Goal: Transaction & Acquisition: Purchase product/service

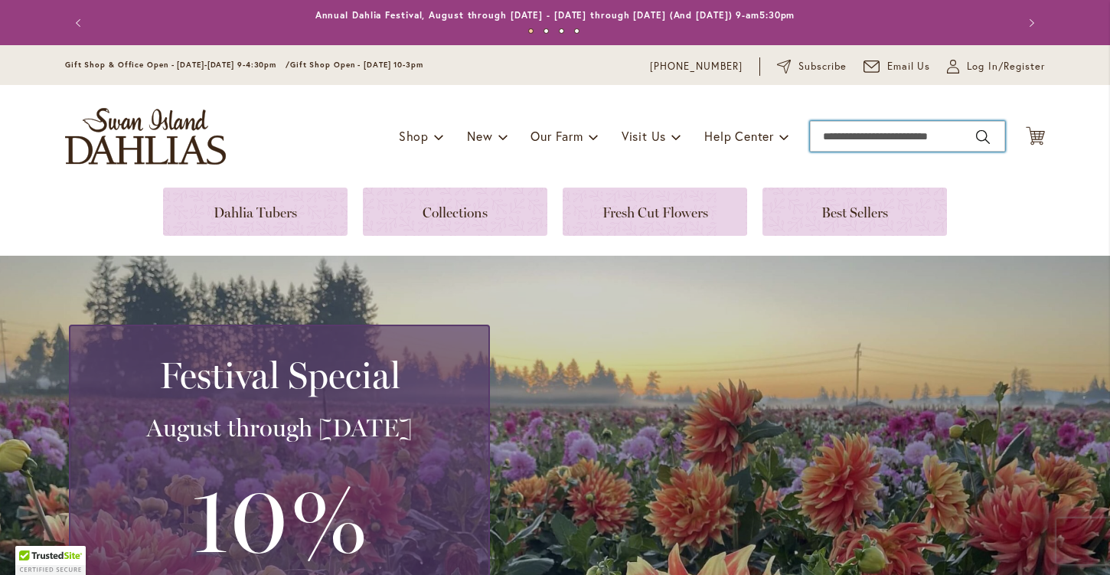
click at [853, 142] on input "Search" at bounding box center [907, 136] width 195 height 31
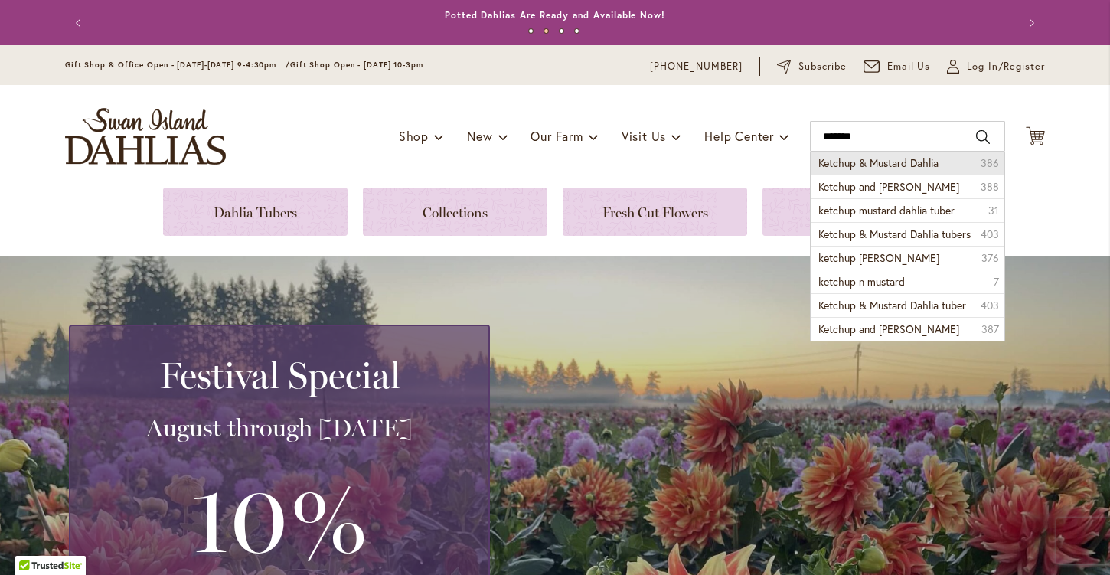
click at [851, 165] on span "Ketchup & Mustard Dahlia" at bounding box center [878, 162] width 120 height 15
type input "**********"
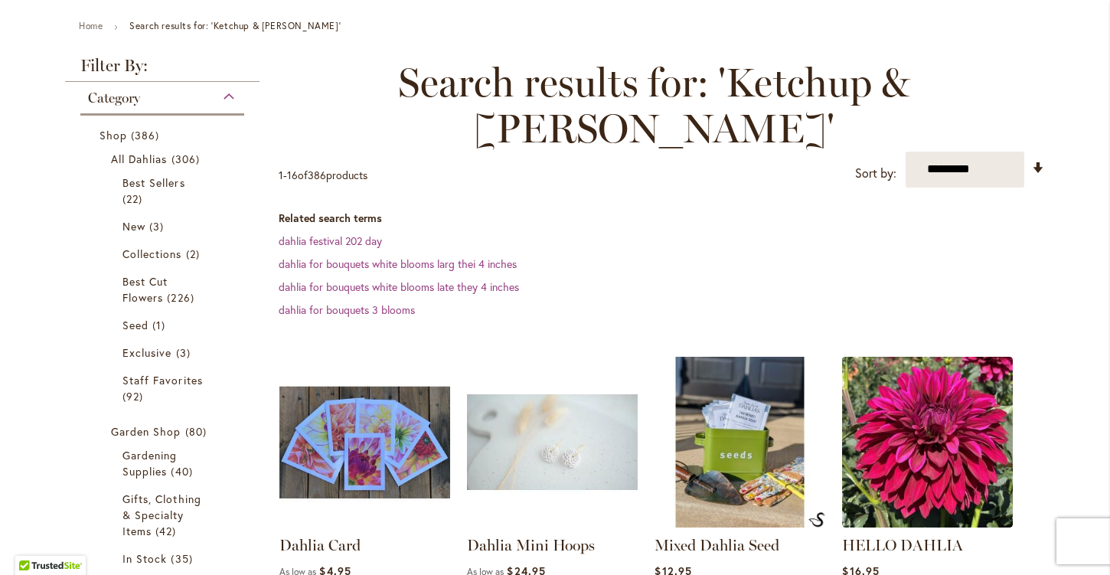
scroll to position [140, 0]
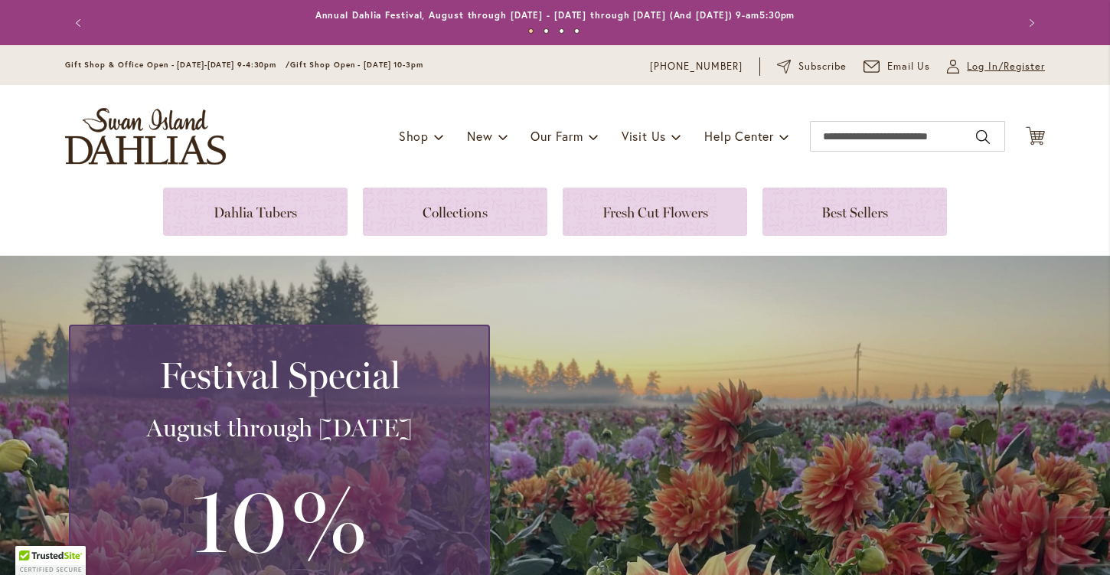
click at [967, 68] on span "Log In/Register" at bounding box center [1006, 66] width 78 height 15
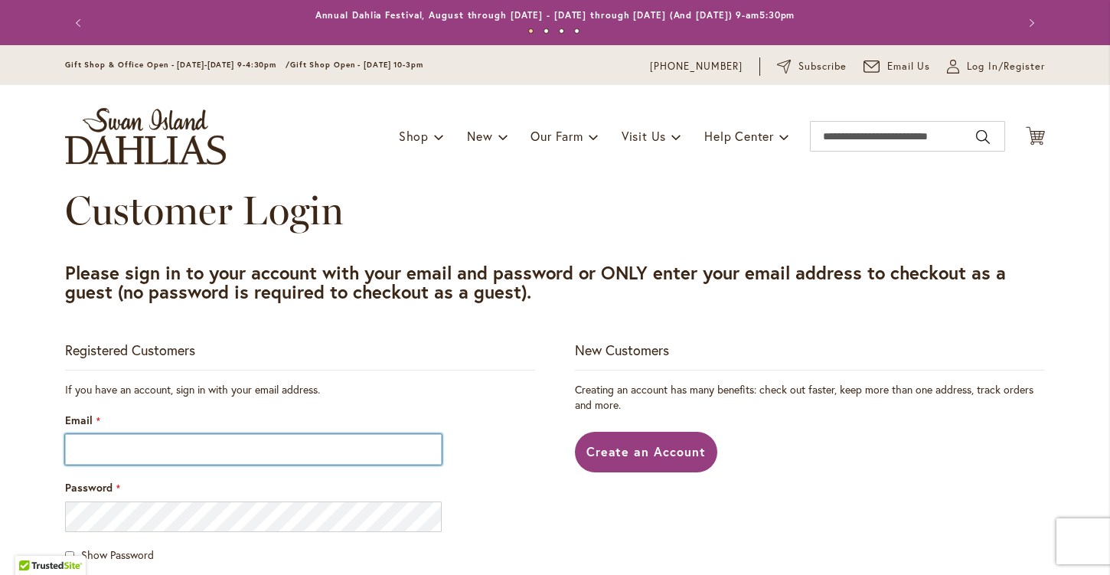
type input "**********"
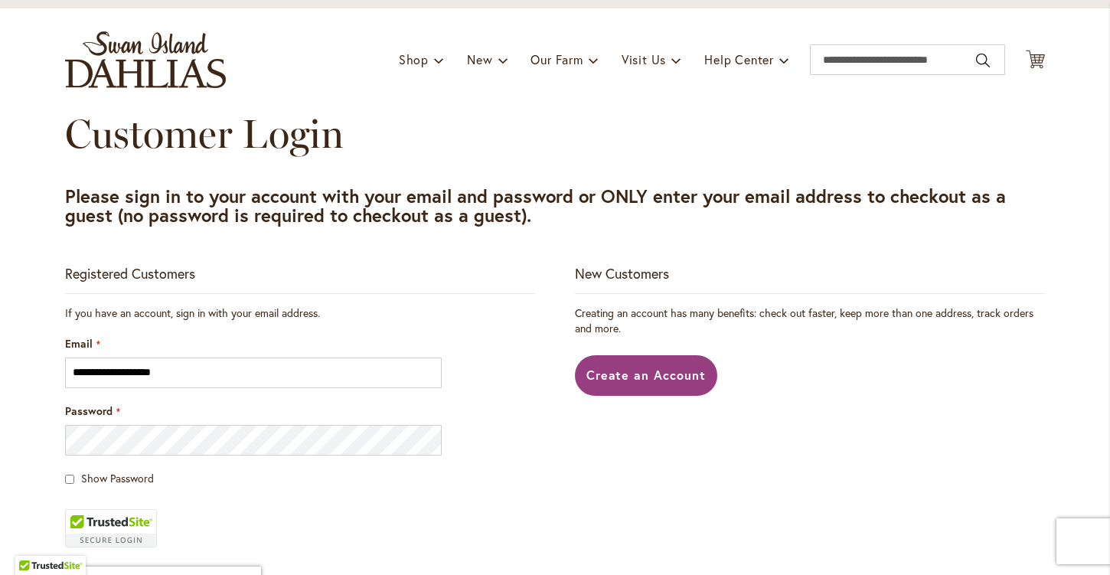
scroll to position [207, 0]
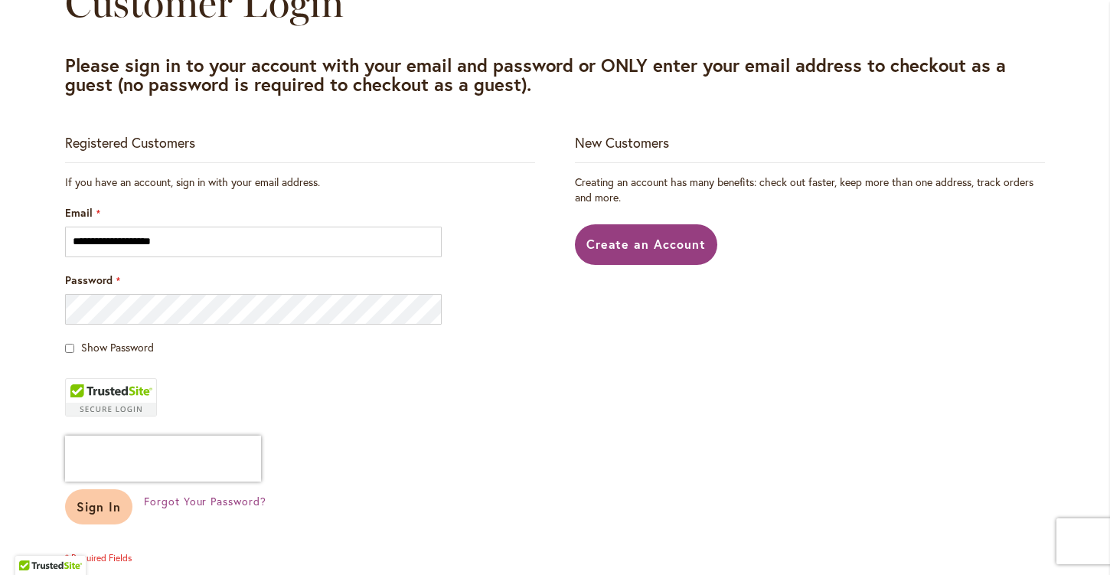
click at [105, 506] on span "Sign In" at bounding box center [99, 506] width 44 height 16
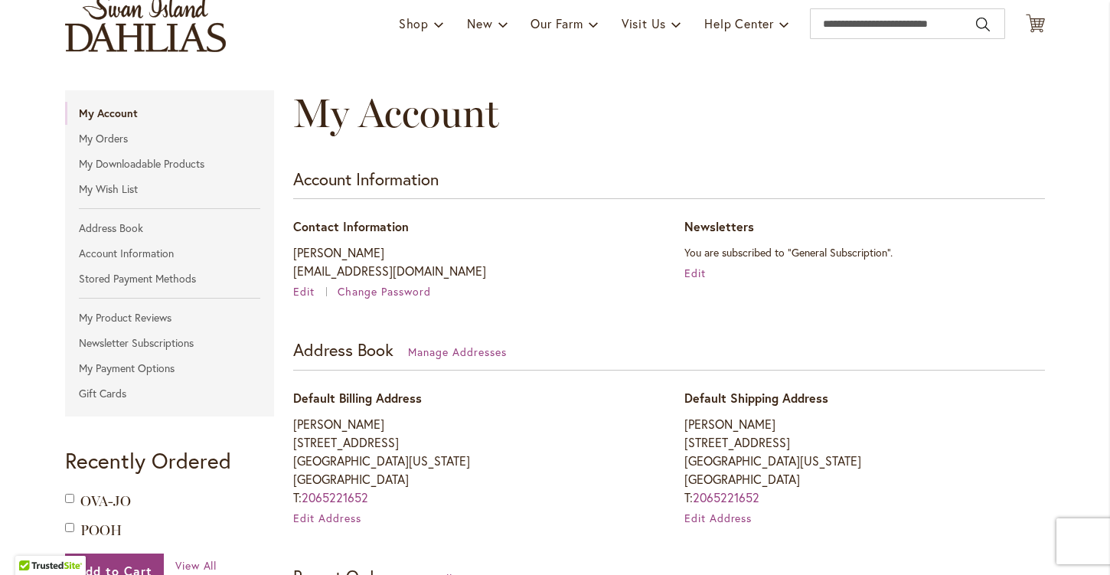
scroll to position [114, 0]
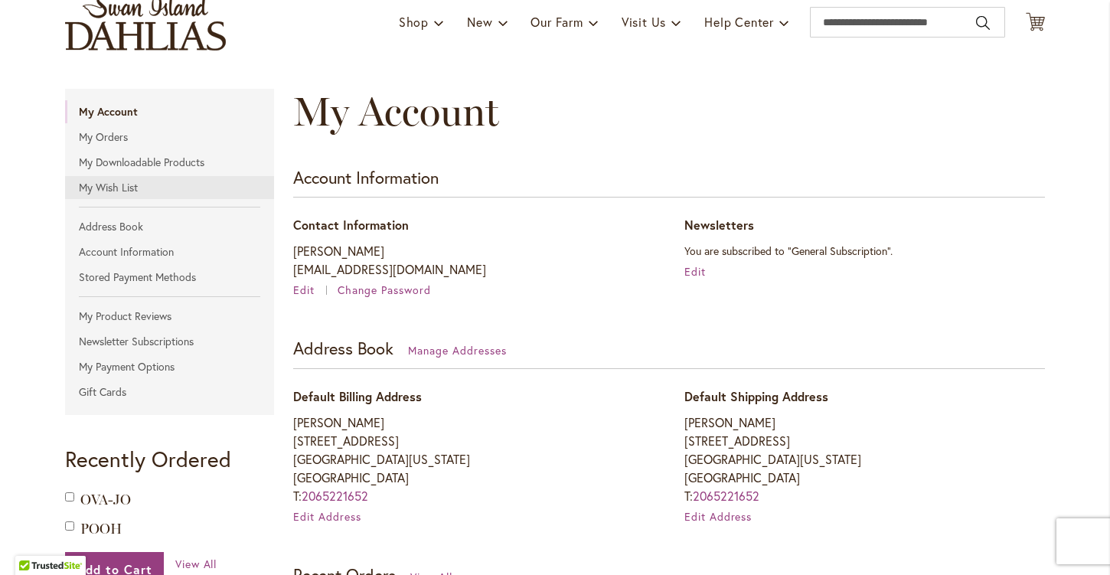
click at [119, 179] on link "My Wish List" at bounding box center [169, 187] width 209 height 23
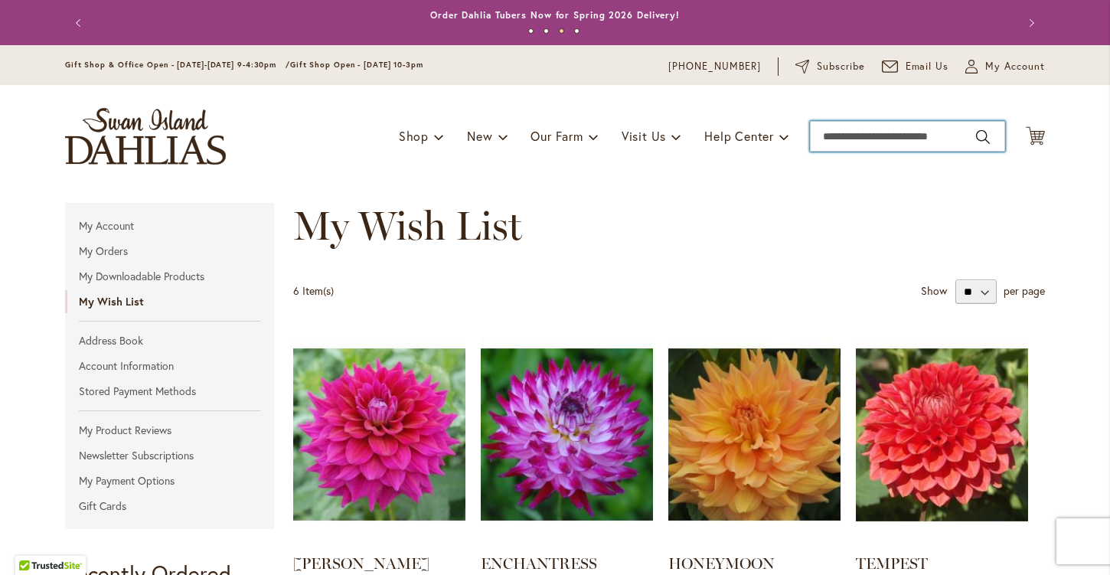
click at [863, 129] on input "Search" at bounding box center [907, 136] width 195 height 31
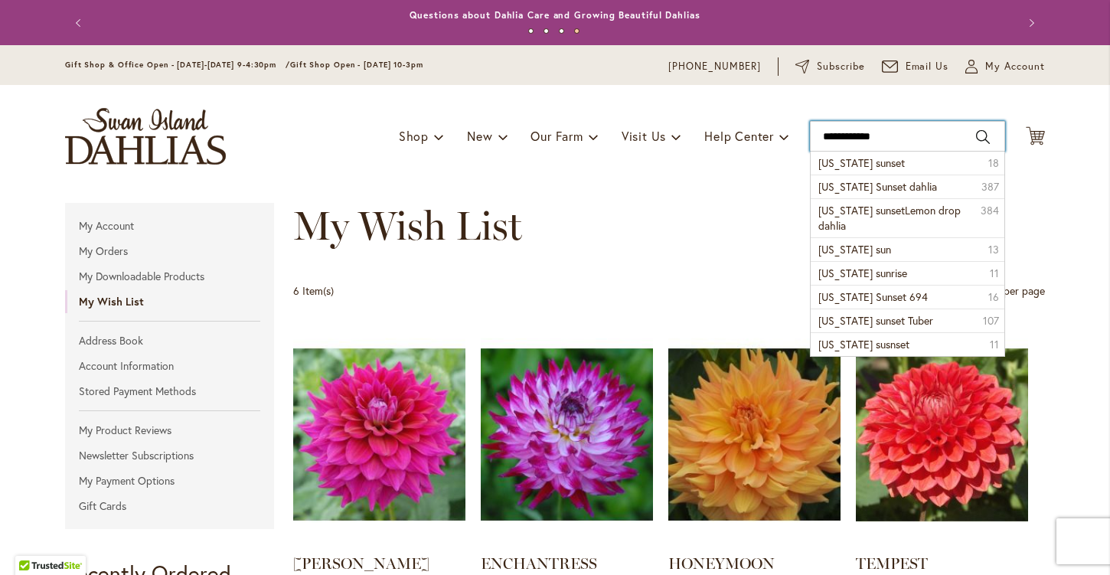
type input "**********"
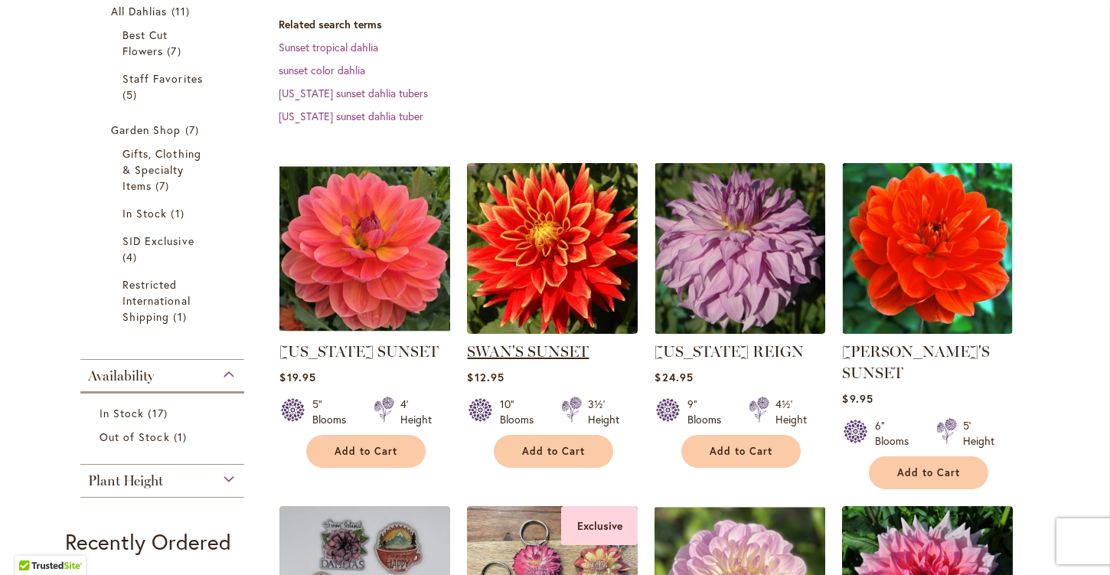
scroll to position [315, 0]
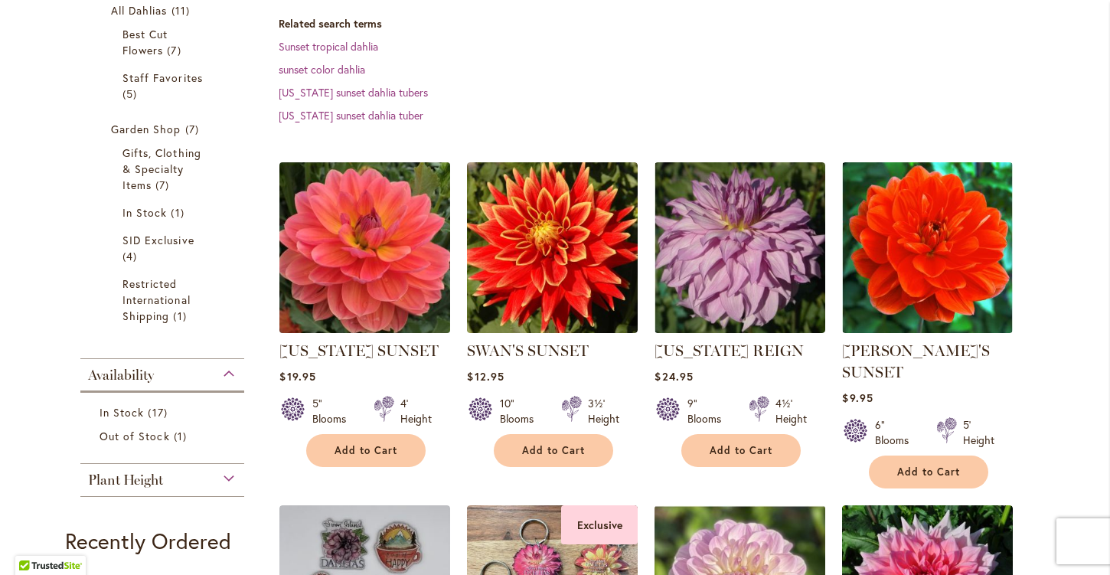
click at [342, 276] on img at bounding box center [365, 247] width 179 height 179
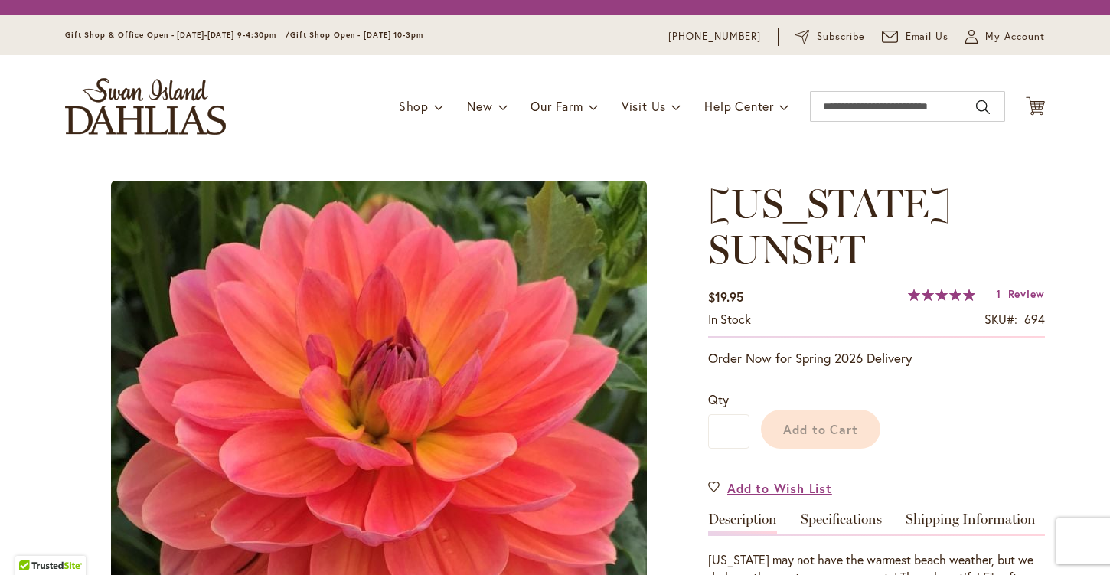
type input "****"
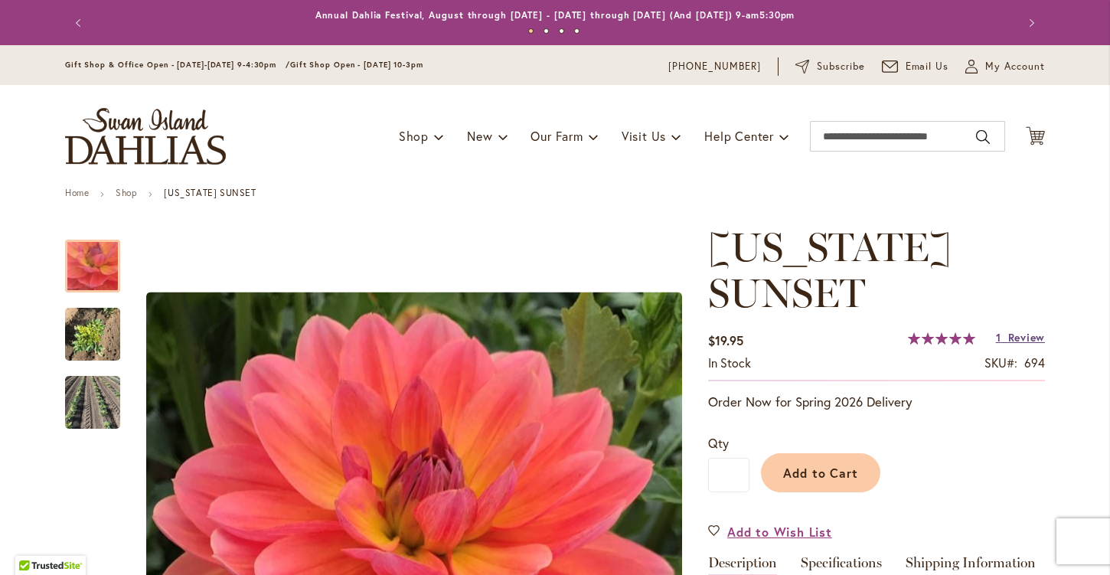
click at [1022, 338] on span "Review" at bounding box center [1026, 337] width 37 height 15
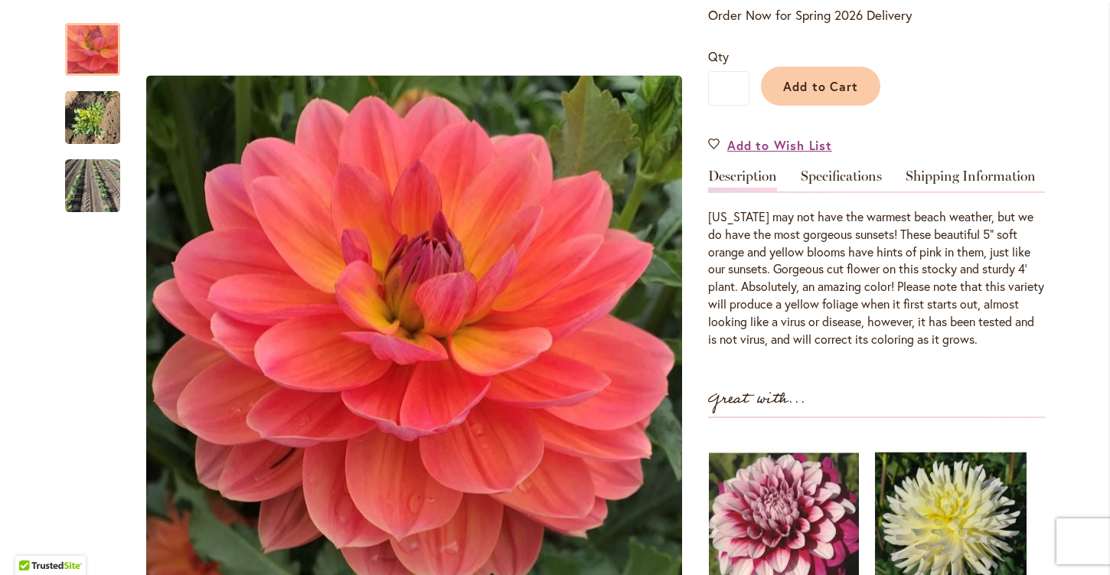
scroll to position [386, 0]
click at [788, 151] on span "Add to Wish List" at bounding box center [779, 146] width 105 height 18
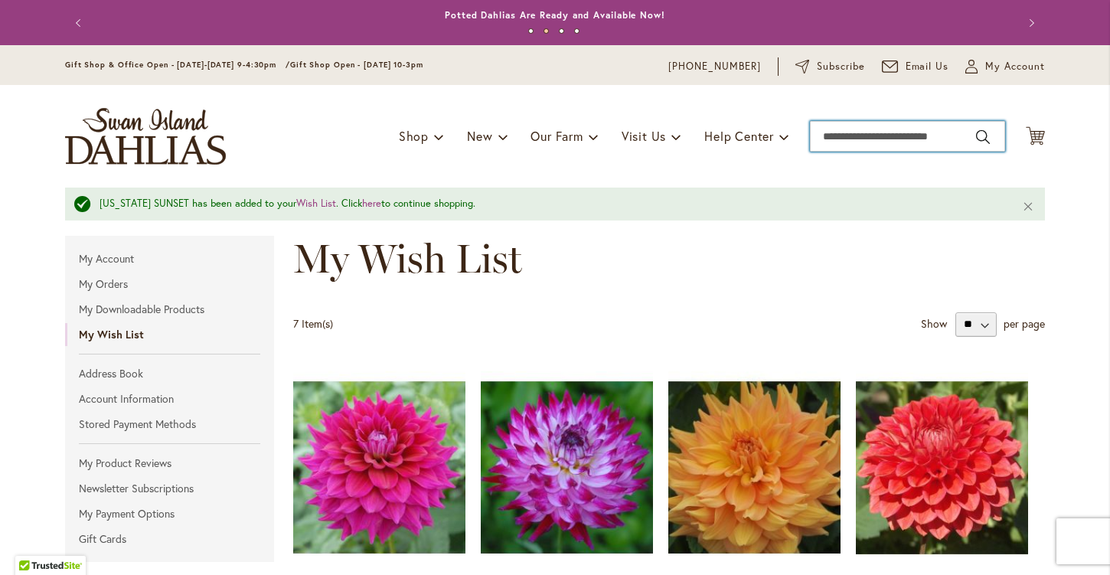
click at [866, 140] on input "Search" at bounding box center [907, 136] width 195 height 31
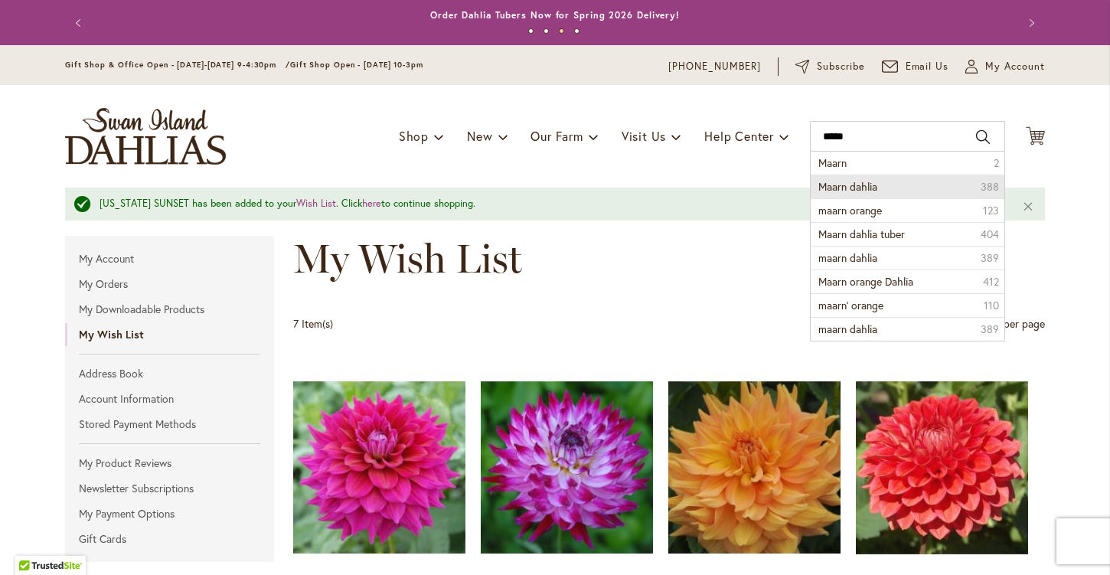
drag, startPoint x: 856, startPoint y: 161, endPoint x: 835, endPoint y: 185, distance: 32.5
click at [835, 185] on span "Maarn dahlia" at bounding box center [847, 186] width 59 height 15
type input "**********"
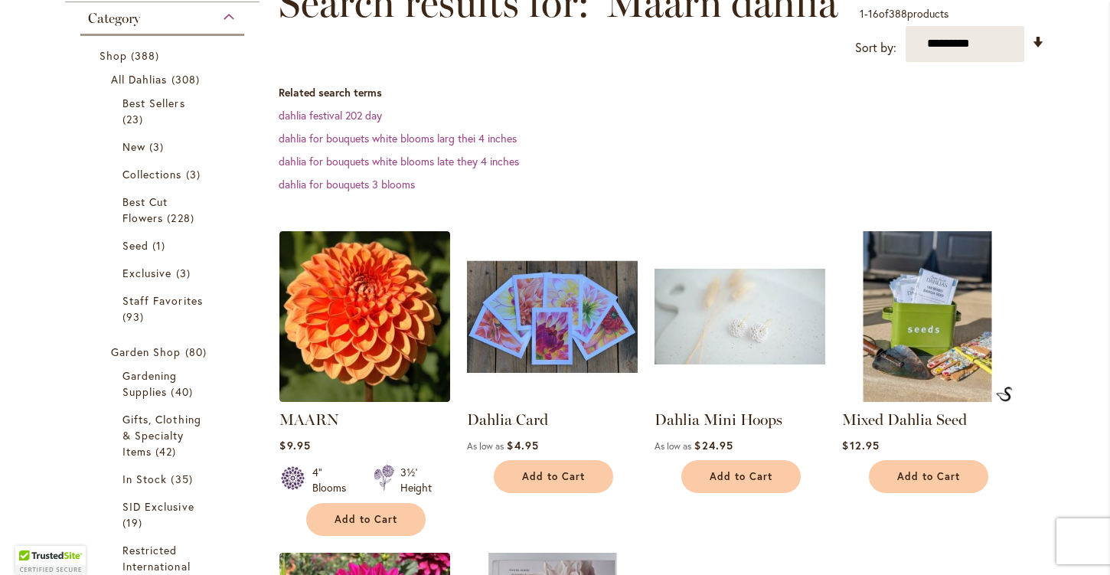
scroll to position [247, 0]
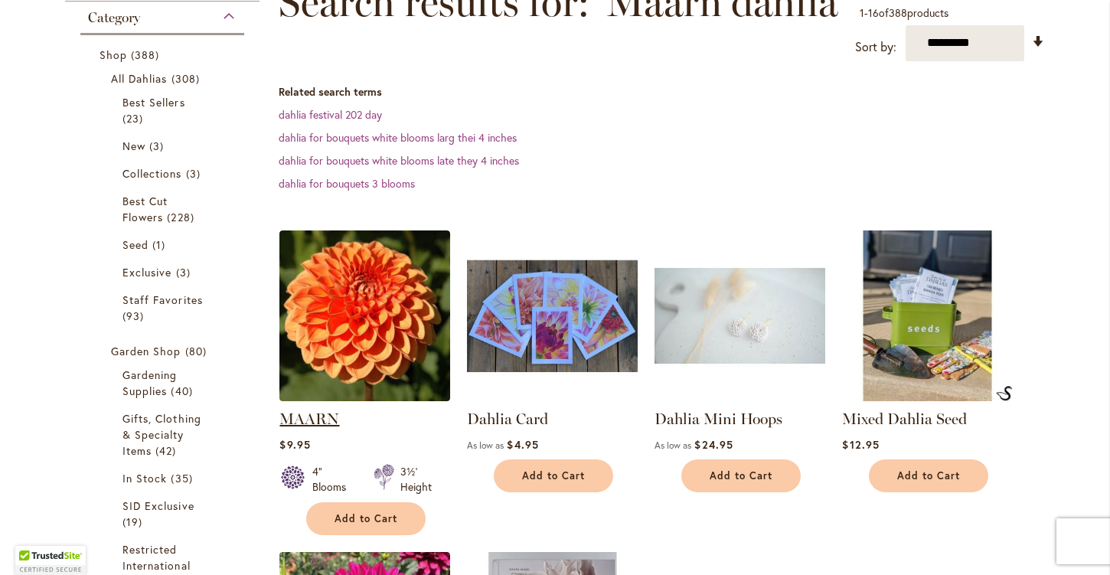
click at [305, 419] on link "MAARN" at bounding box center [309, 418] width 60 height 18
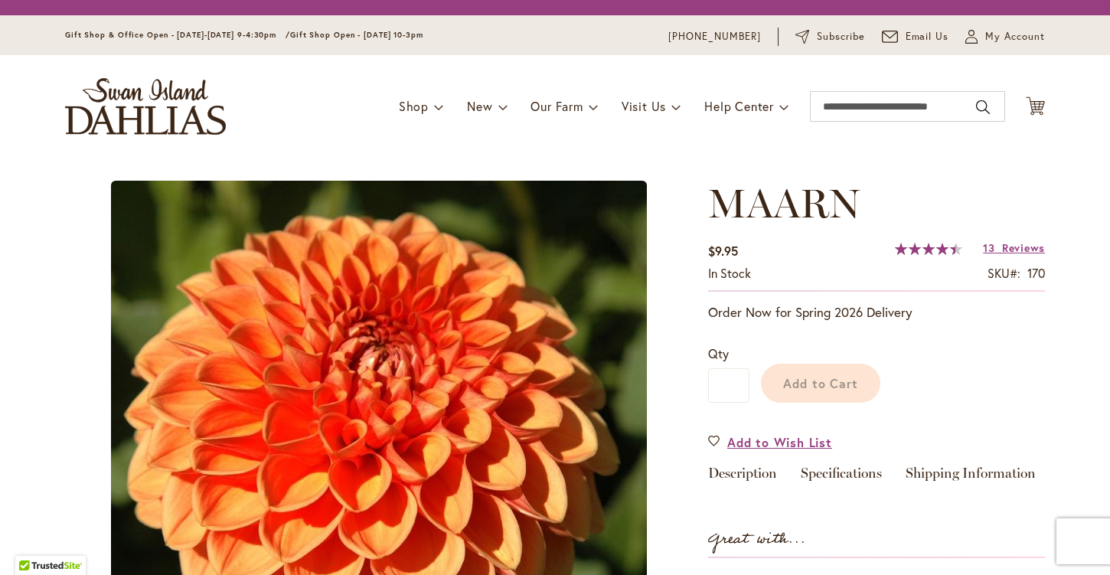
click at [305, 419] on div "Skip to the end of the images gallery Skip to the beginning of the images galle…" at bounding box center [379, 550] width 628 height 738
type input "****"
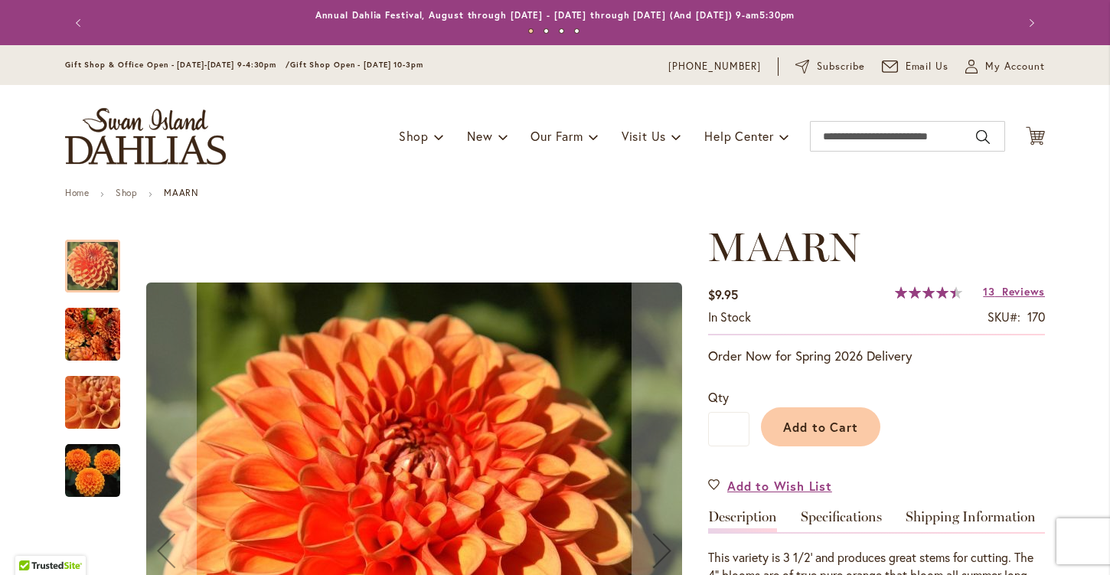
click at [102, 318] on img "MAARN" at bounding box center [92, 334] width 55 height 60
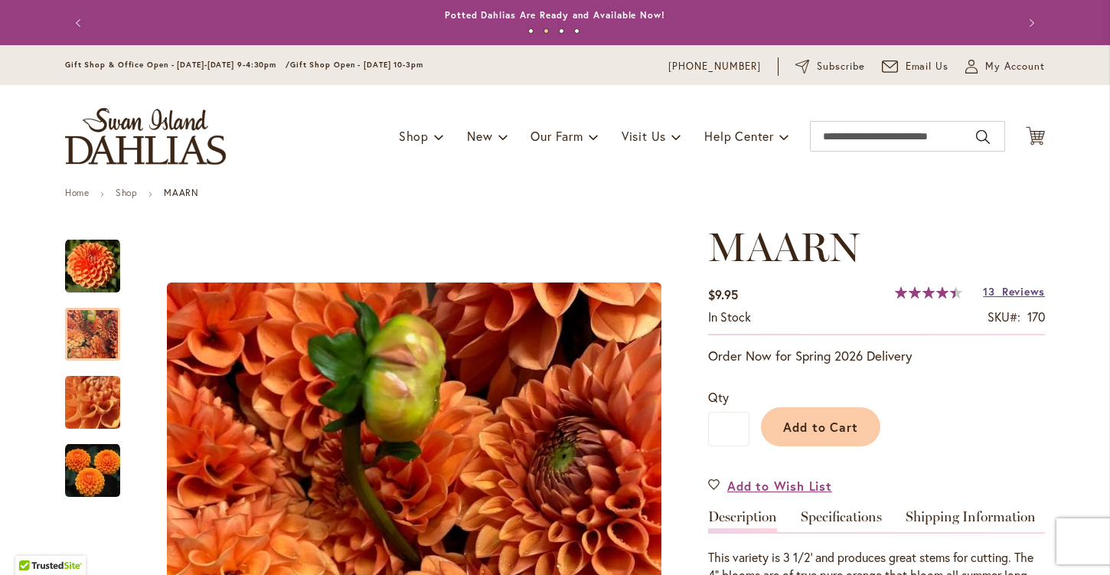
click at [1003, 289] on span "Reviews" at bounding box center [1023, 291] width 43 height 15
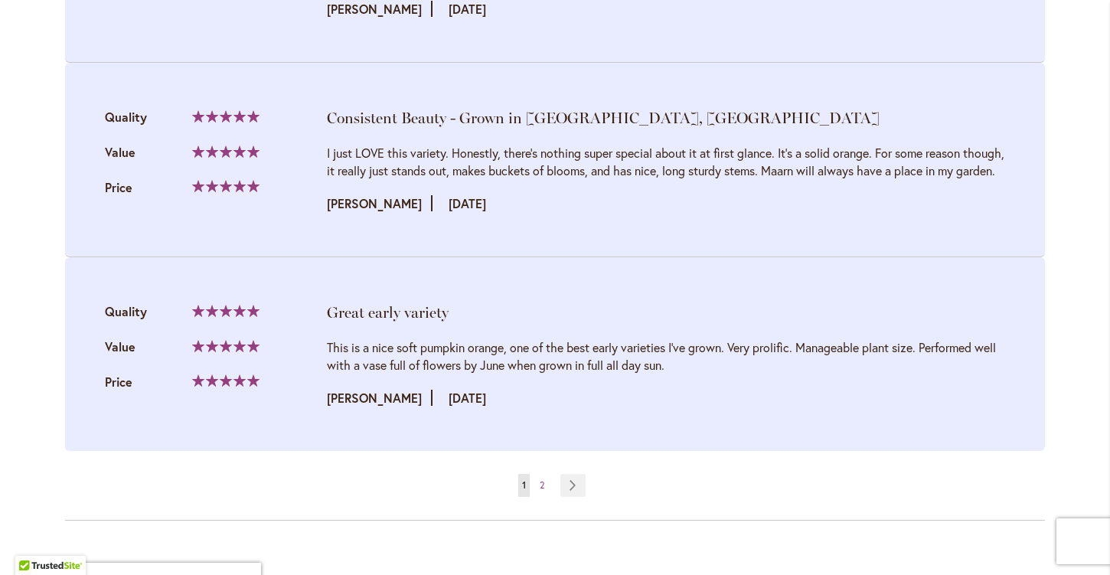
scroll to position [3094, 0]
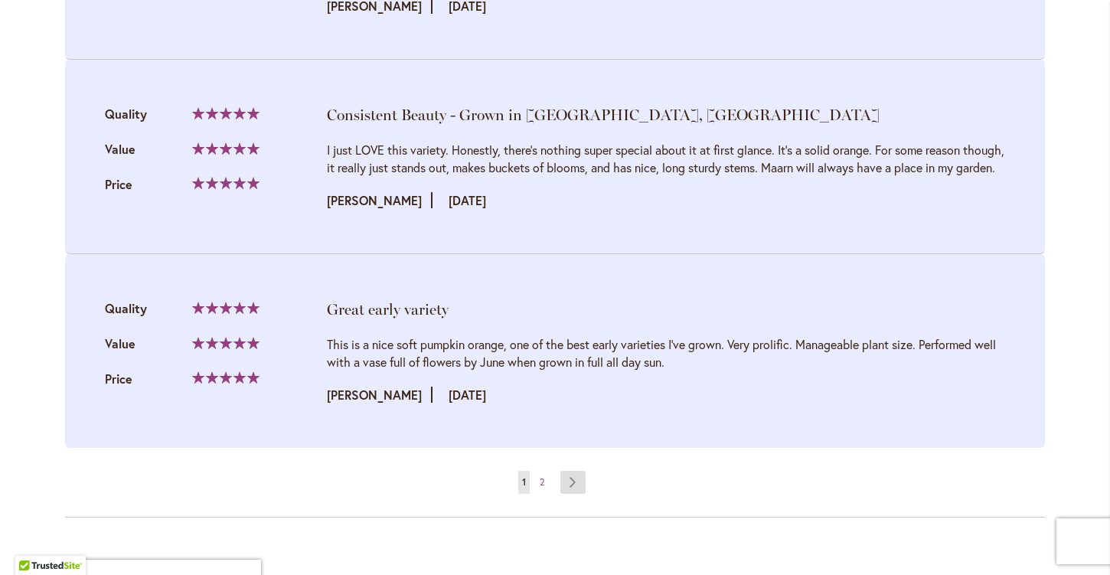
click at [566, 494] on link "Page Next" at bounding box center [572, 482] width 25 height 23
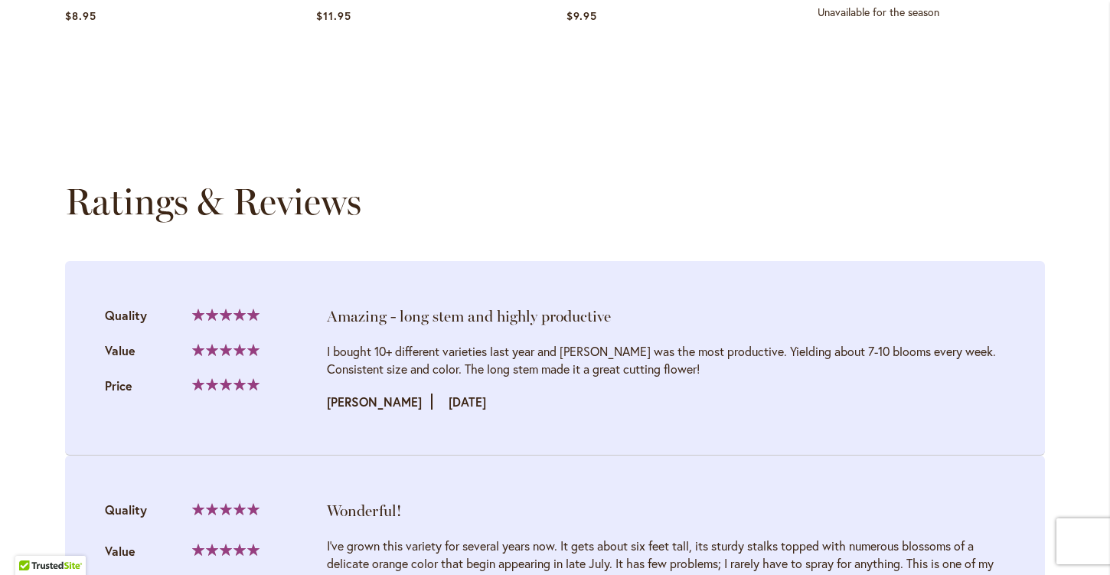
scroll to position [0, 0]
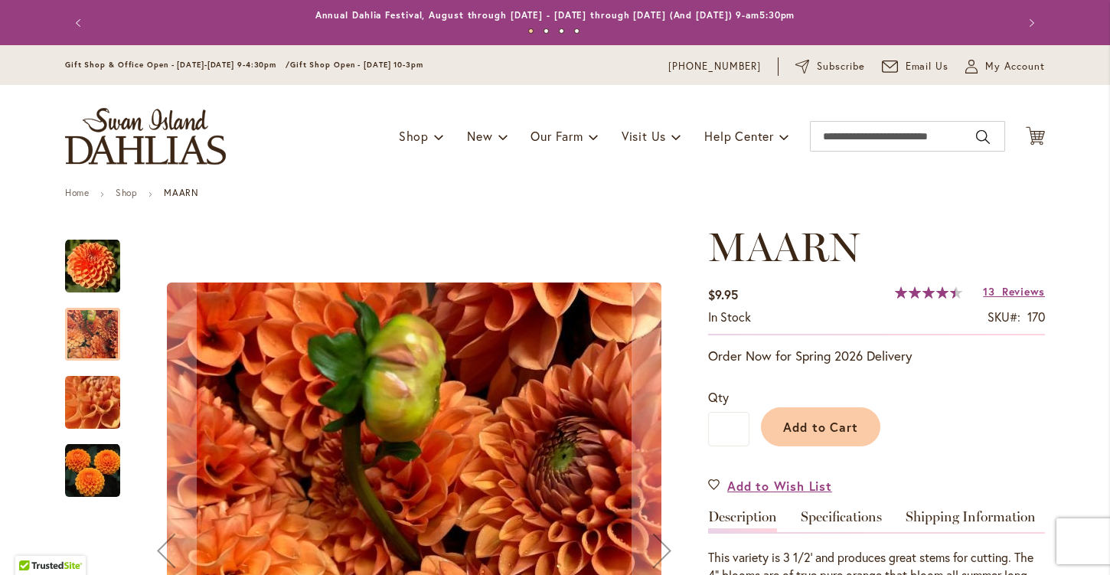
click at [104, 406] on img "MAARN" at bounding box center [93, 402] width 110 height 83
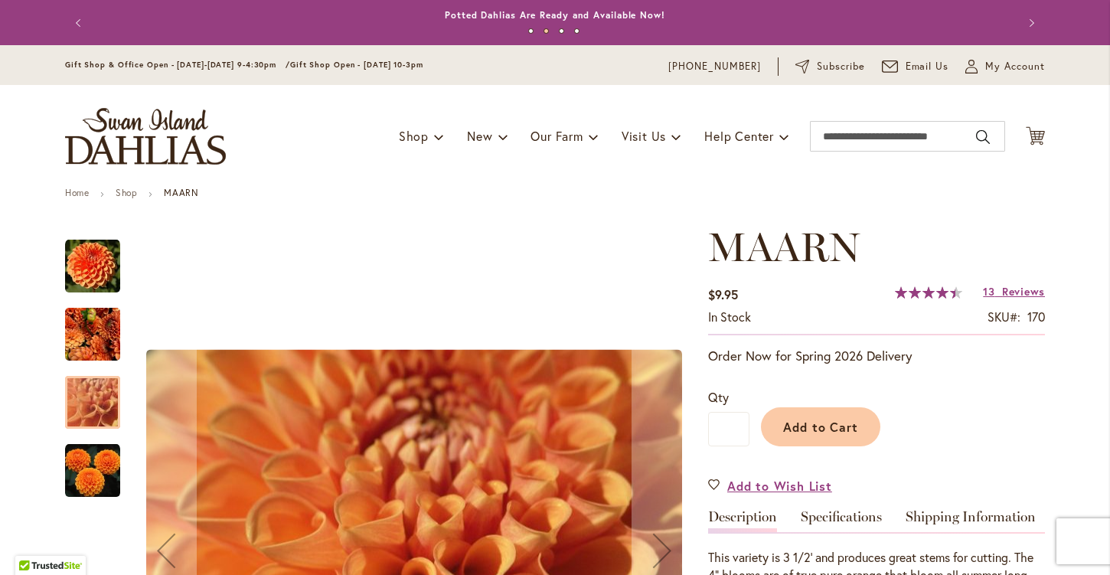
click at [97, 462] on img "MAARN" at bounding box center [92, 470] width 55 height 55
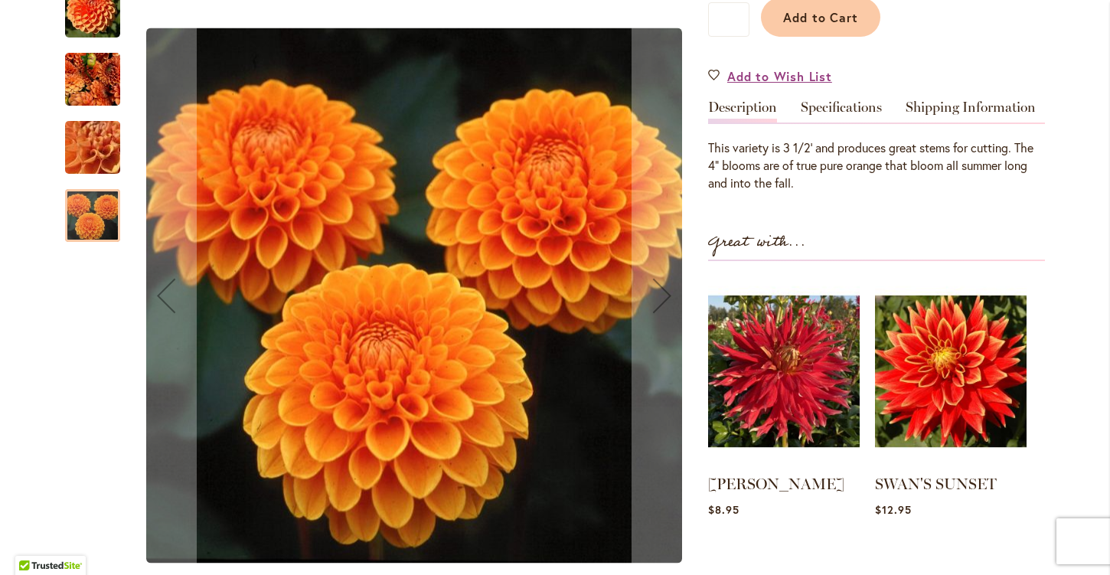
scroll to position [412, 0]
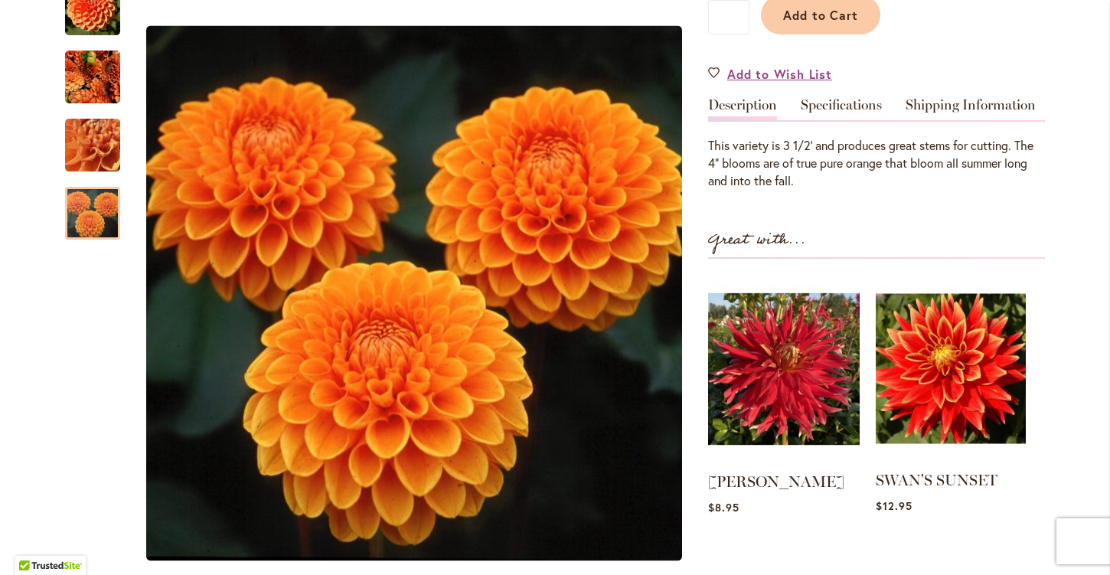
click at [944, 386] on img at bounding box center [951, 369] width 150 height 188
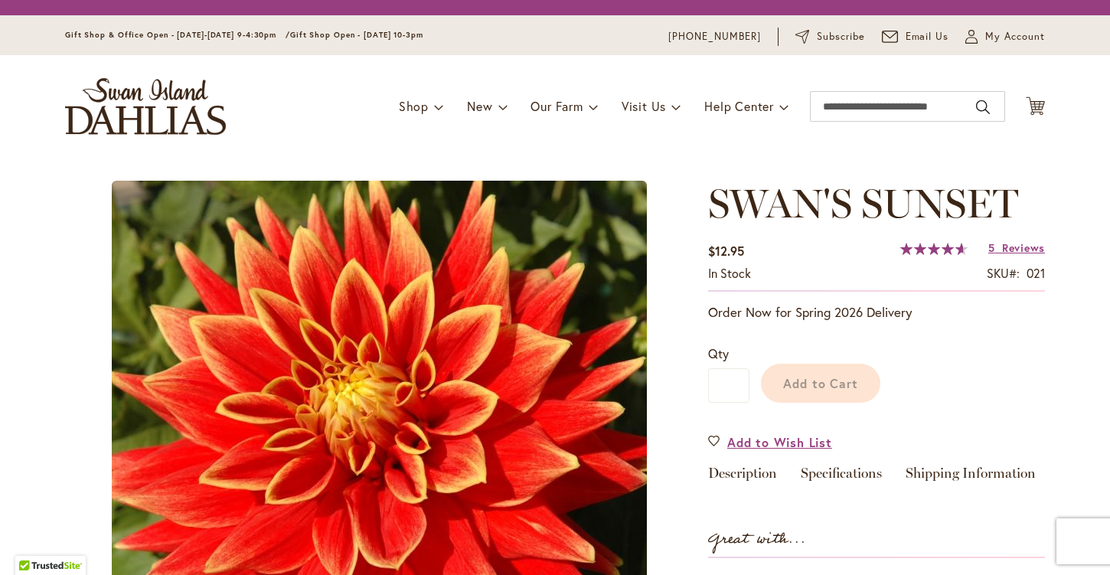
type input "****"
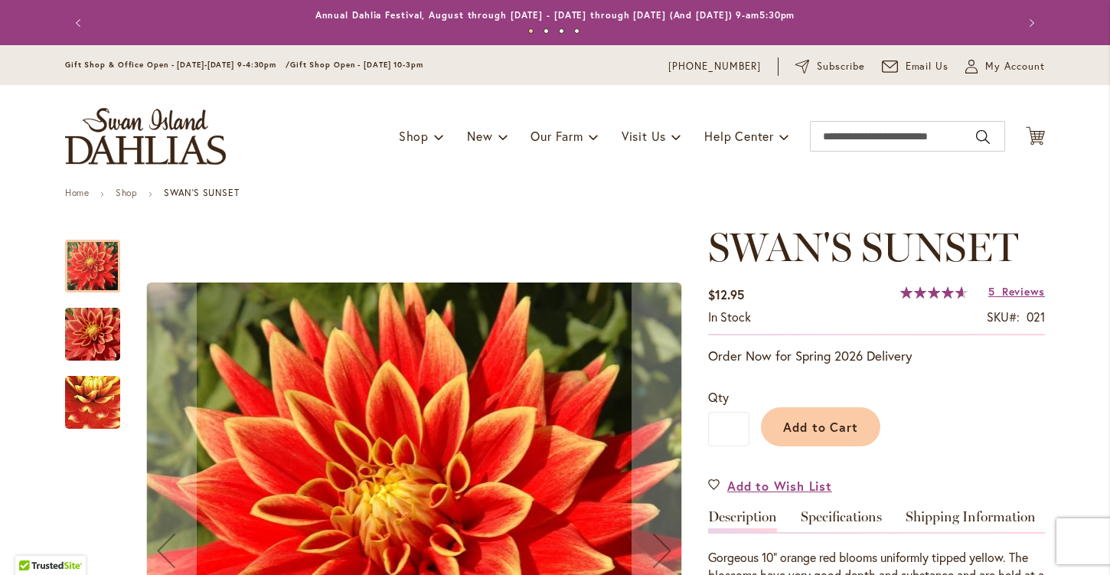
click at [1023, 298] on div "5 Reviews Add Your Review" at bounding box center [1016, 291] width 57 height 15
click at [1006, 296] on span "Reviews" at bounding box center [1023, 291] width 43 height 15
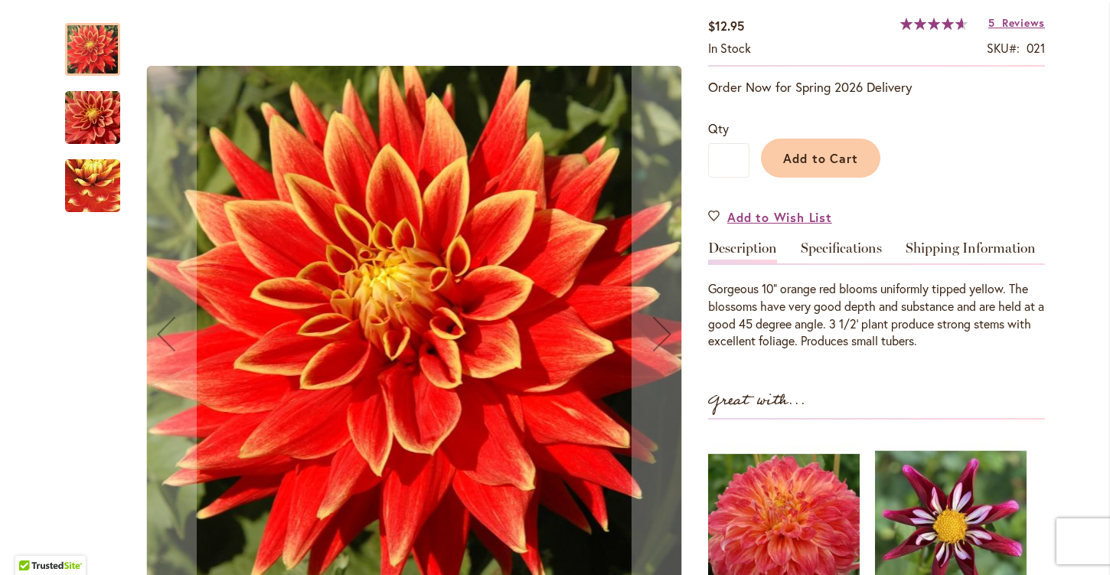
scroll to position [270, 0]
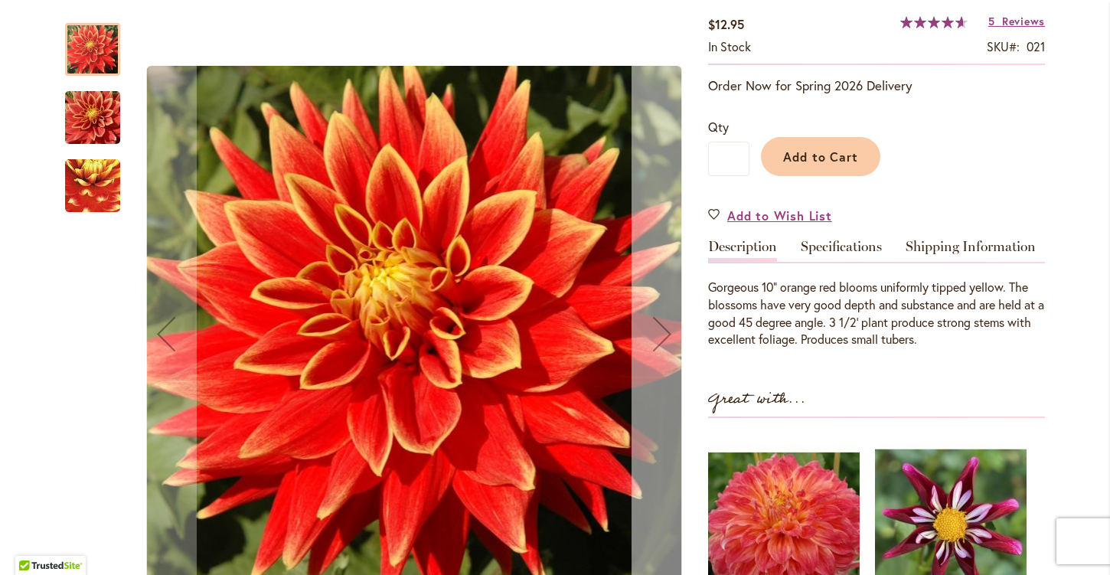
click at [661, 328] on div "Next" at bounding box center [661, 333] width 61 height 61
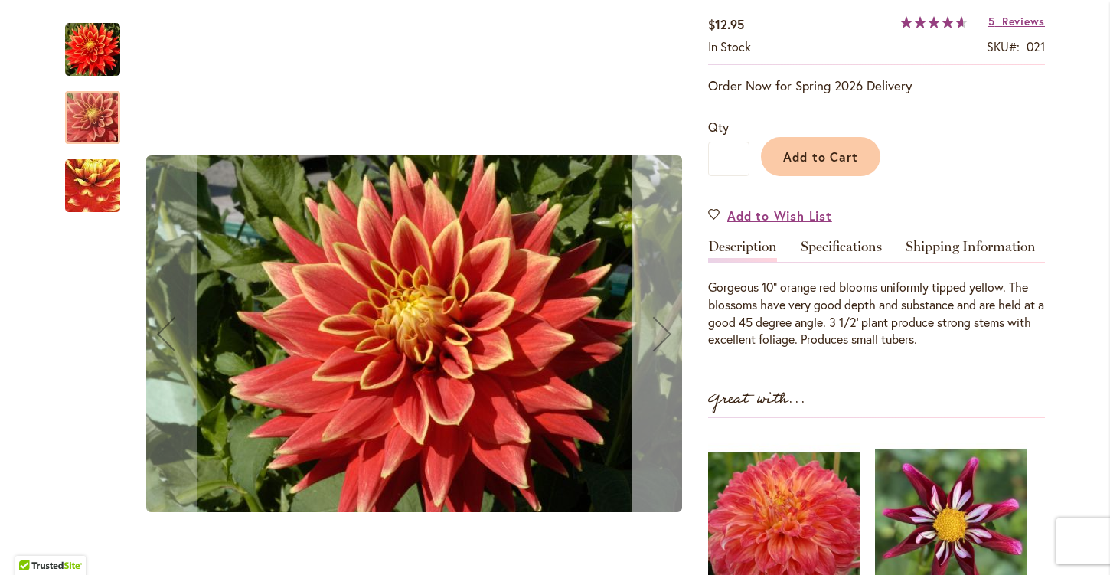
click at [661, 328] on div "Next" at bounding box center [661, 333] width 61 height 61
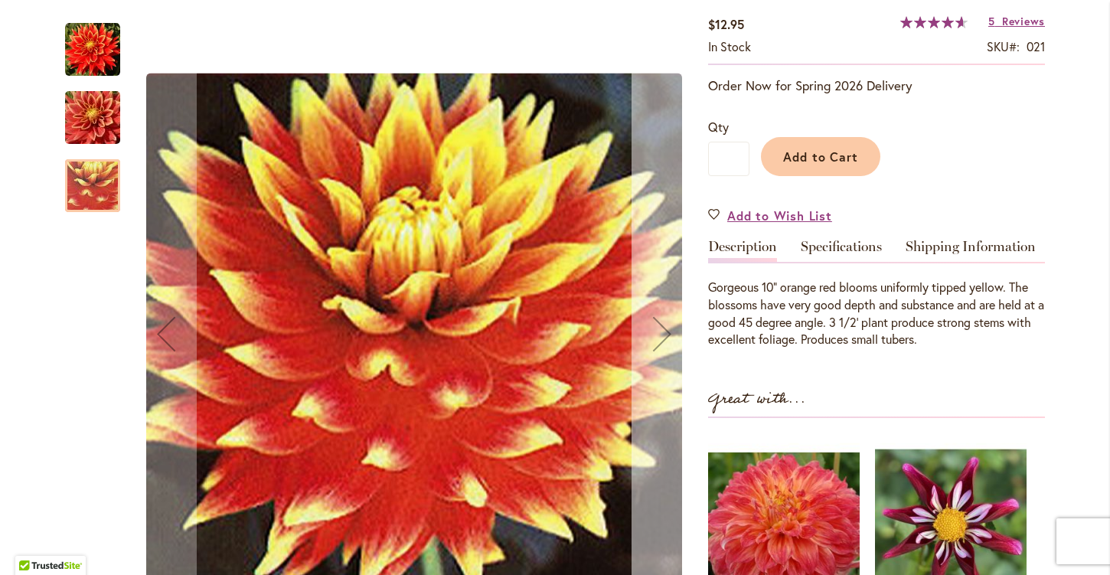
click at [661, 328] on div "Next" at bounding box center [661, 333] width 61 height 61
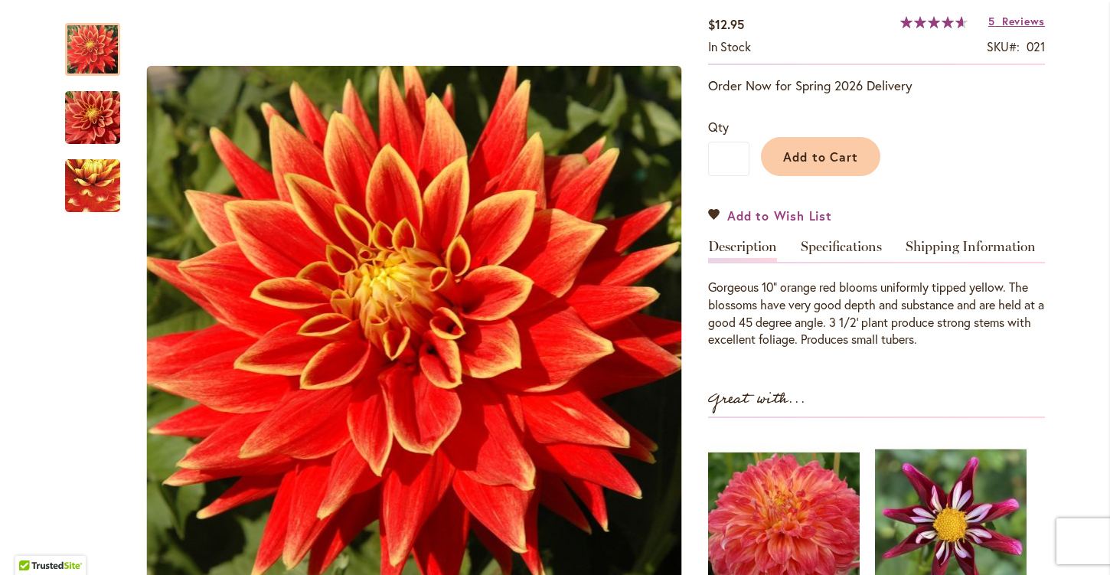
click at [742, 214] on span "Add to Wish List" at bounding box center [779, 216] width 105 height 18
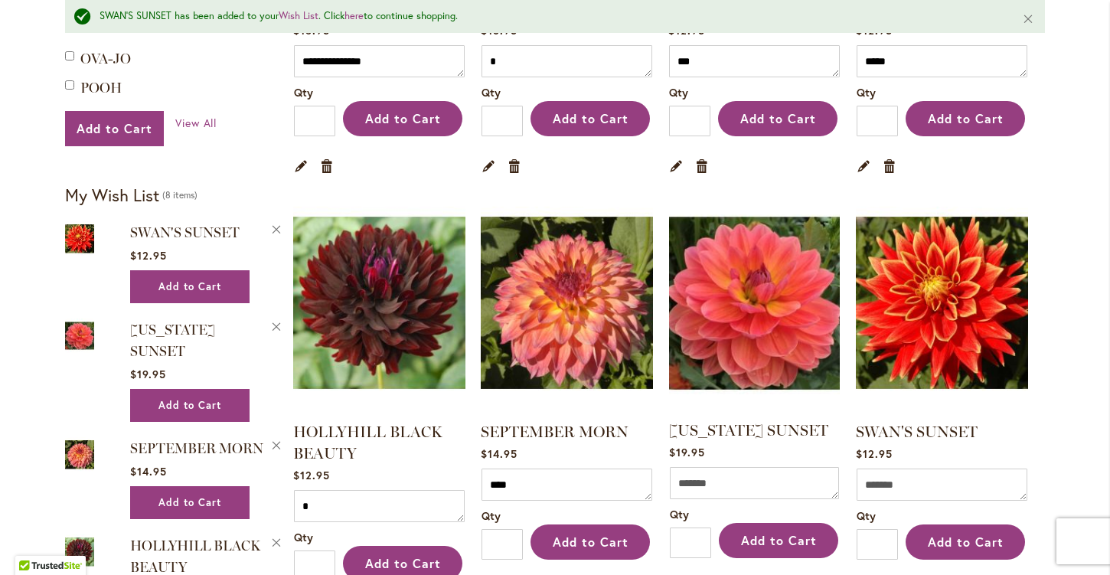
scroll to position [592, 0]
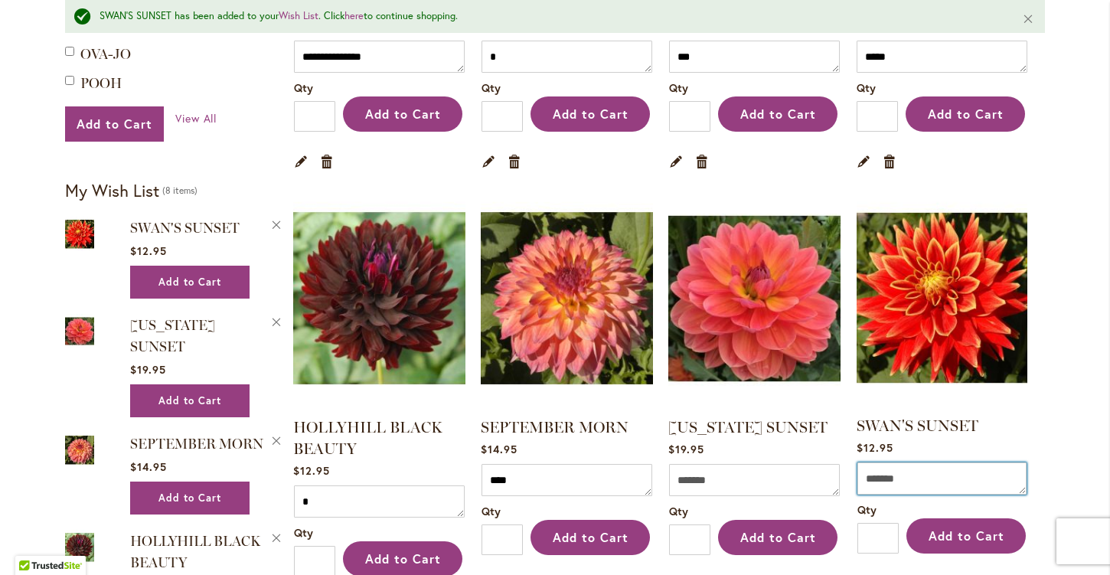
click at [882, 482] on textarea "Comment" at bounding box center [941, 478] width 169 height 32
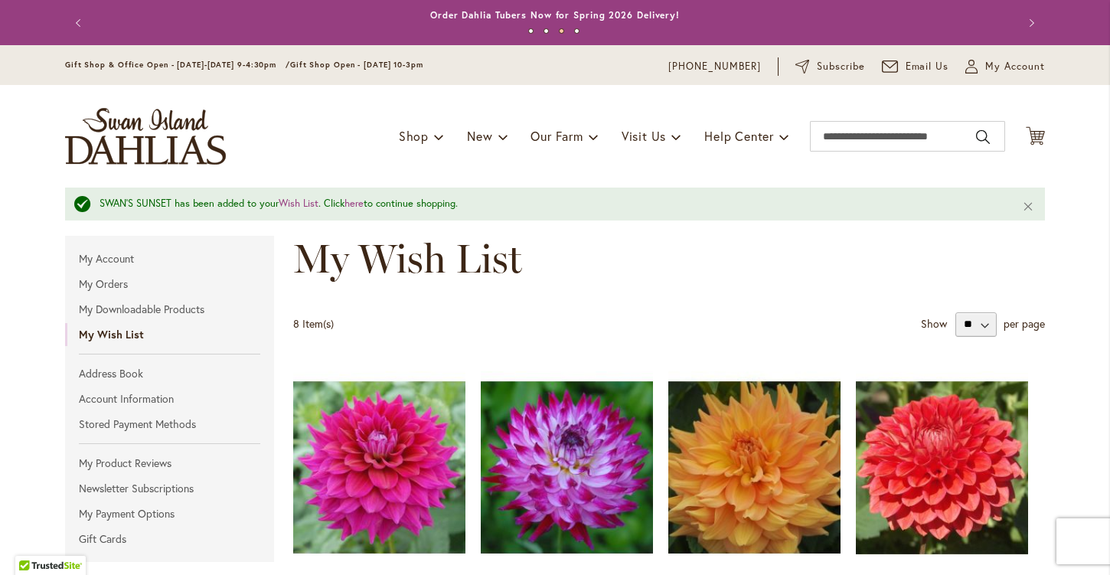
scroll to position [0, 0]
type textarea "***"
click at [860, 139] on input "Search" at bounding box center [907, 136] width 195 height 31
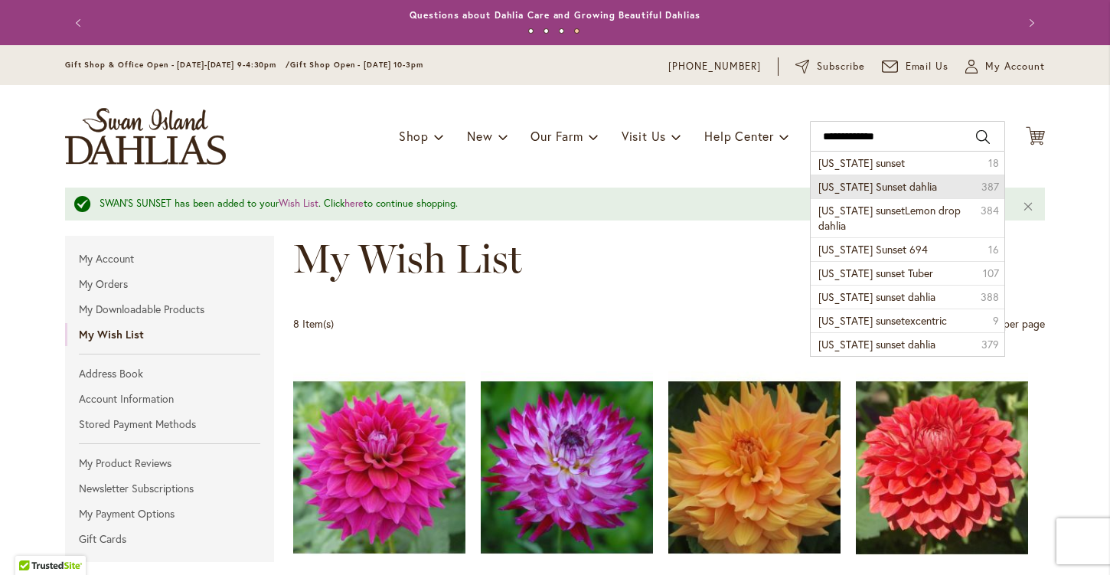
click at [840, 188] on span "Oregon Sunset dahlia" at bounding box center [877, 186] width 119 height 15
type input "**********"
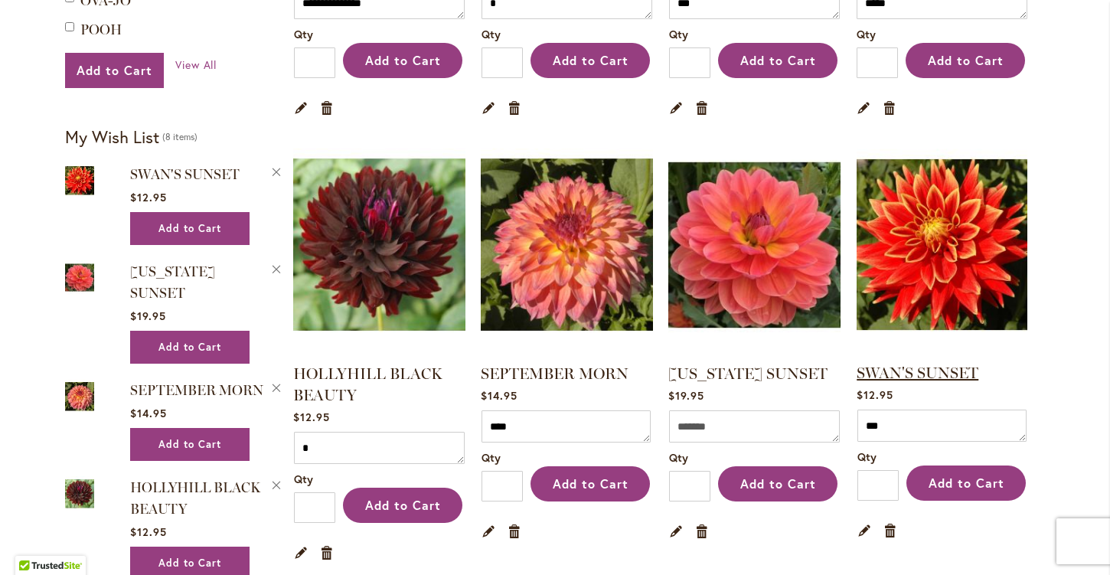
scroll to position [614, 0]
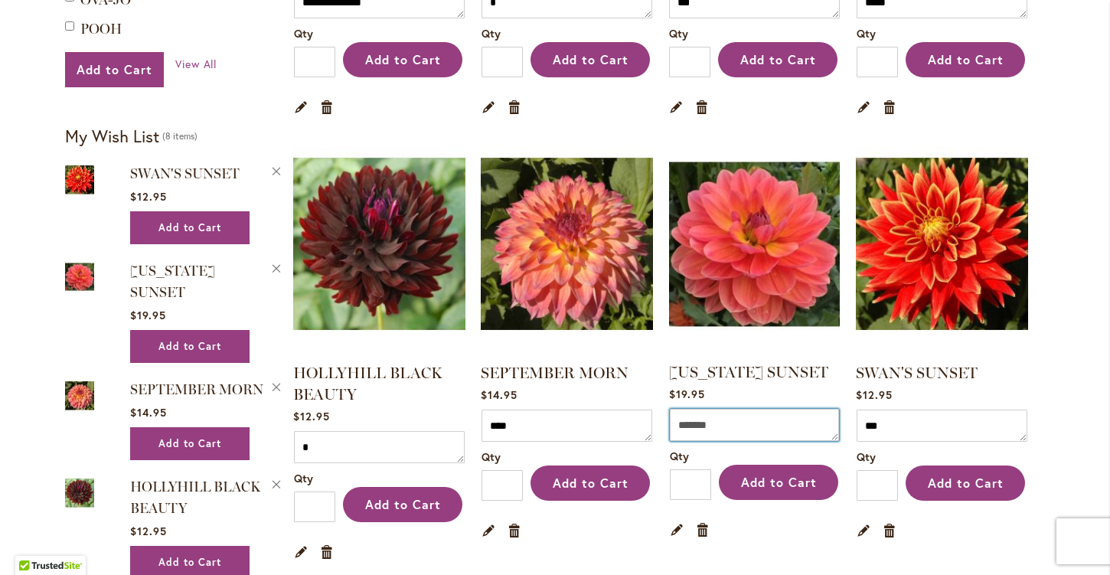
click at [729, 423] on textarea "Comment" at bounding box center [754, 425] width 169 height 32
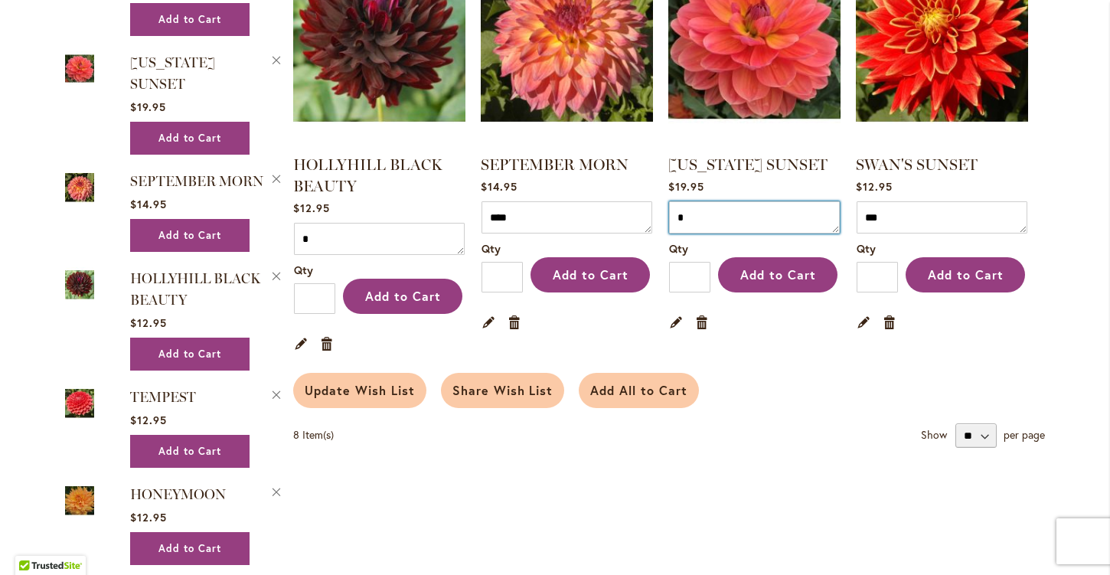
scroll to position [840, 0]
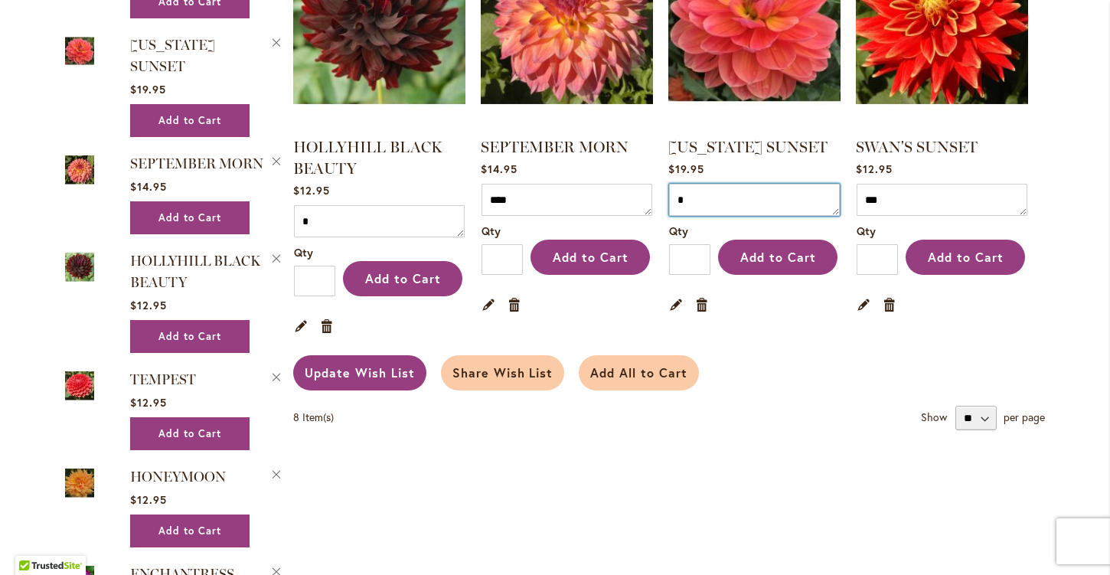
type textarea "*"
click at [370, 374] on span "Update Wish List" at bounding box center [360, 372] width 110 height 16
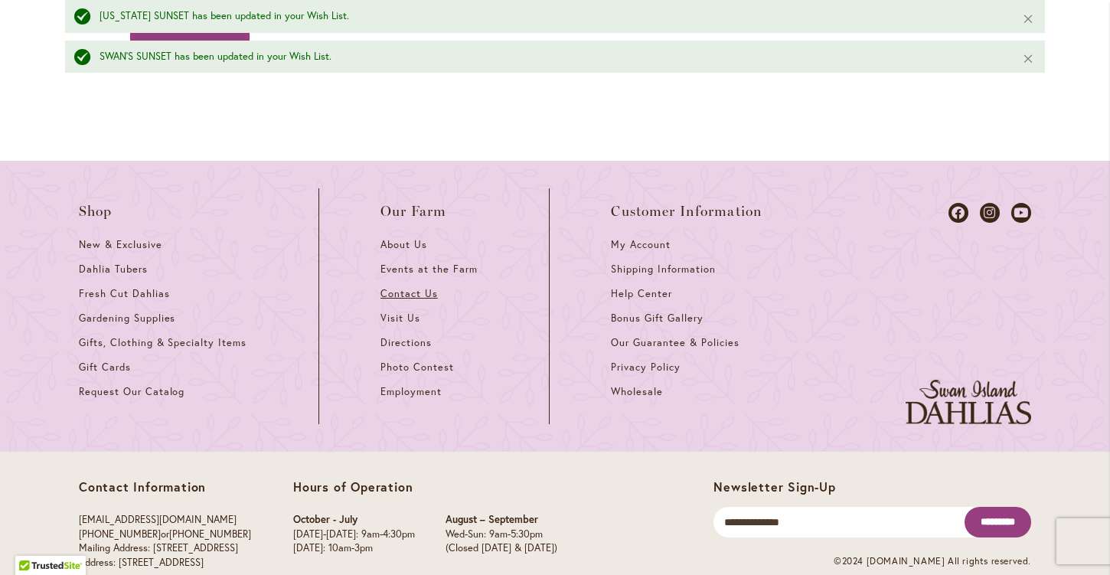
scroll to position [1607, 0]
click at [678, 312] on span "Bonus Gift Gallery" at bounding box center [657, 318] width 92 height 13
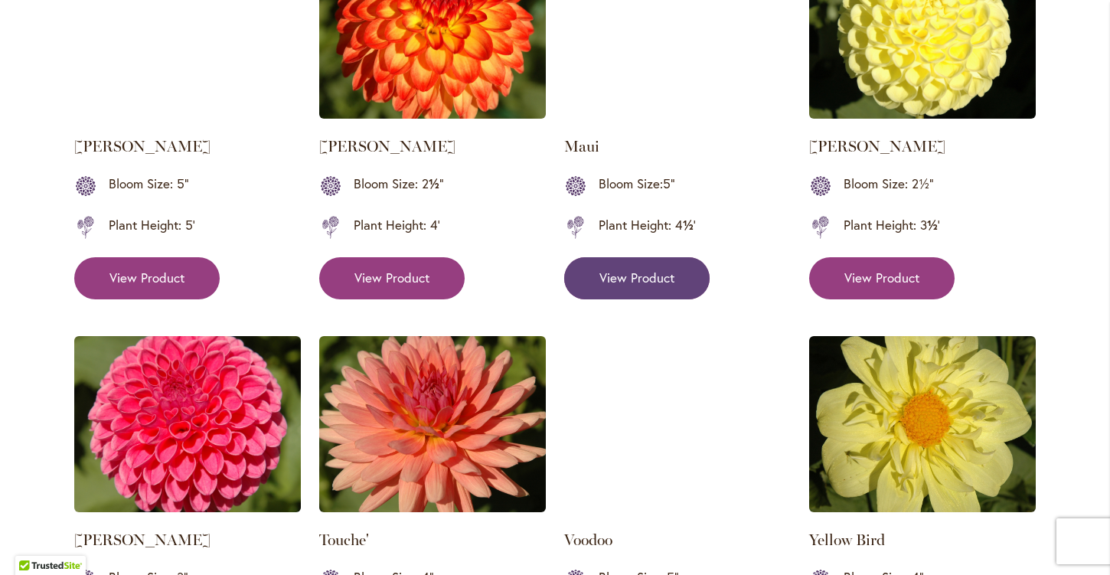
scroll to position [1762, 0]
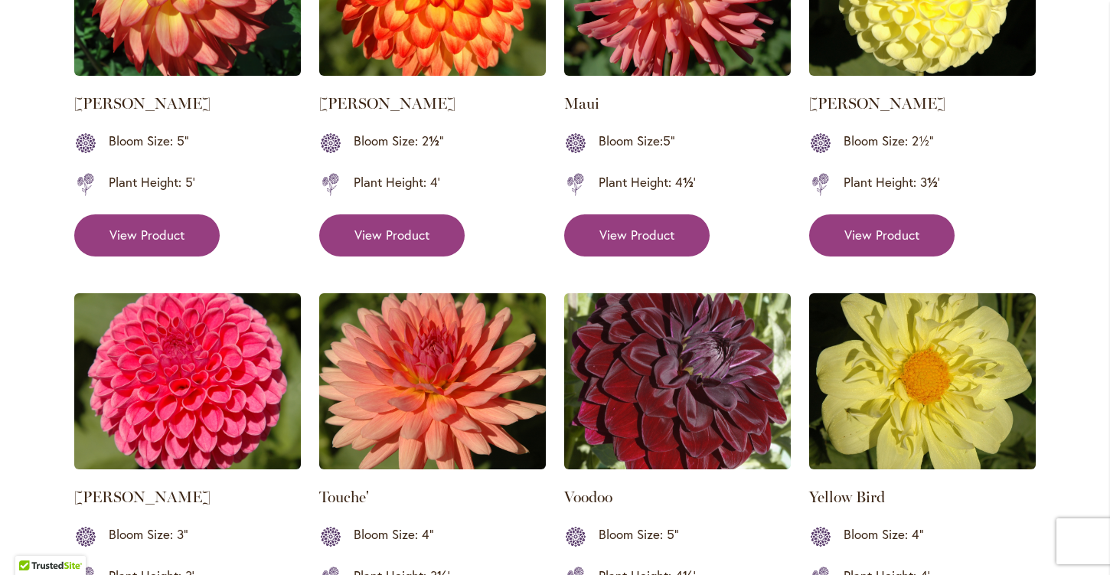
click at [921, 377] on img at bounding box center [922, 381] width 227 height 176
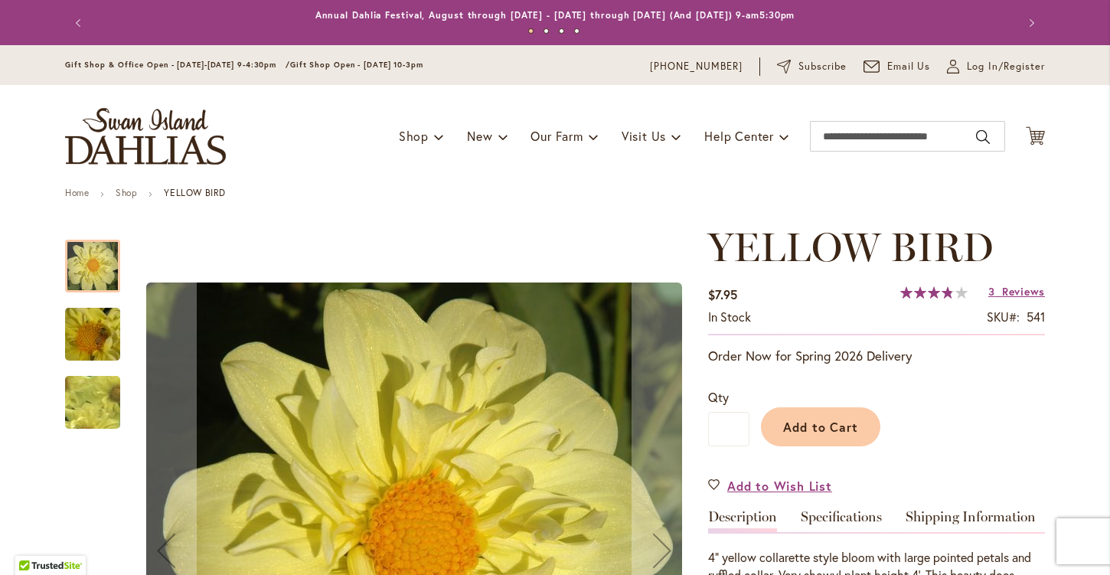
click at [75, 336] on img "YELLOW BIRD" at bounding box center [93, 334] width 110 height 83
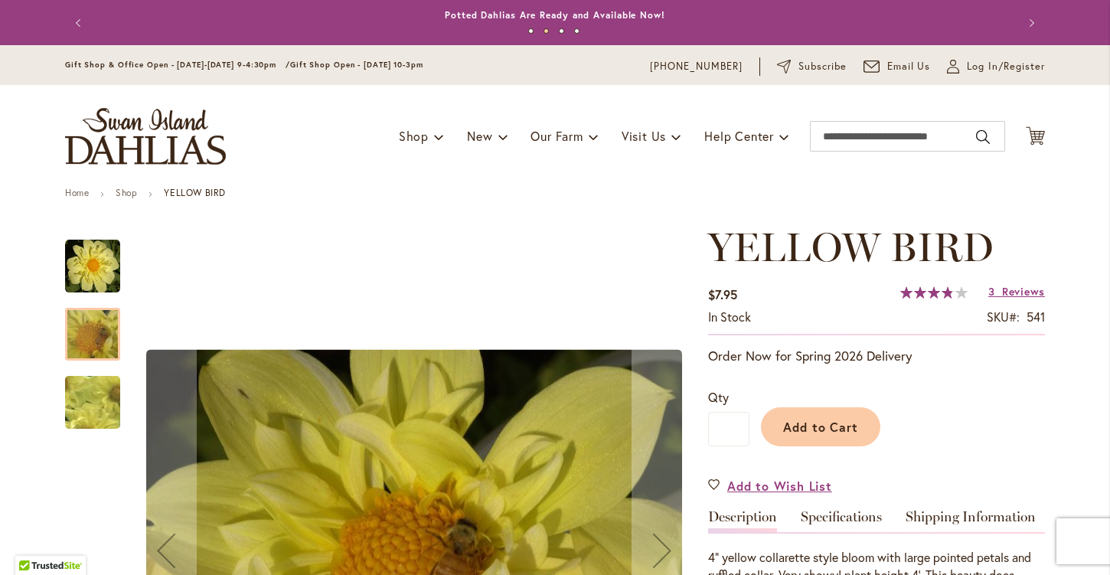
click at [93, 394] on img "YELLOW BIRD" at bounding box center [93, 403] width 108 height 106
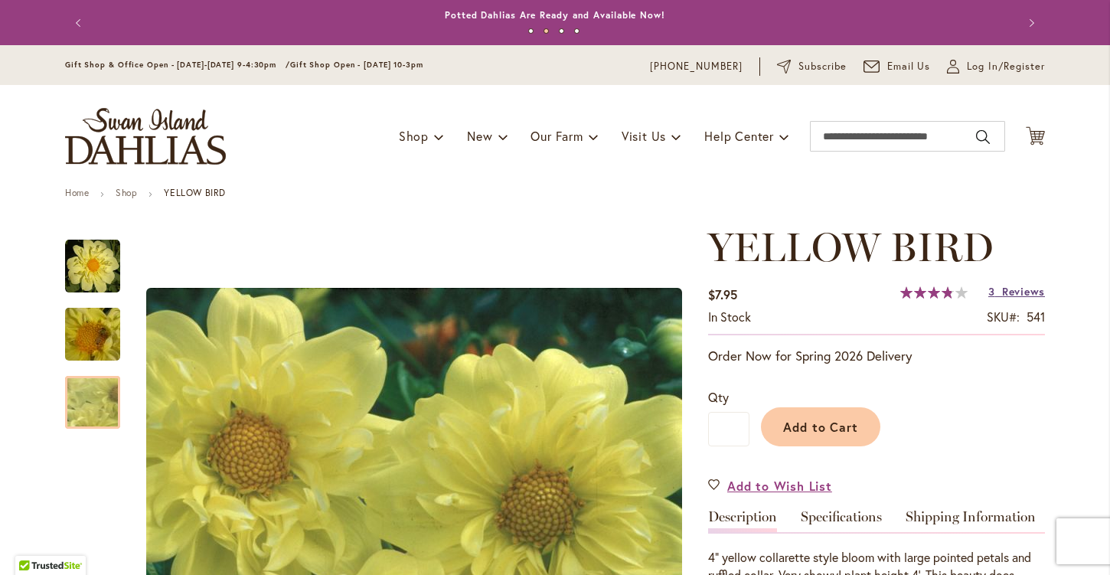
click at [1023, 289] on span "Reviews" at bounding box center [1023, 291] width 43 height 15
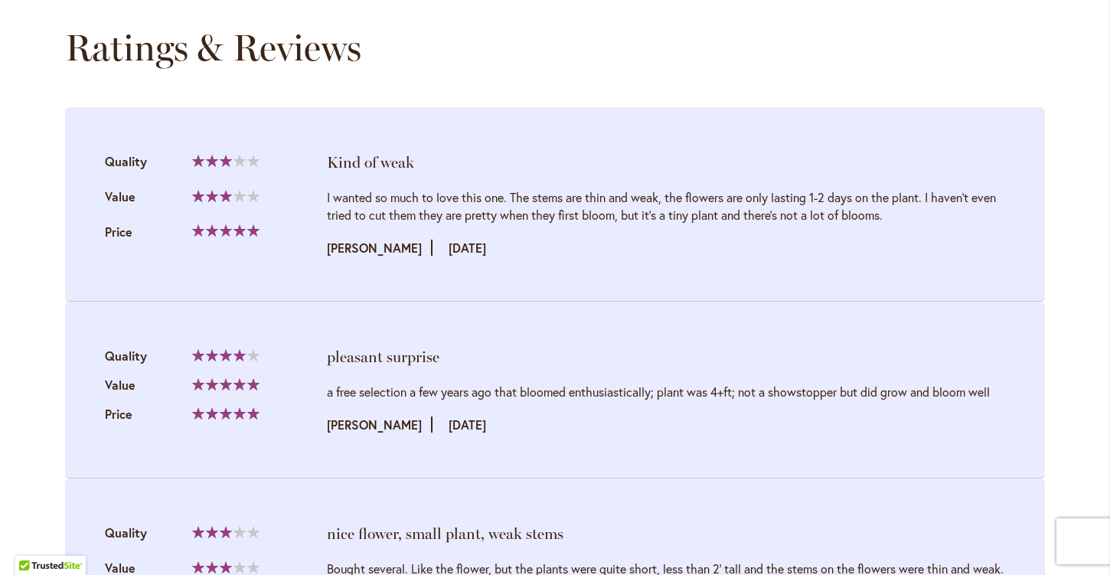
scroll to position [1561, 0]
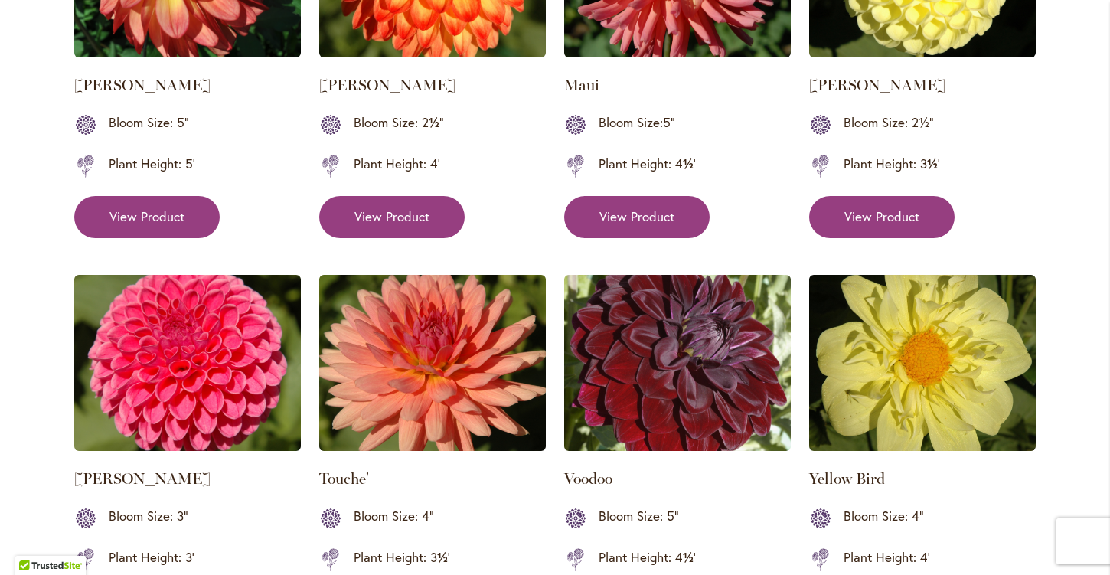
scroll to position [1782, 0]
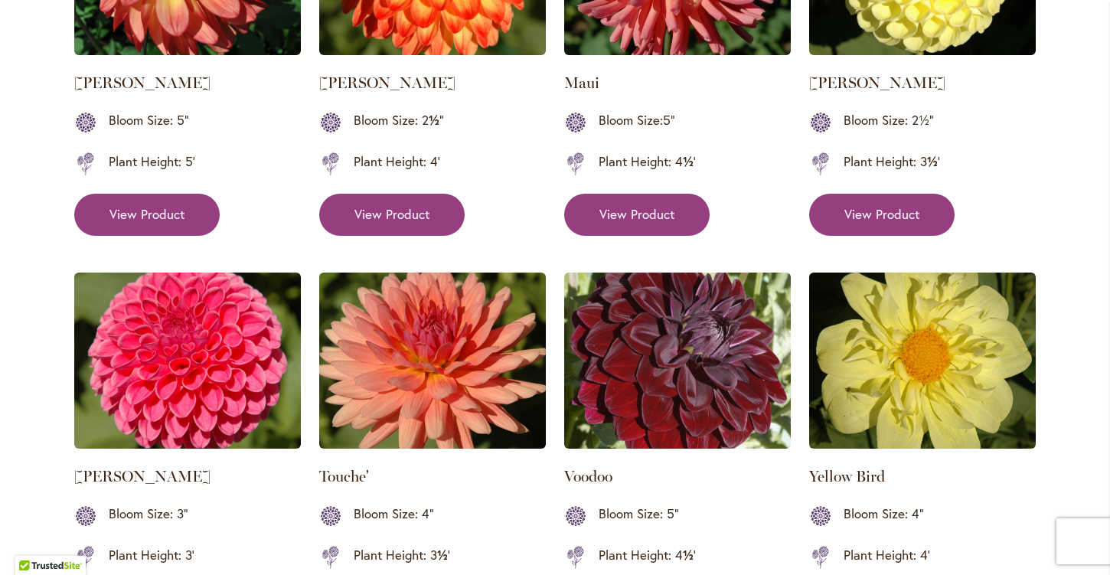
click at [184, 372] on img at bounding box center [187, 360] width 227 height 176
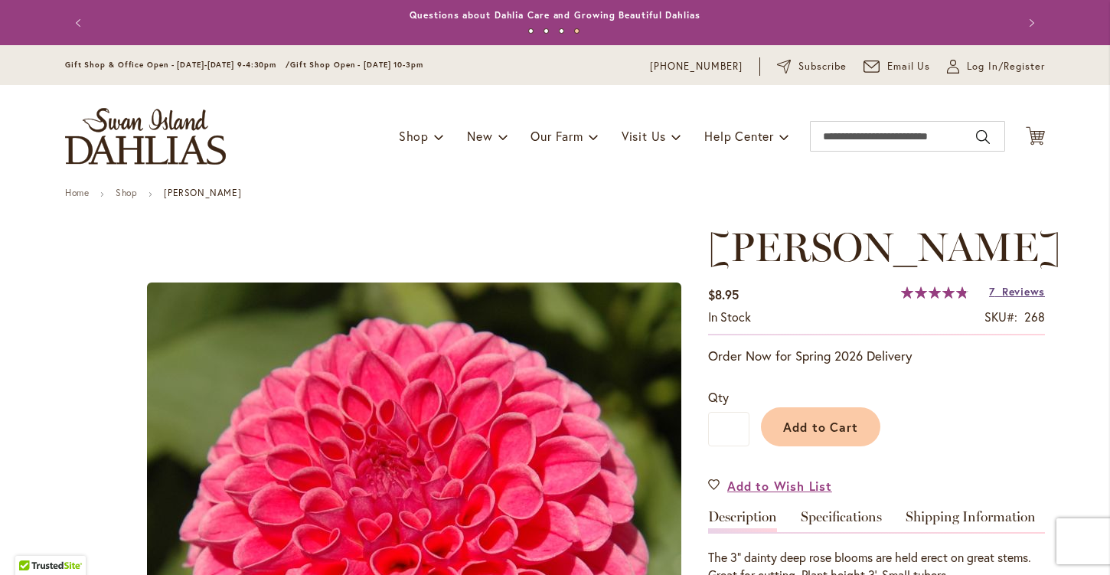
click at [1002, 298] on span "Reviews" at bounding box center [1023, 291] width 43 height 15
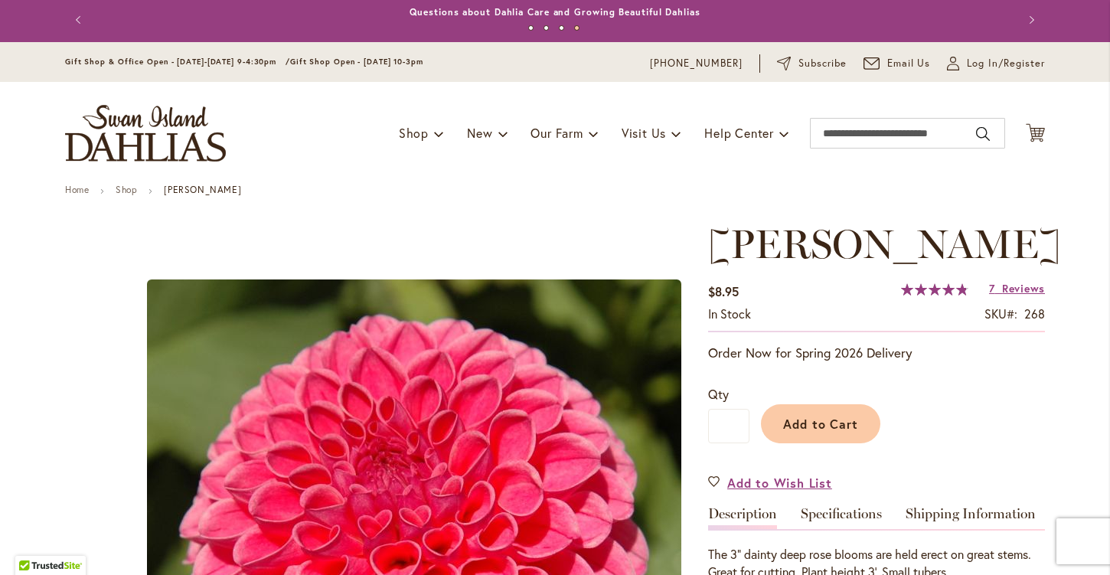
scroll to position [7, 0]
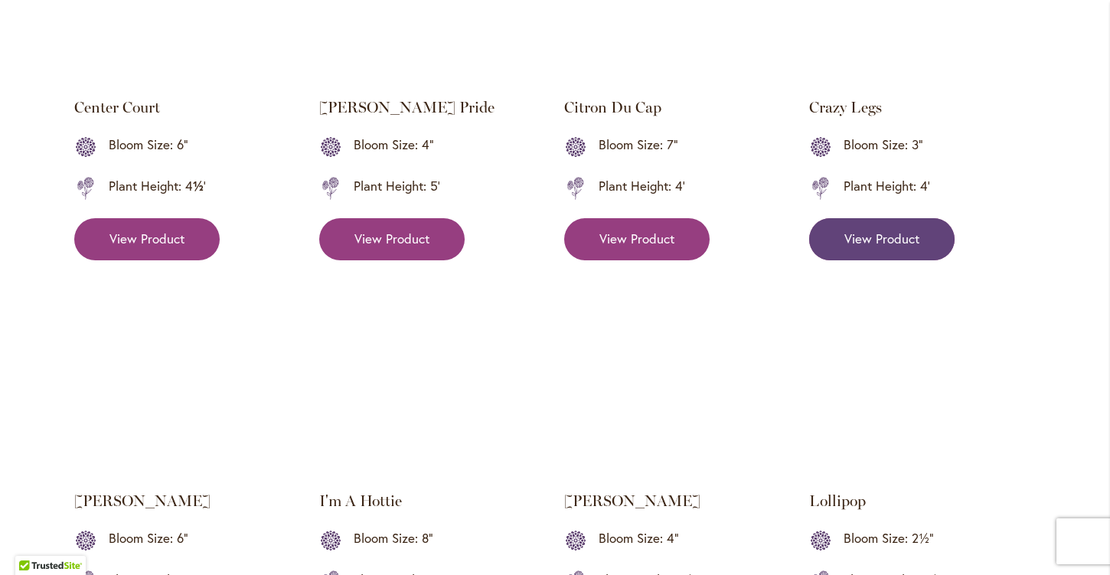
scroll to position [974, 0]
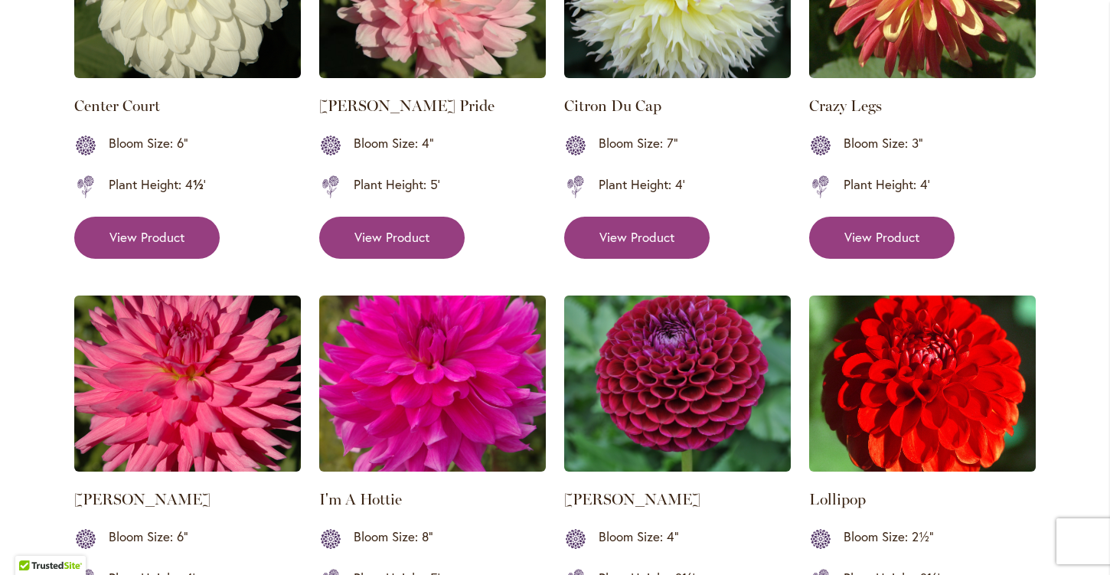
click at [426, 383] on img at bounding box center [432, 383] width 227 height 176
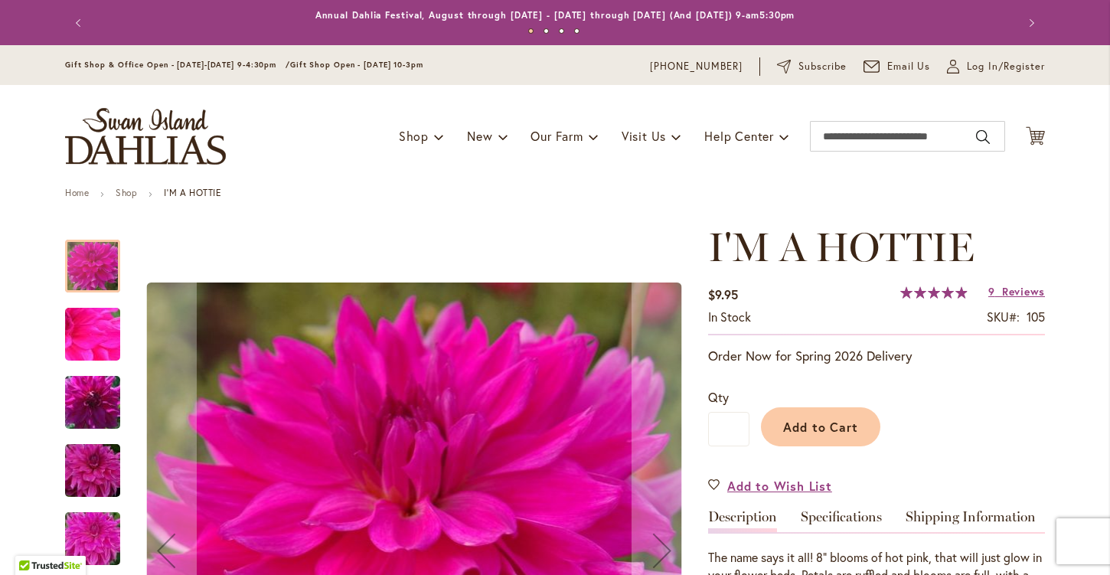
click at [101, 386] on img "I'm A Hottie" at bounding box center [93, 402] width 110 height 73
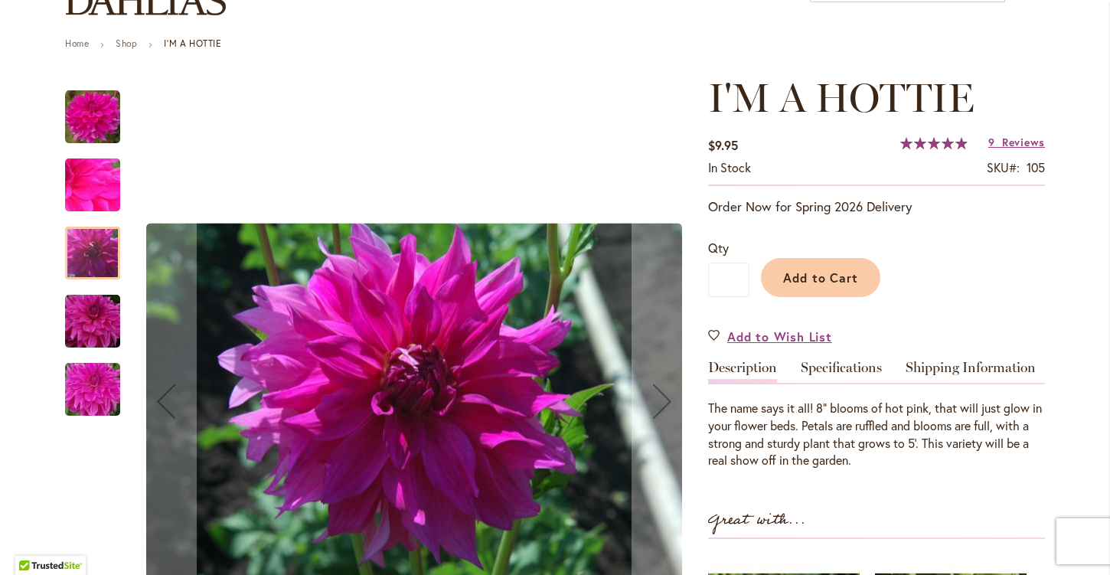
scroll to position [150, 0]
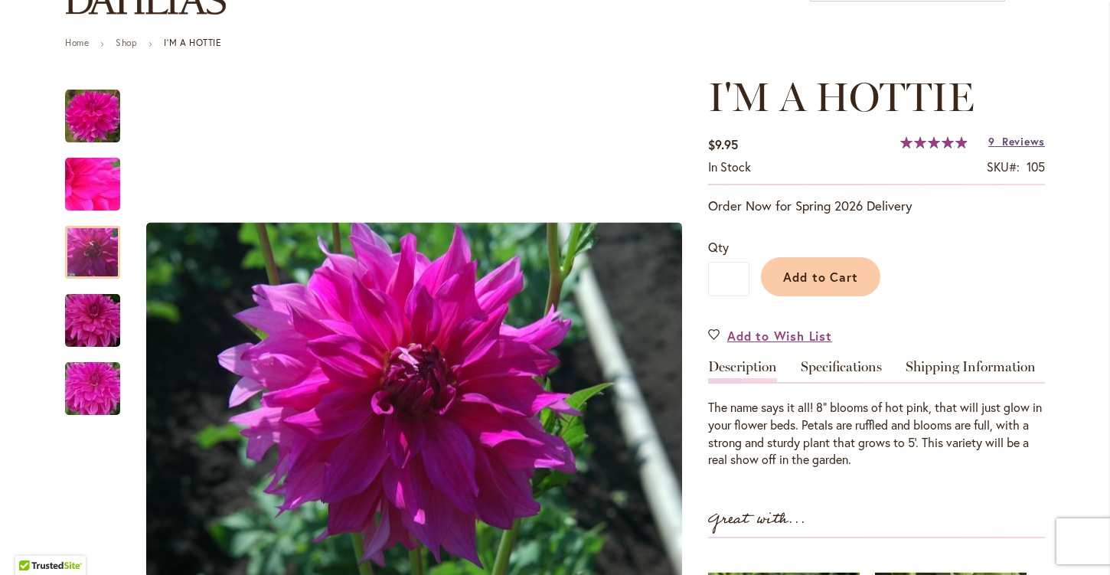
click at [1010, 139] on span "Reviews" at bounding box center [1023, 141] width 43 height 15
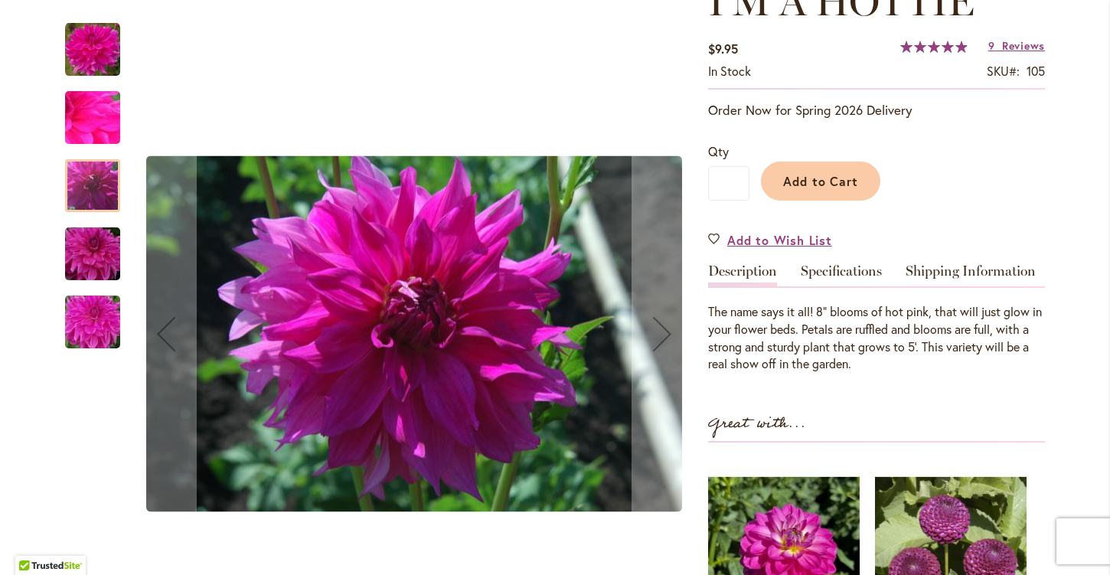
scroll to position [263, 0]
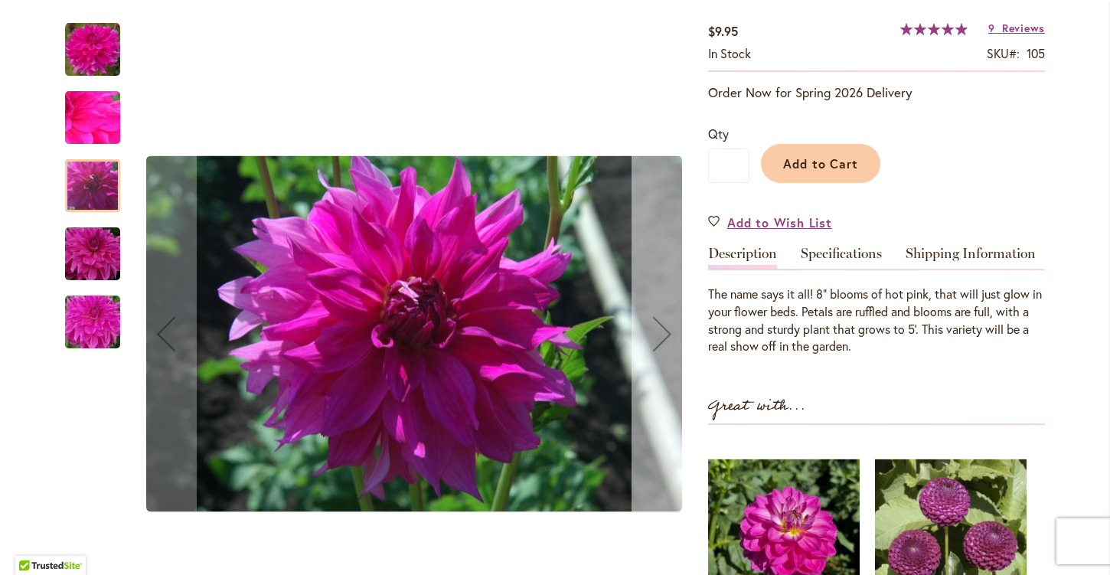
click at [654, 329] on div "Next" at bounding box center [661, 333] width 61 height 61
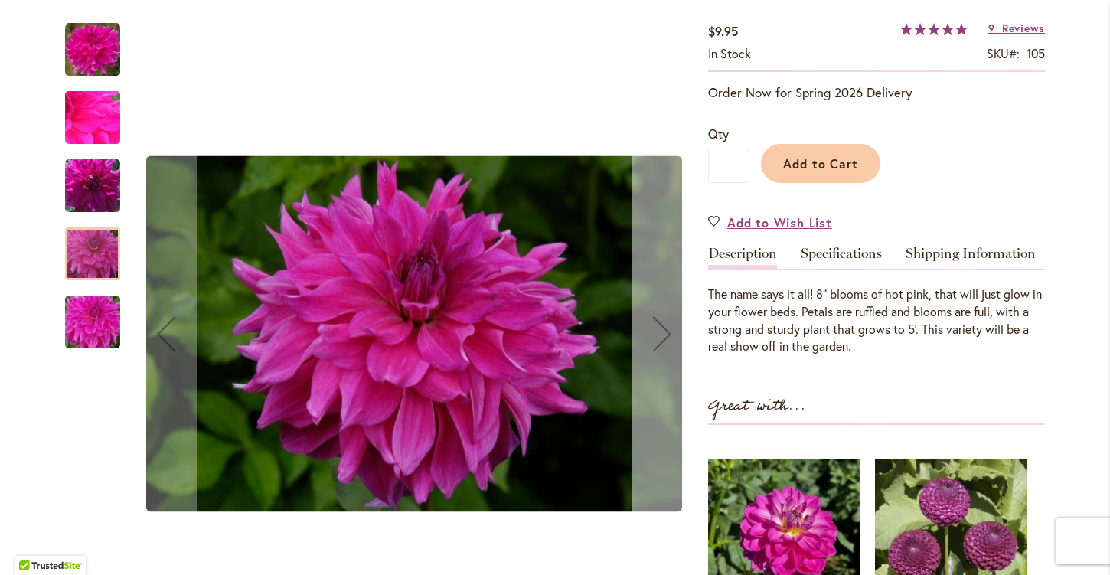
click at [654, 329] on div "Next" at bounding box center [661, 333] width 61 height 61
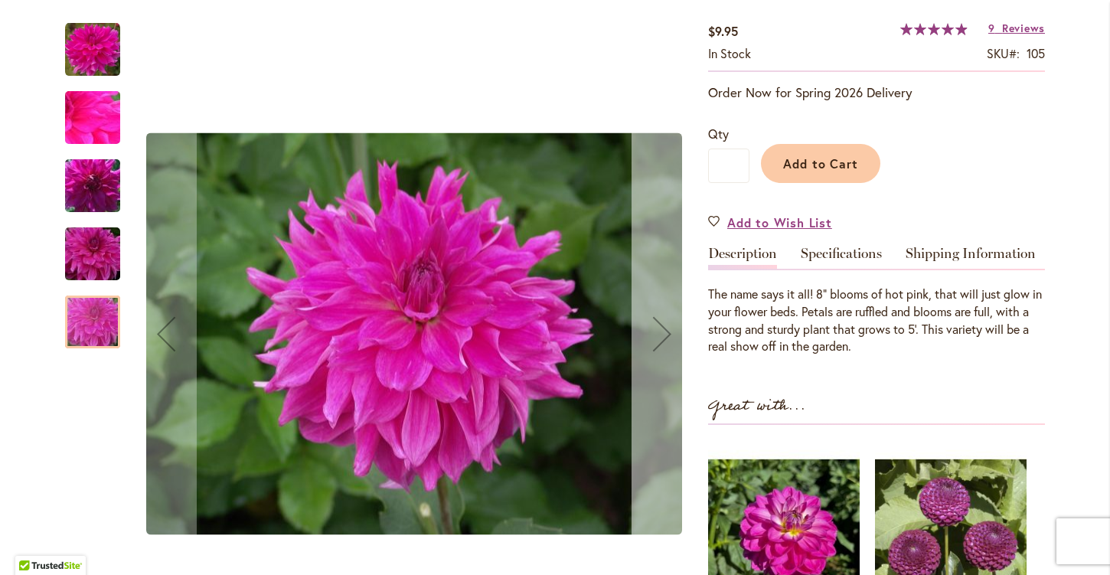
click at [656, 329] on div "Next" at bounding box center [661, 333] width 61 height 61
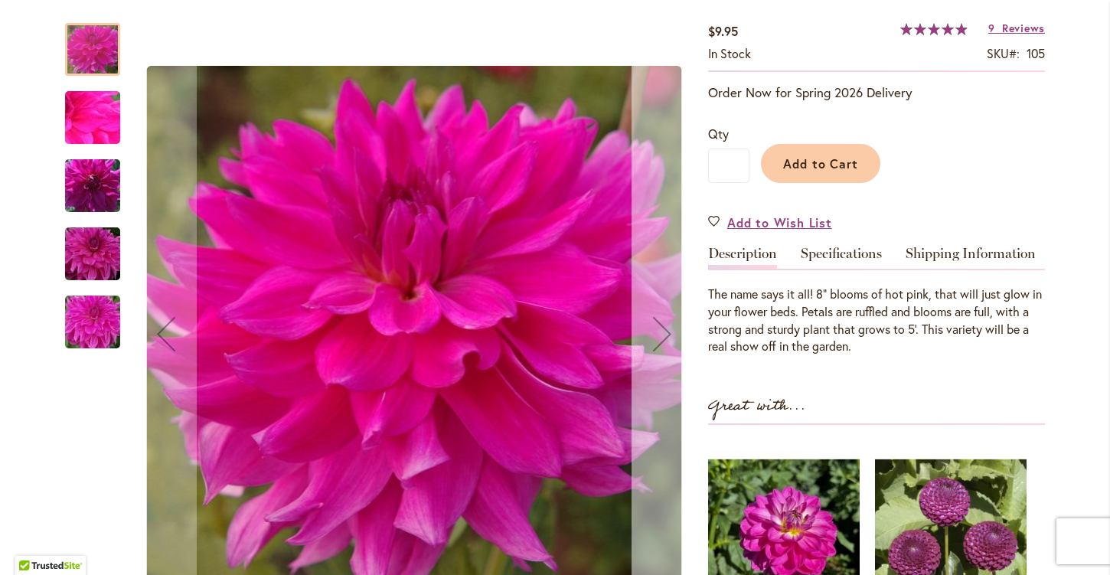
click at [656, 329] on div "Next" at bounding box center [661, 333] width 61 height 61
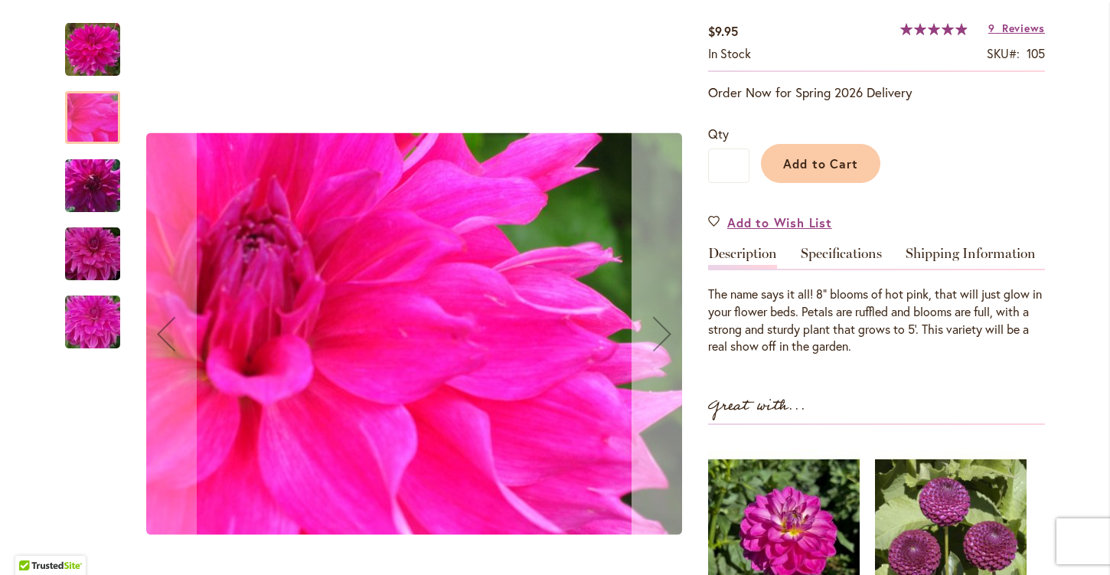
click at [656, 329] on div "Next" at bounding box center [661, 333] width 61 height 61
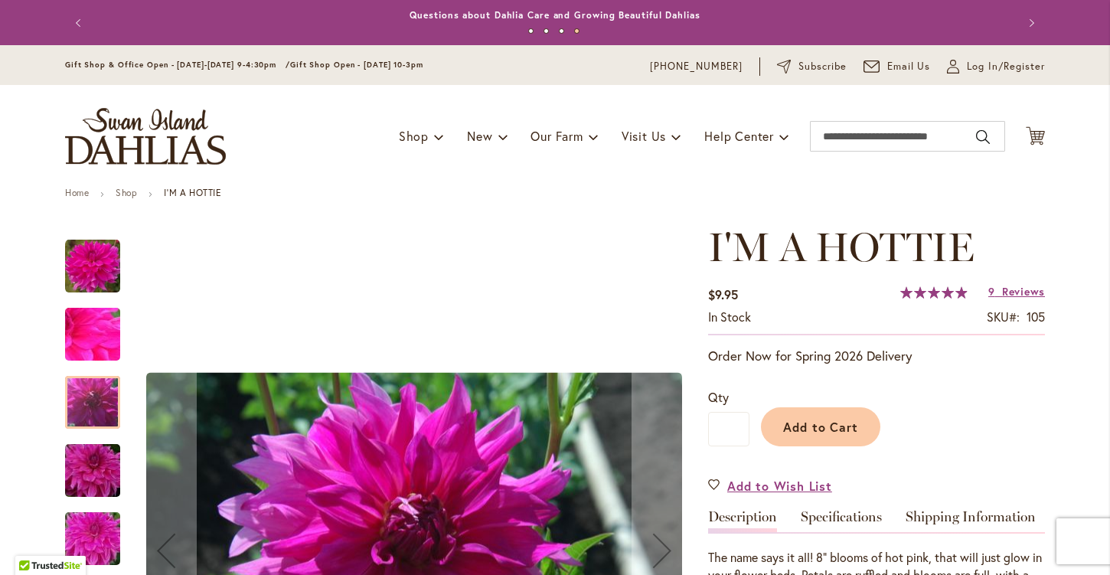
scroll to position [0, 0]
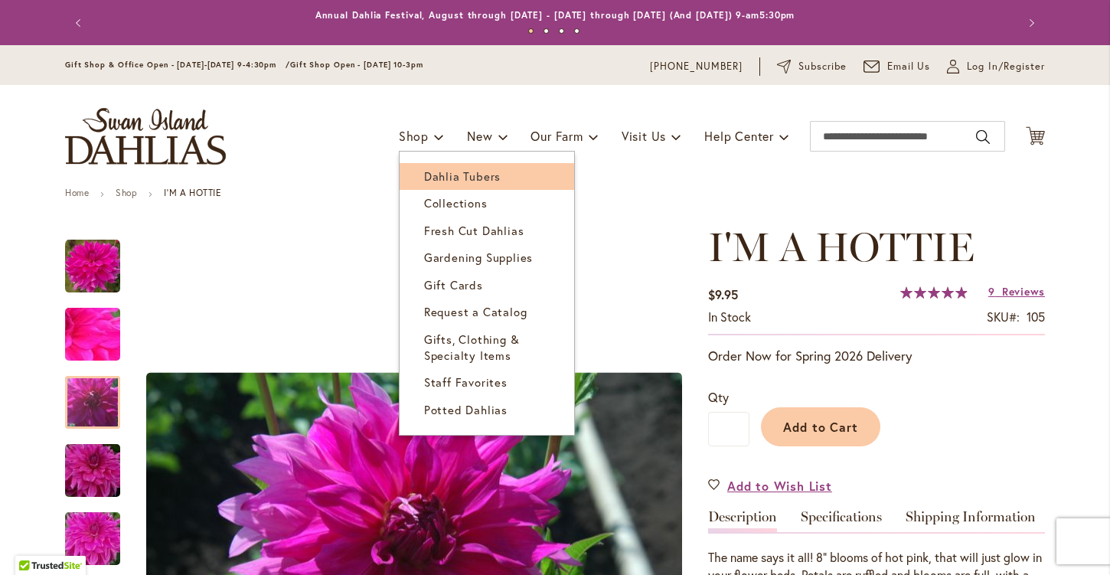
click at [439, 171] on span "Dahlia Tubers" at bounding box center [462, 175] width 77 height 15
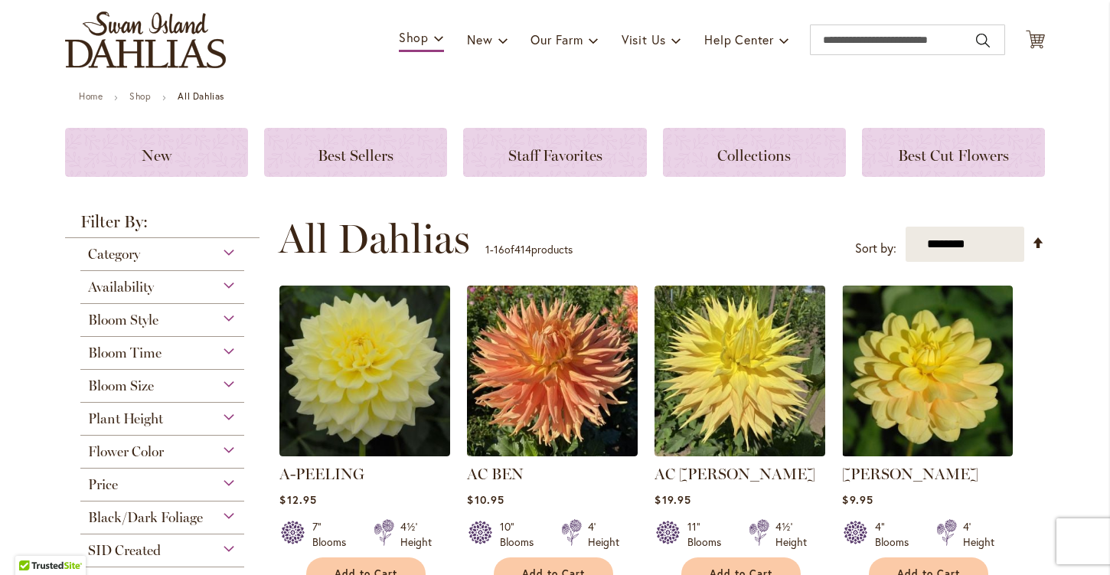
scroll to position [101, 0]
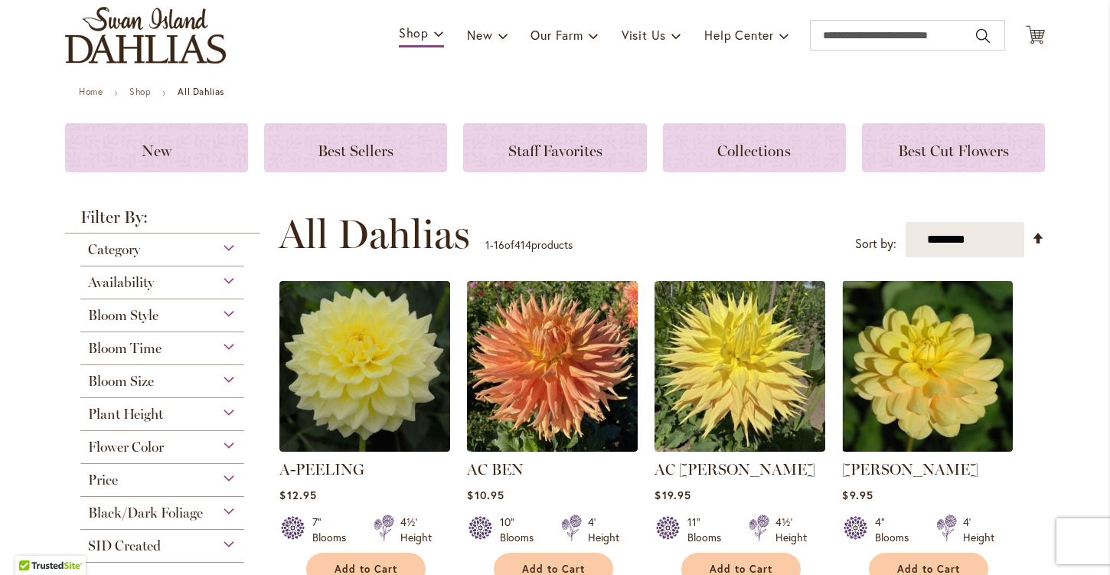
click at [223, 313] on div "Bloom Style" at bounding box center [162, 311] width 164 height 24
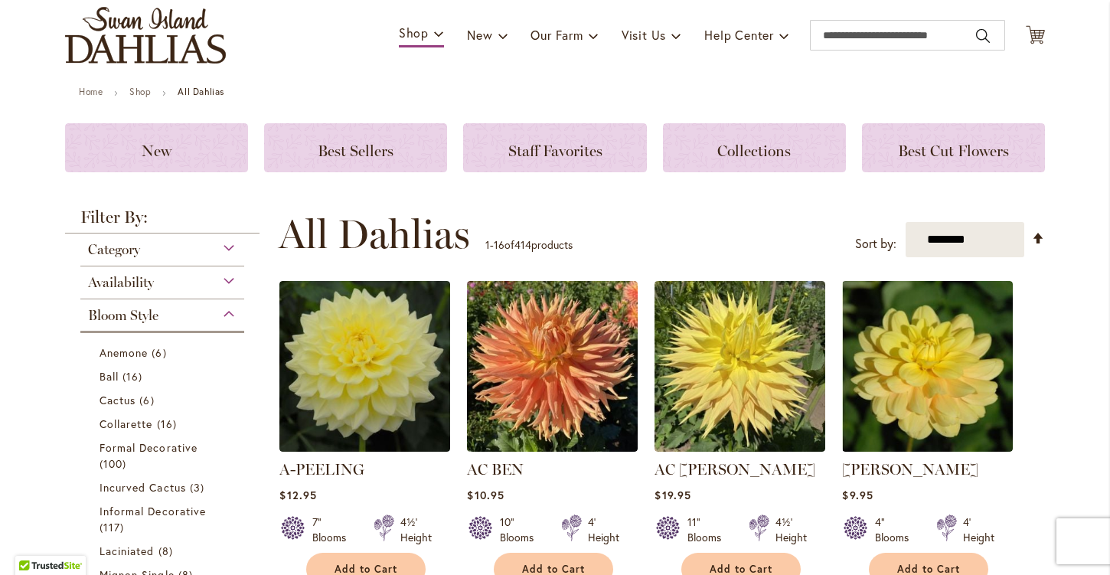
scroll to position [400, 0]
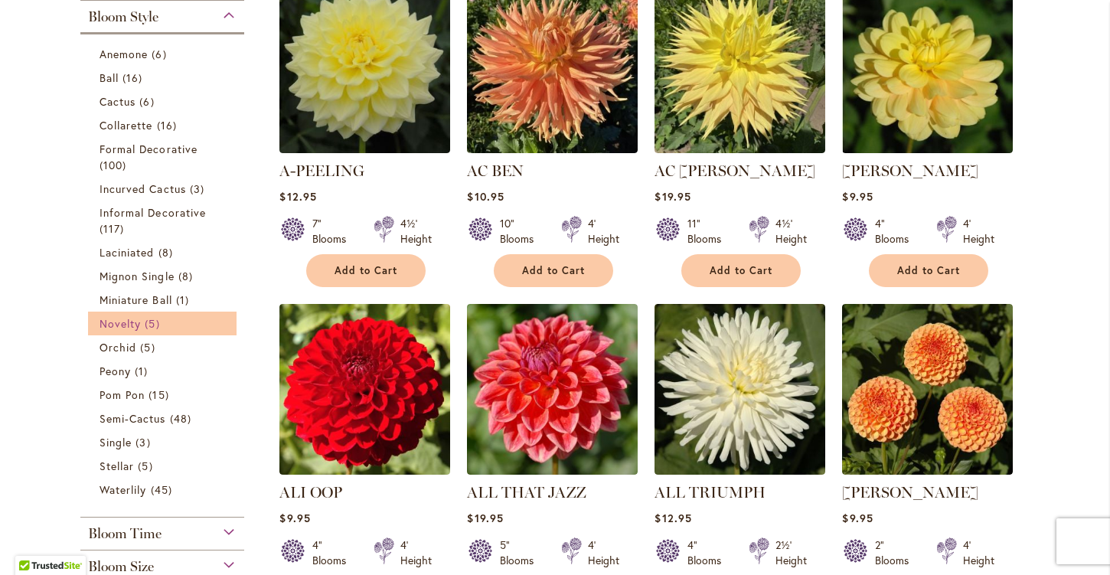
click at [194, 326] on link "Novelty 5 items" at bounding box center [163, 323] width 129 height 16
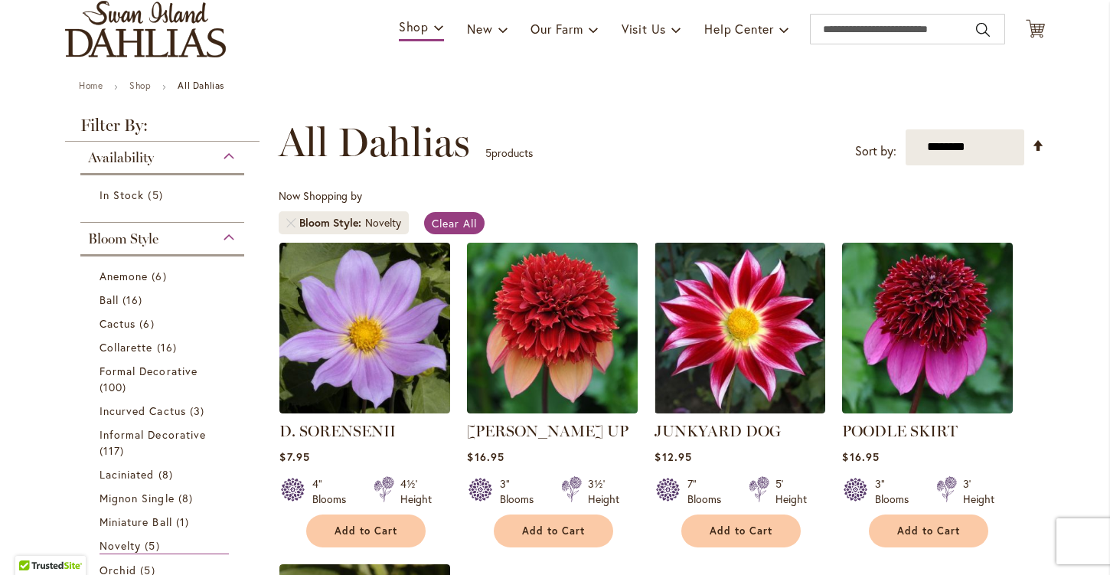
scroll to position [106, 0]
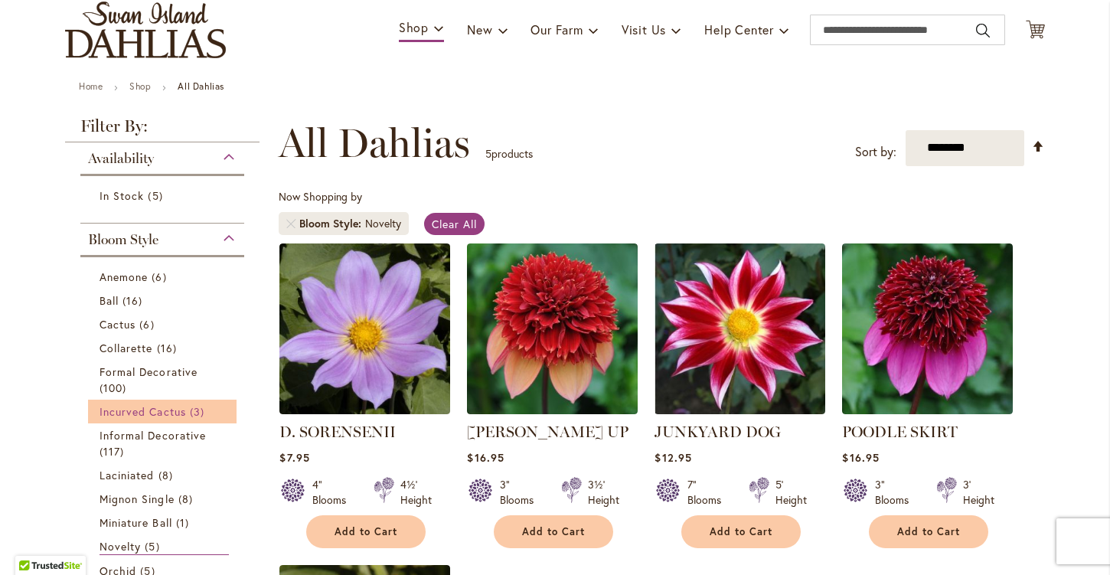
click at [155, 415] on span "Incurved Cactus" at bounding box center [142, 411] width 86 height 15
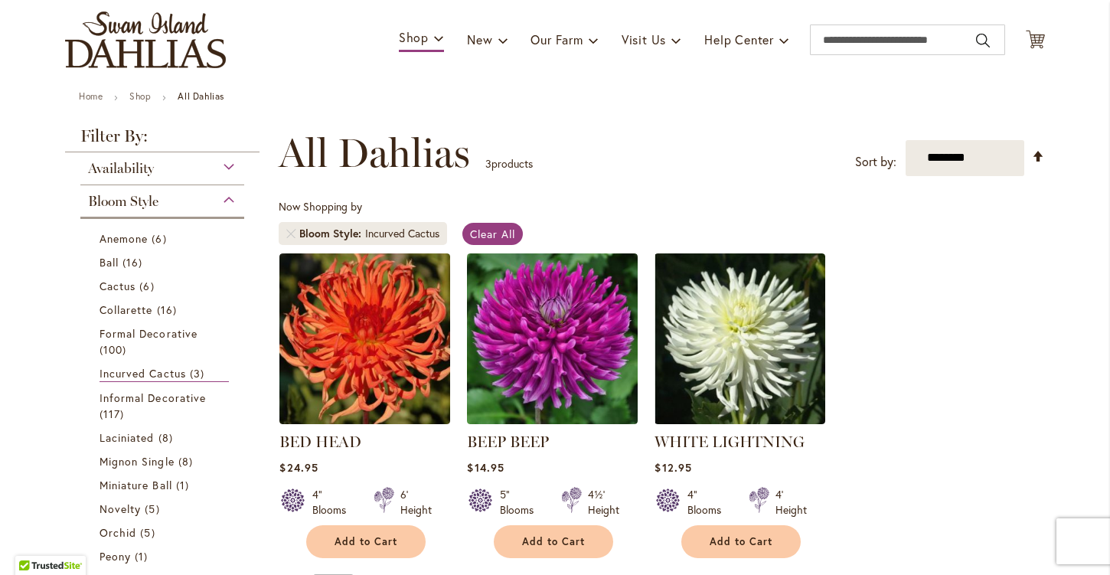
scroll to position [103, 0]
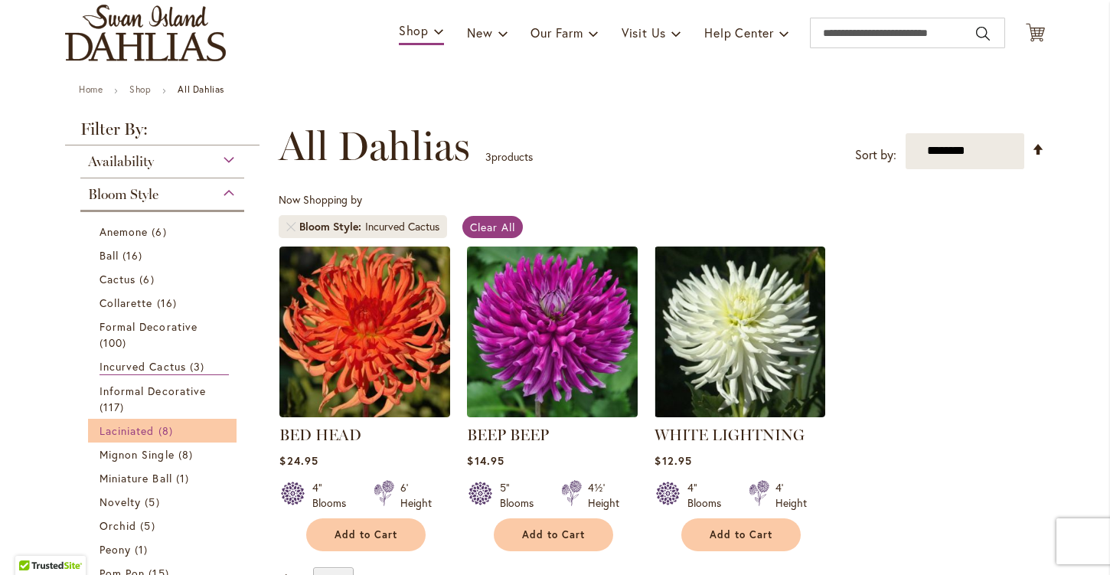
click at [166, 431] on span "8 items" at bounding box center [167, 430] width 18 height 16
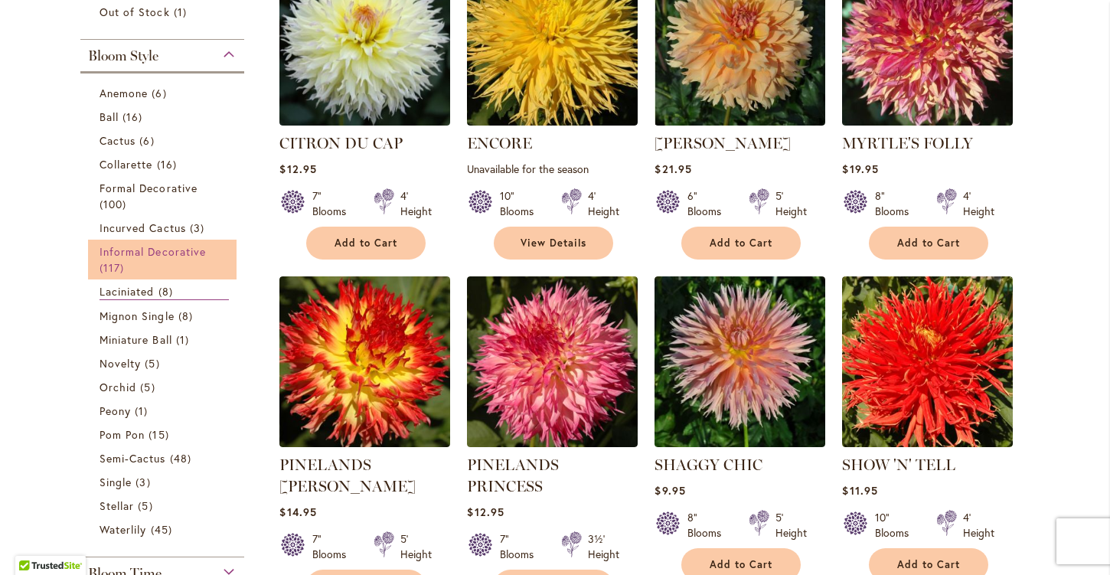
scroll to position [396, 0]
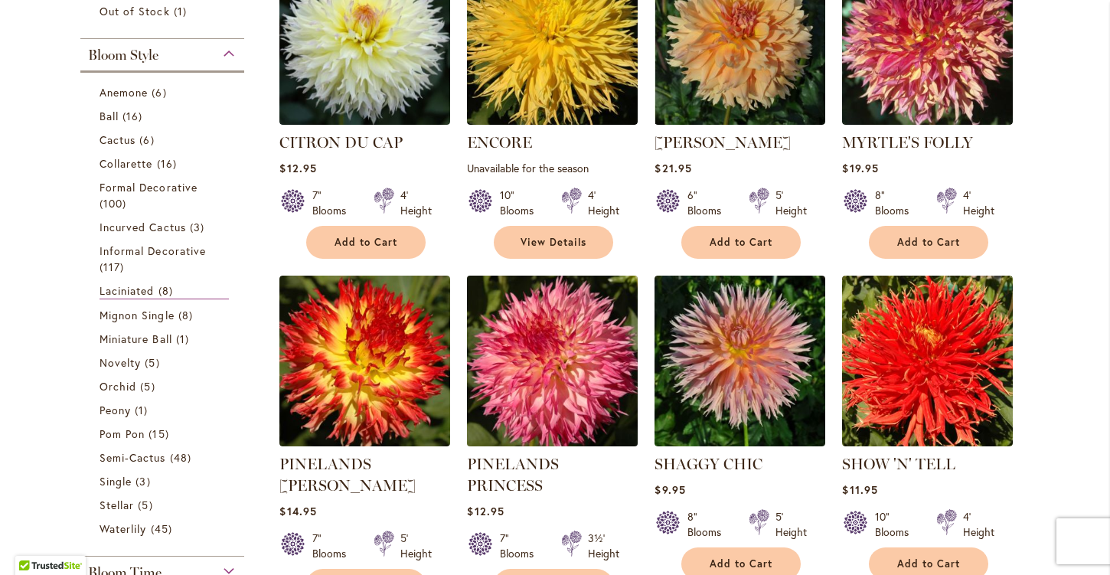
click at [552, 361] on img at bounding box center [552, 360] width 179 height 179
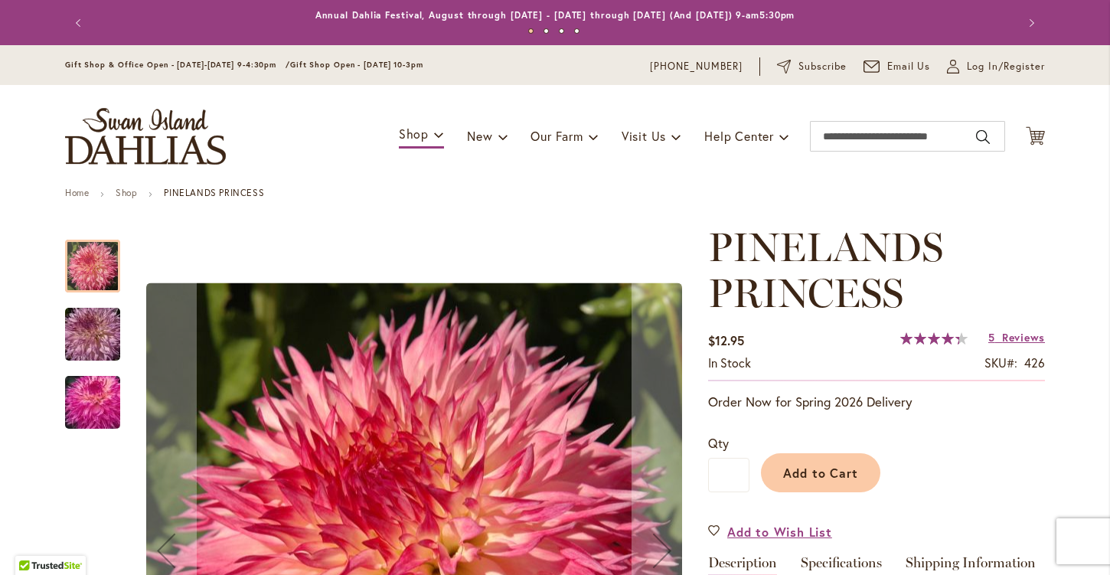
click at [85, 337] on img "PINELANDS PRINCESS" at bounding box center [93, 334] width 110 height 73
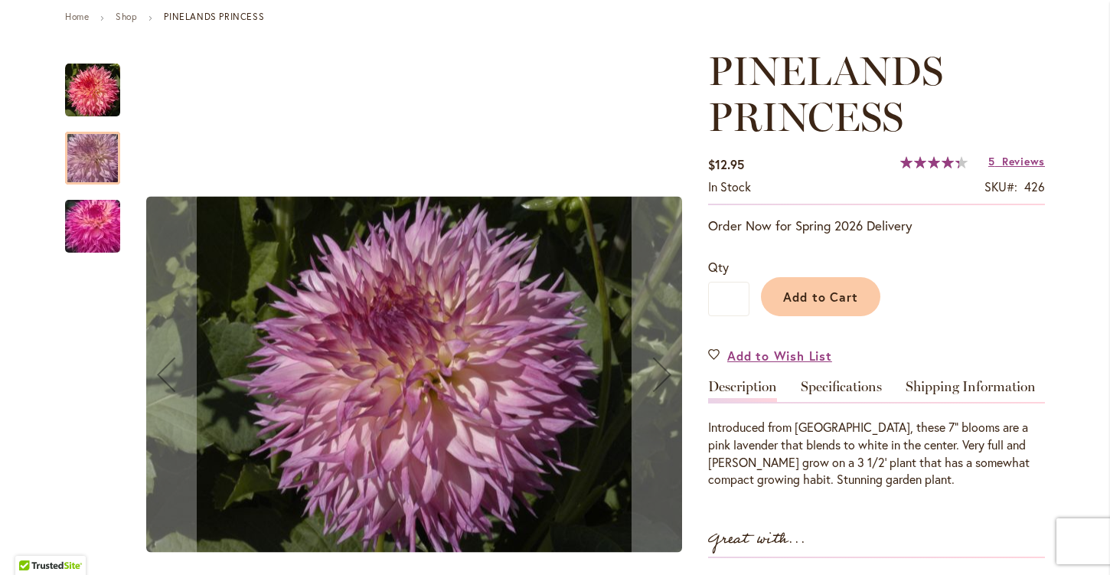
scroll to position [182, 0]
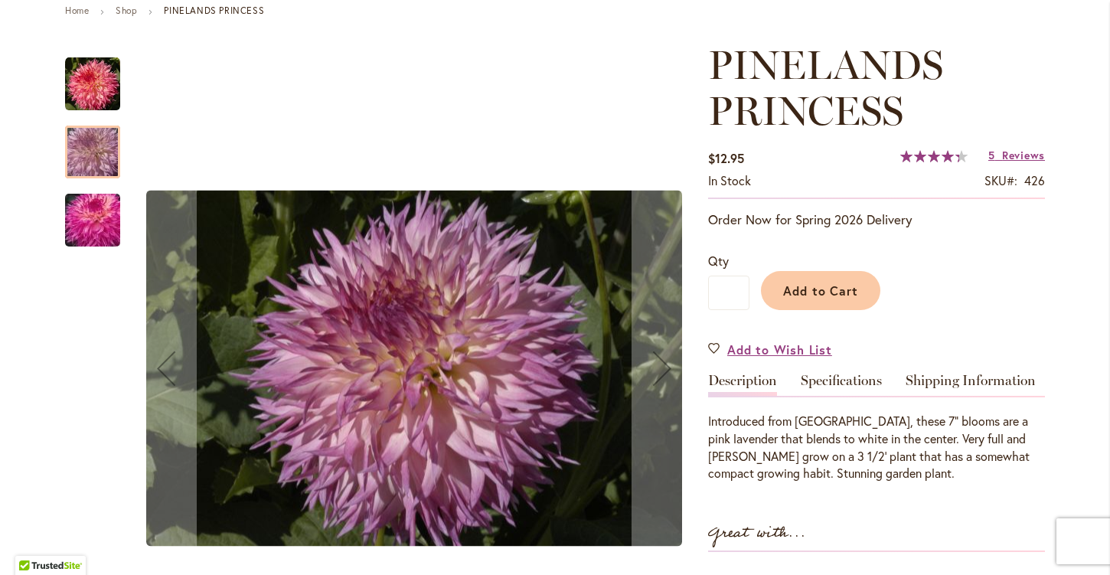
click at [99, 201] on img "PINELANDS PRINCESS" at bounding box center [93, 220] width 110 height 73
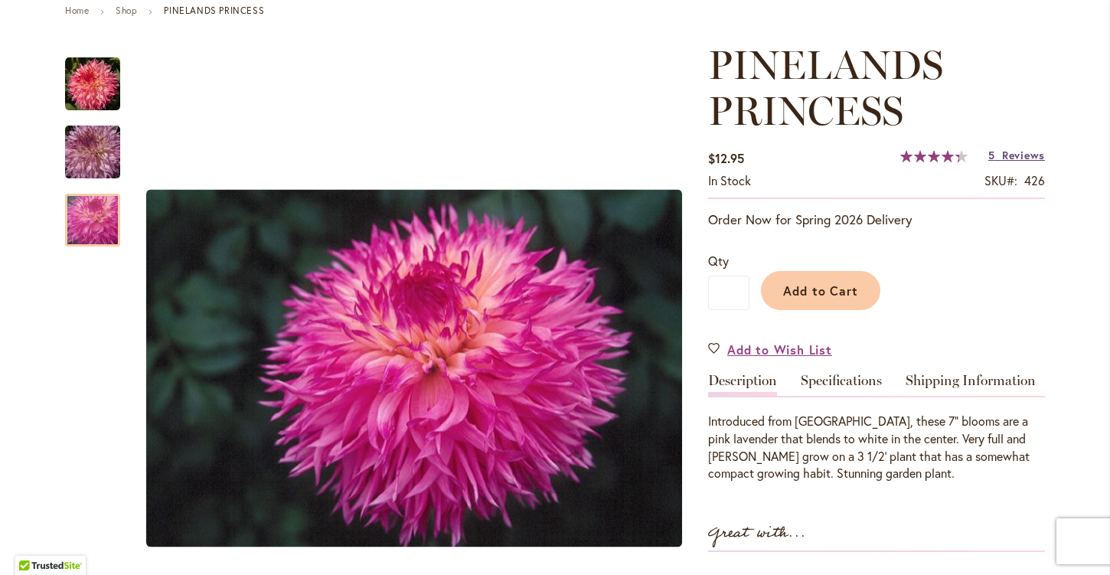
click at [1016, 157] on span "Reviews" at bounding box center [1023, 155] width 43 height 15
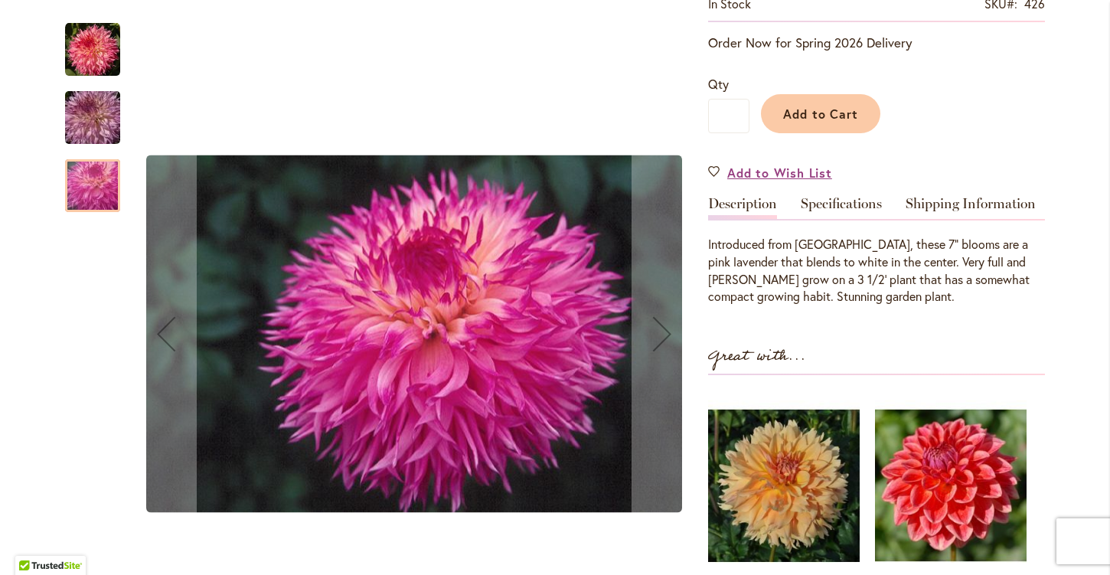
scroll to position [305, 0]
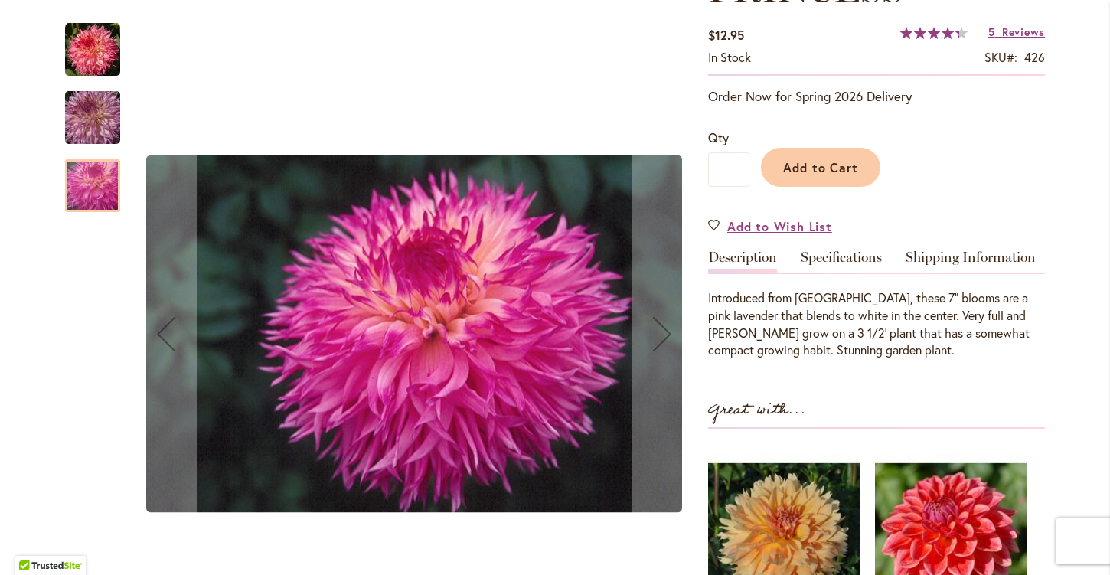
click at [83, 55] on img "PINELANDS PRINCESS" at bounding box center [92, 49] width 55 height 55
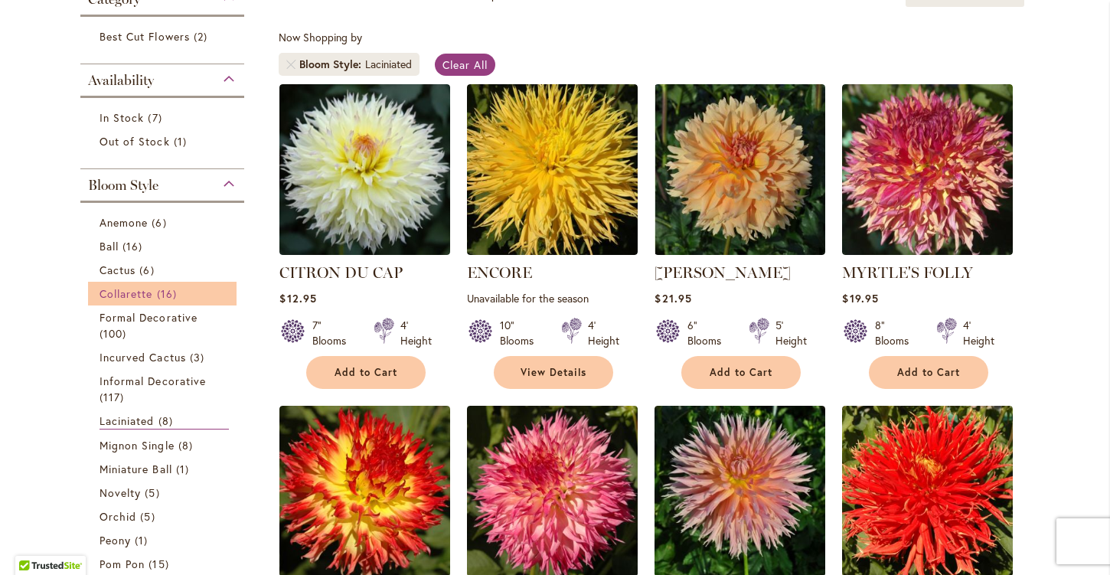
scroll to position [282, 0]
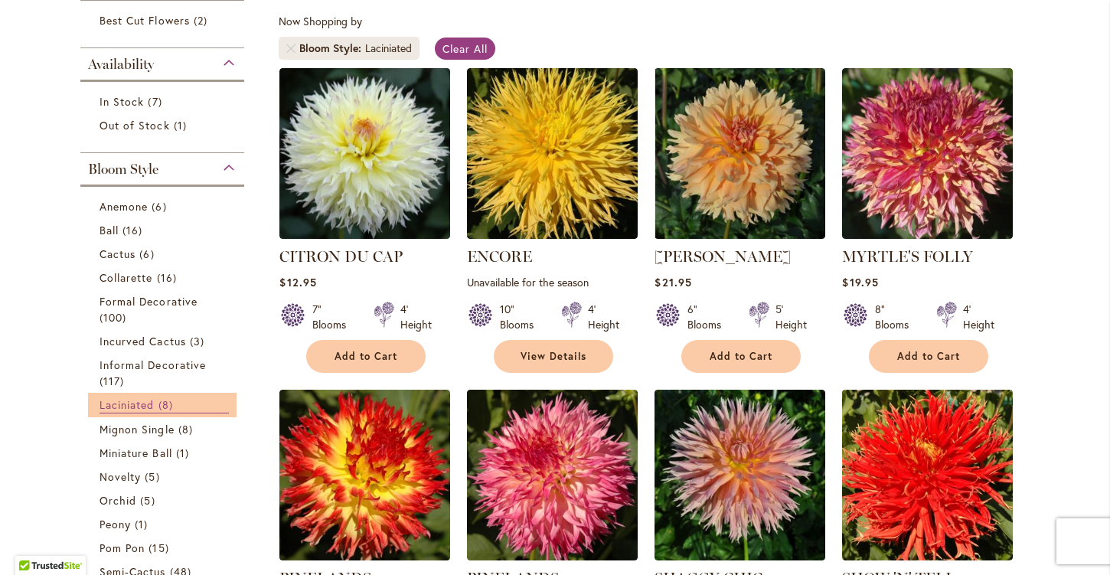
click at [140, 398] on span "Laciniated" at bounding box center [126, 404] width 55 height 15
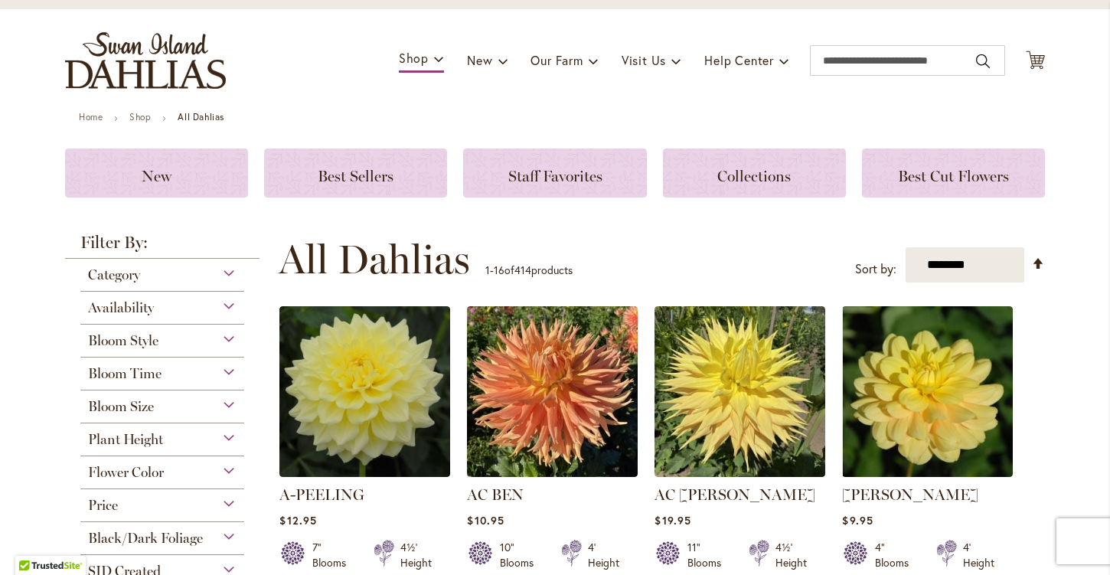
scroll to position [63, 0]
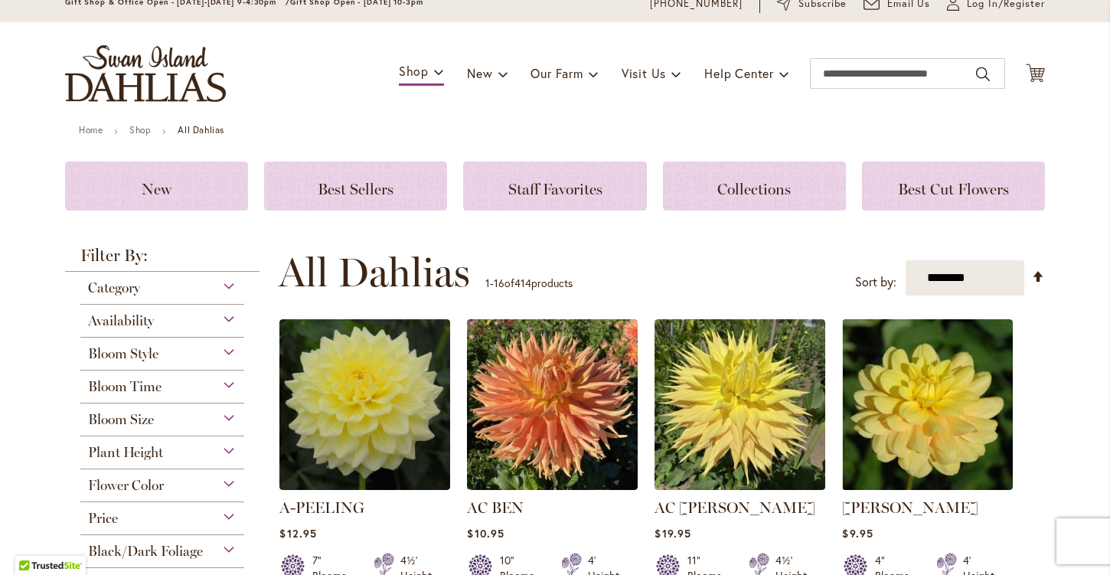
click at [199, 348] on div "Bloom Style" at bounding box center [162, 350] width 164 height 24
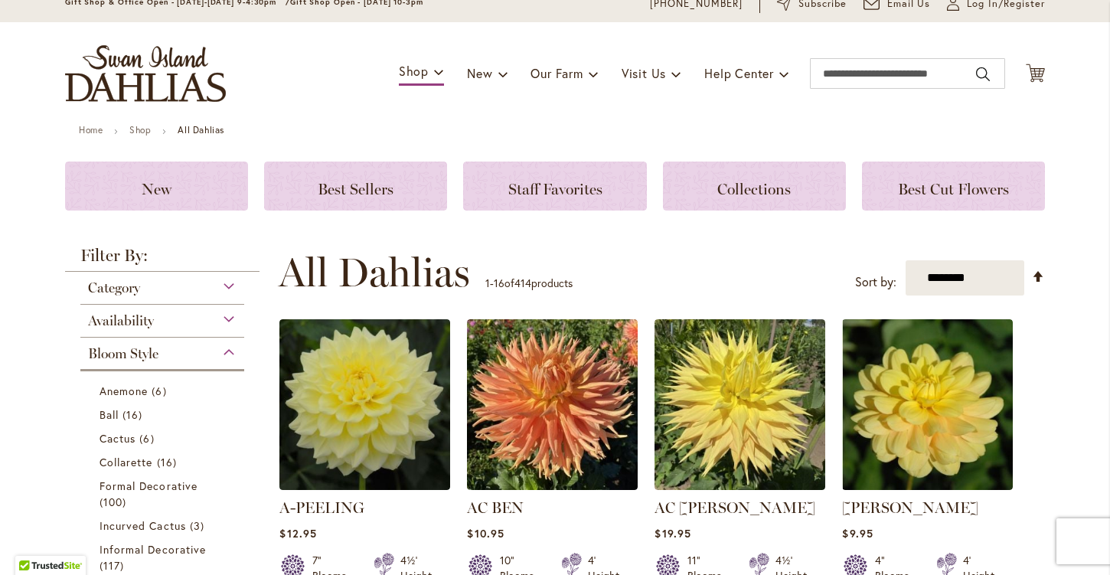
scroll to position [400, 0]
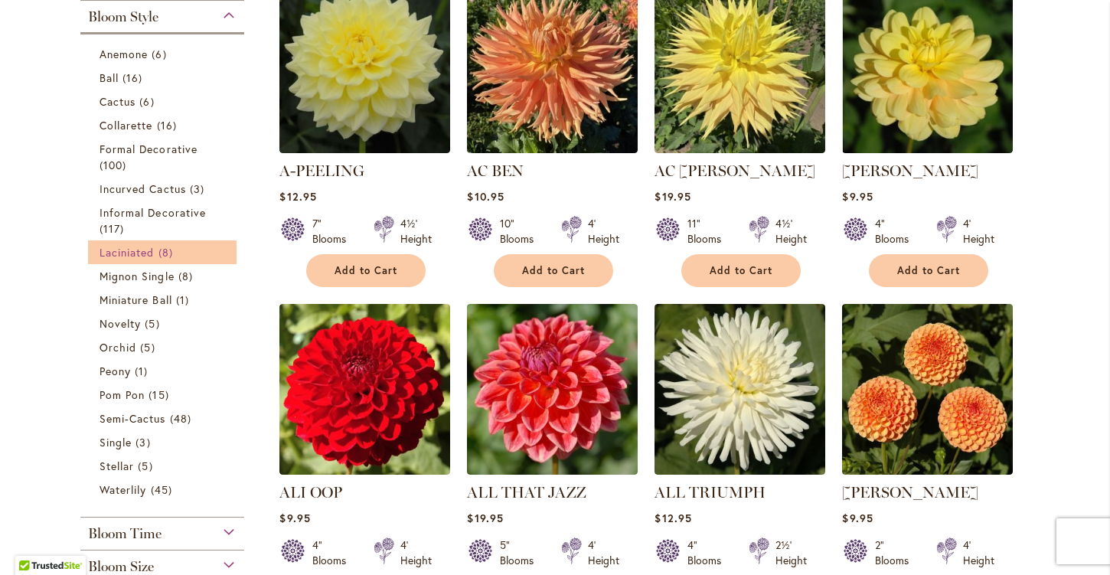
click at [183, 250] on link "Laciniated 8 items" at bounding box center [163, 252] width 129 height 16
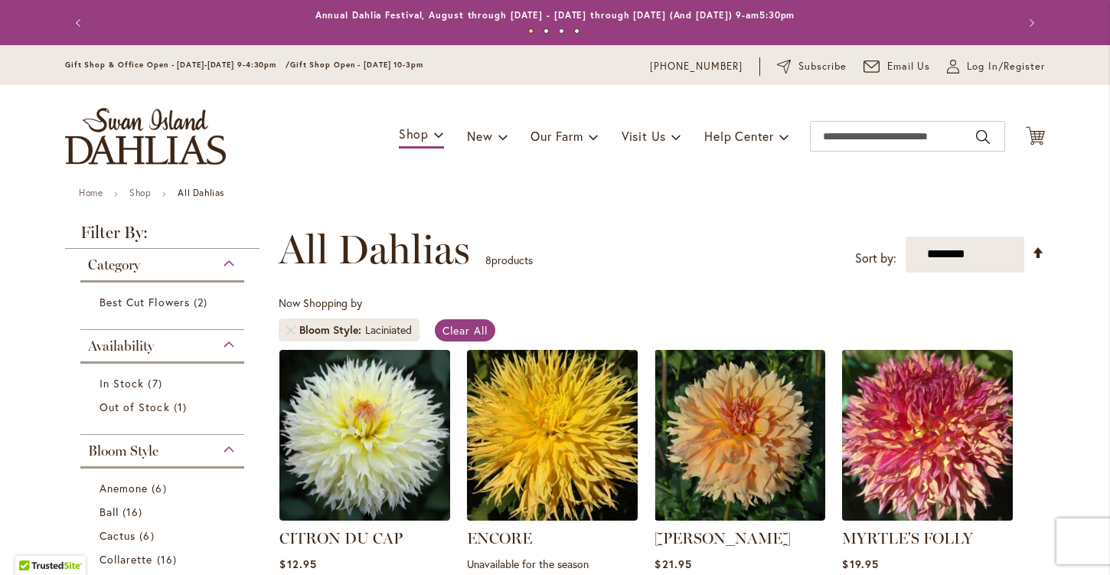
click at [973, 450] on img at bounding box center [927, 434] width 179 height 179
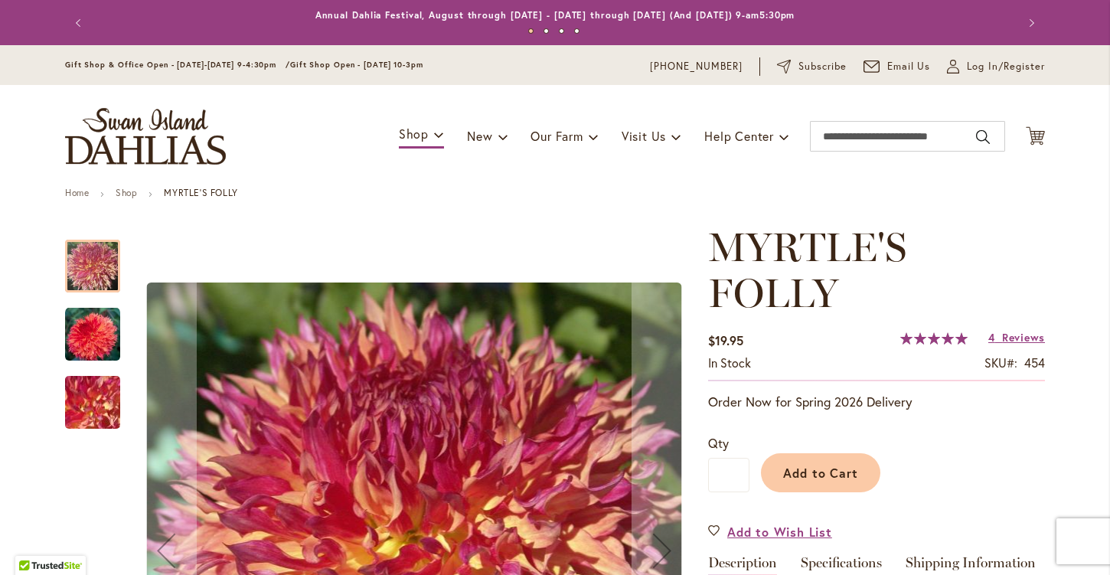
click at [90, 332] on img "MYRTLE'S FOLLY" at bounding box center [92, 334] width 55 height 55
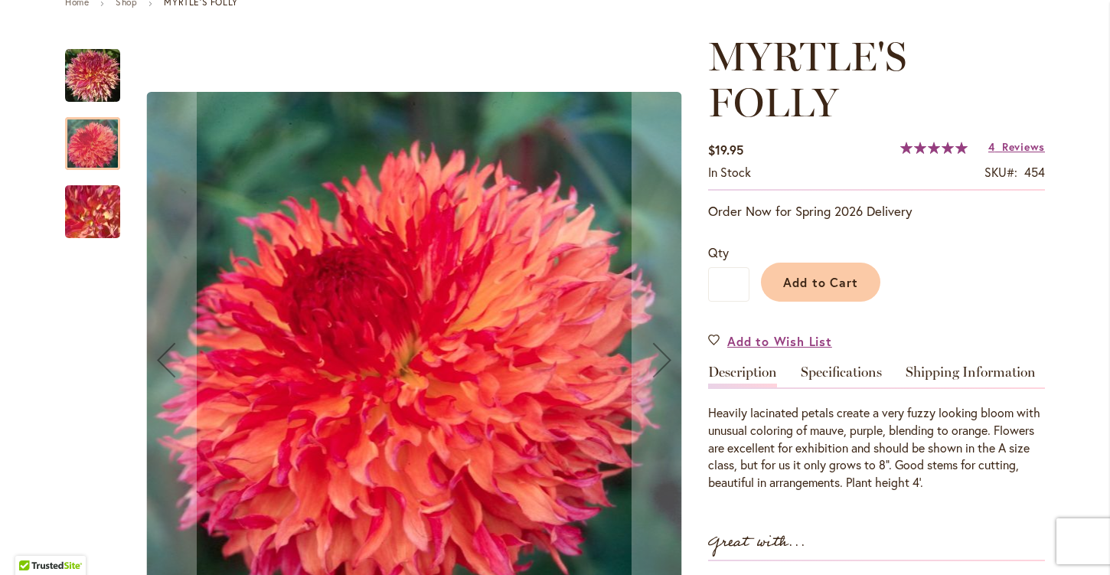
scroll to position [191, 0]
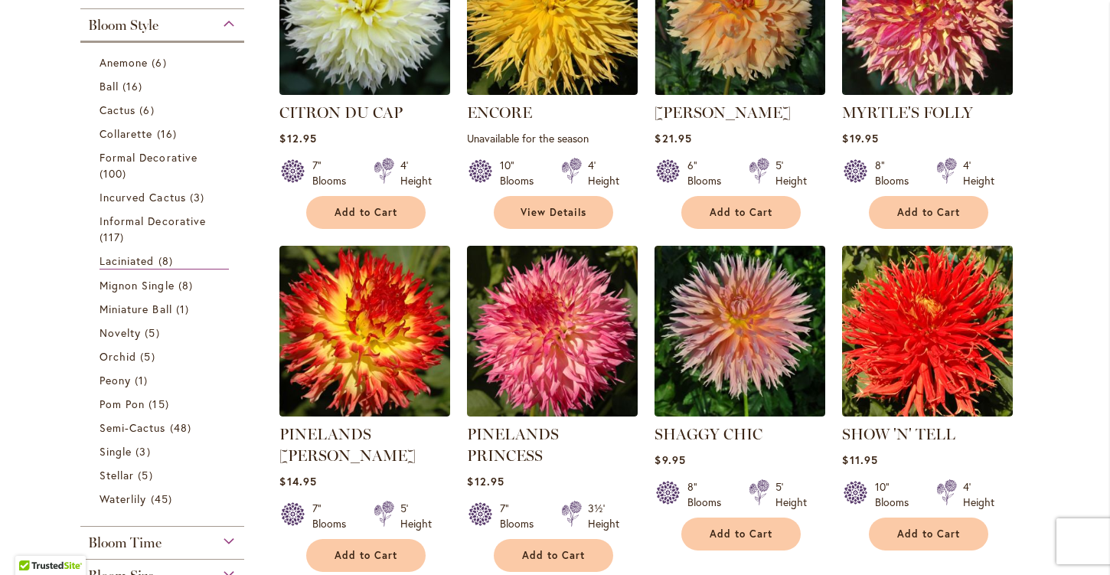
scroll to position [427, 0]
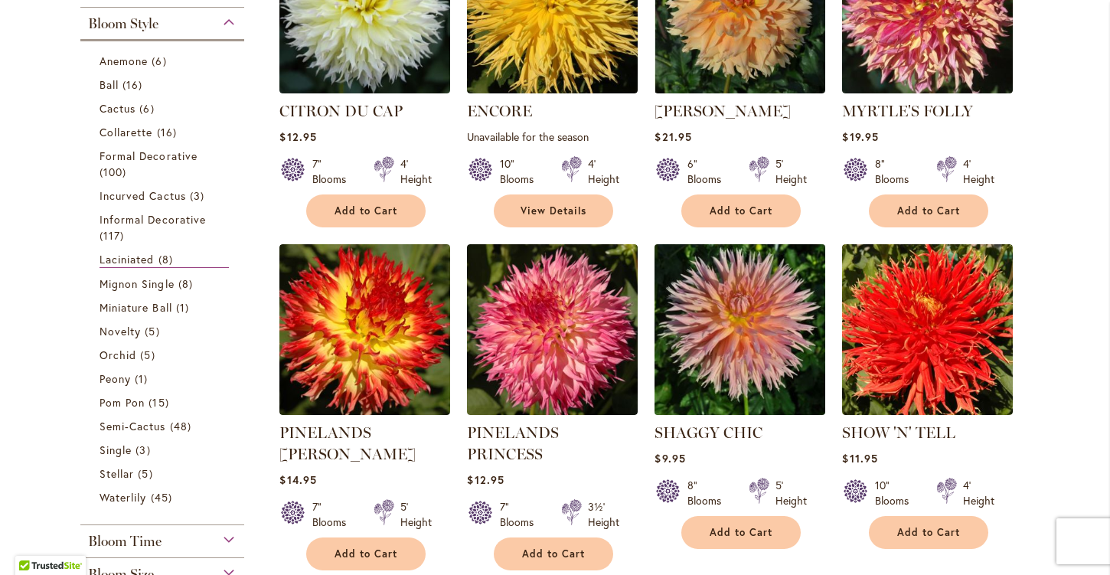
click at [726, 297] on img at bounding box center [740, 329] width 179 height 179
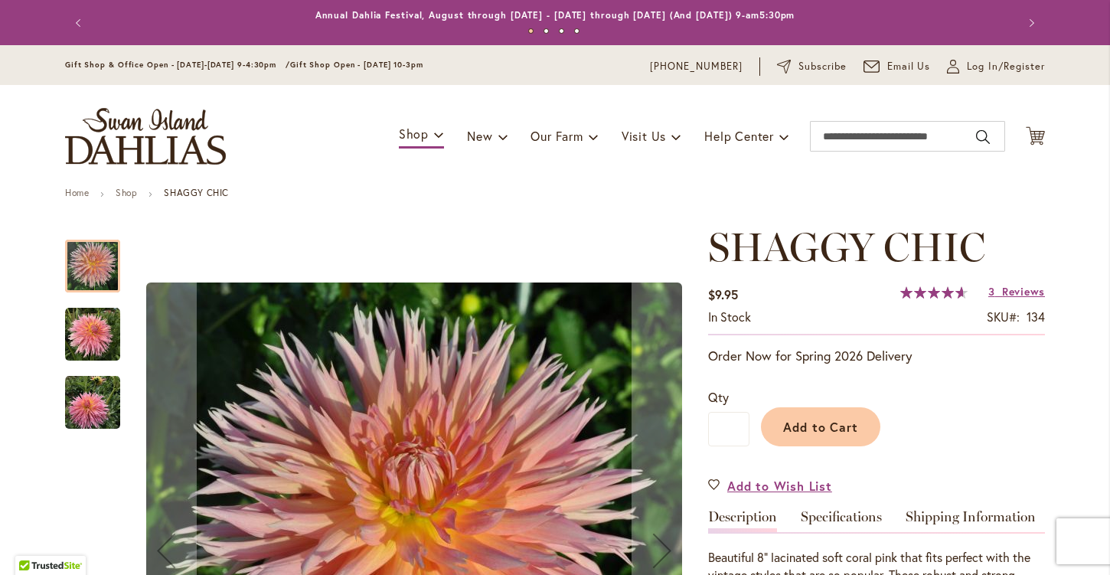
click at [77, 348] on img "SHAGGY CHIC" at bounding box center [92, 334] width 55 height 55
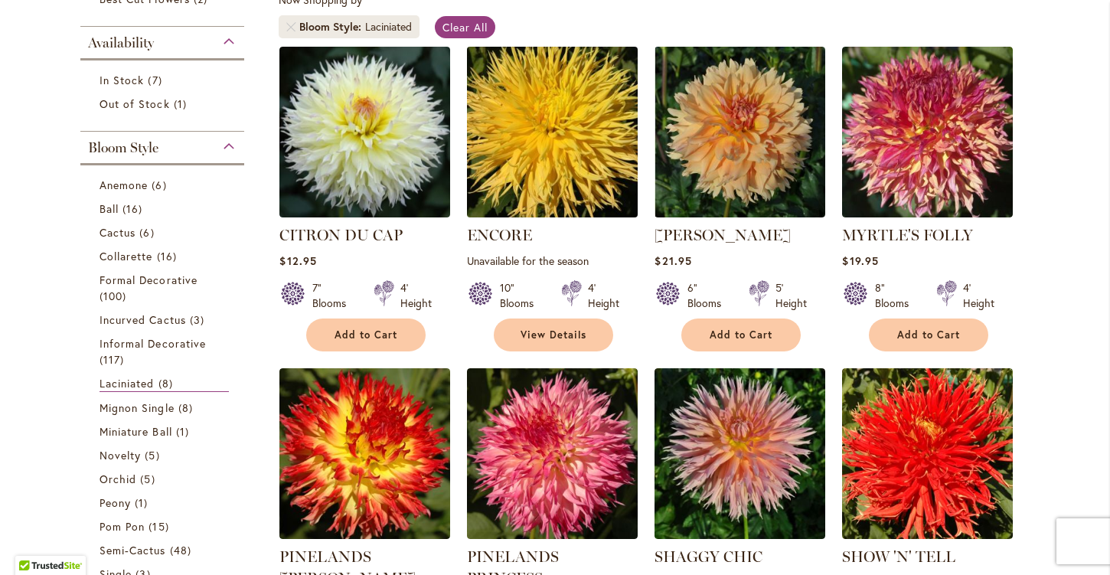
scroll to position [302, 0]
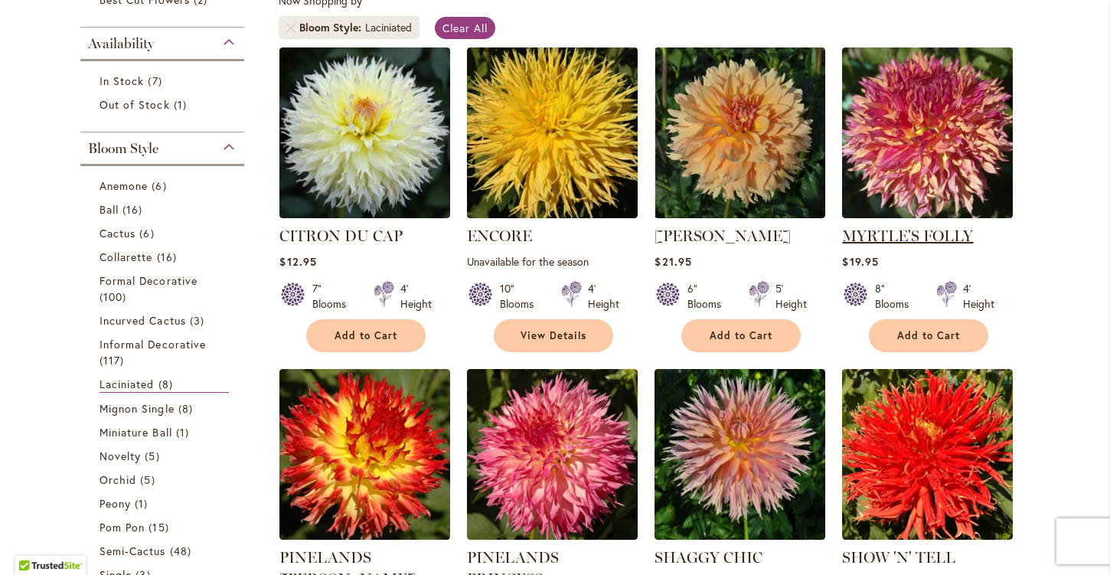
click at [913, 231] on link "MYRTLE'S FOLLY" at bounding box center [907, 236] width 131 height 18
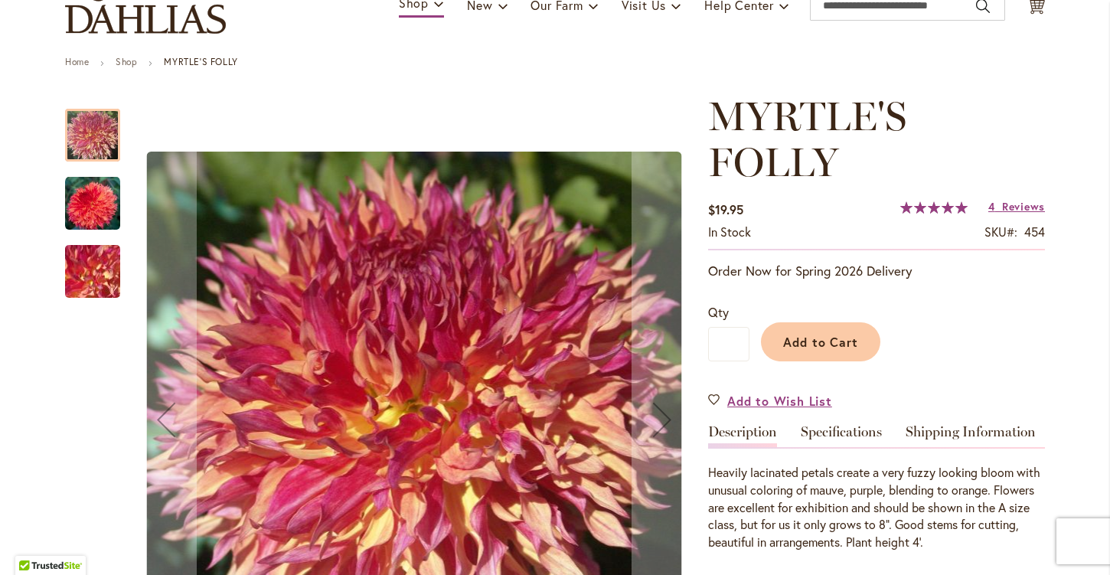
scroll to position [139, 0]
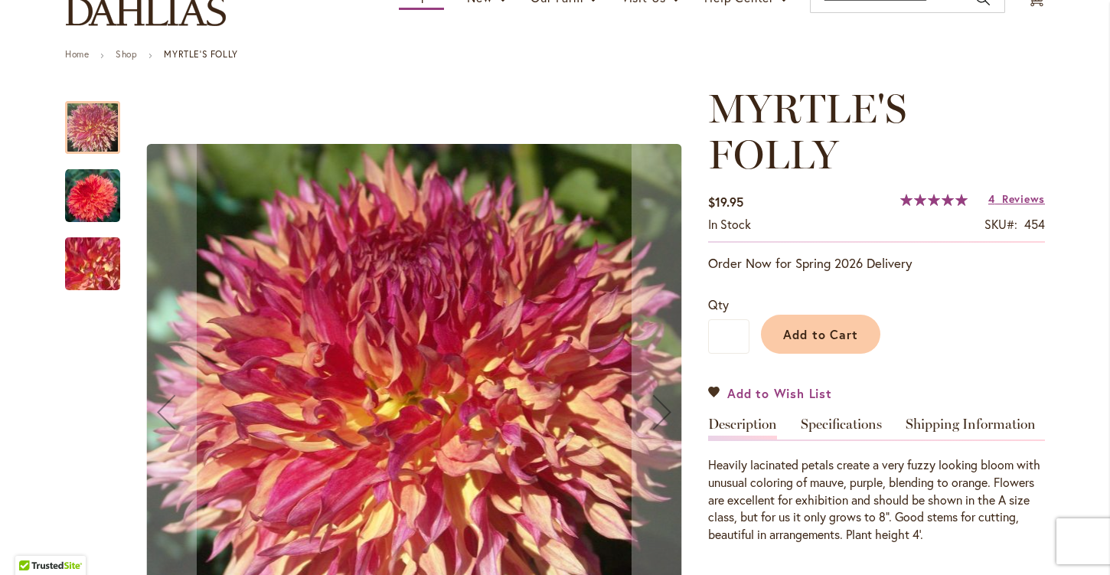
click at [757, 387] on span "Add to Wish List" at bounding box center [779, 393] width 105 height 18
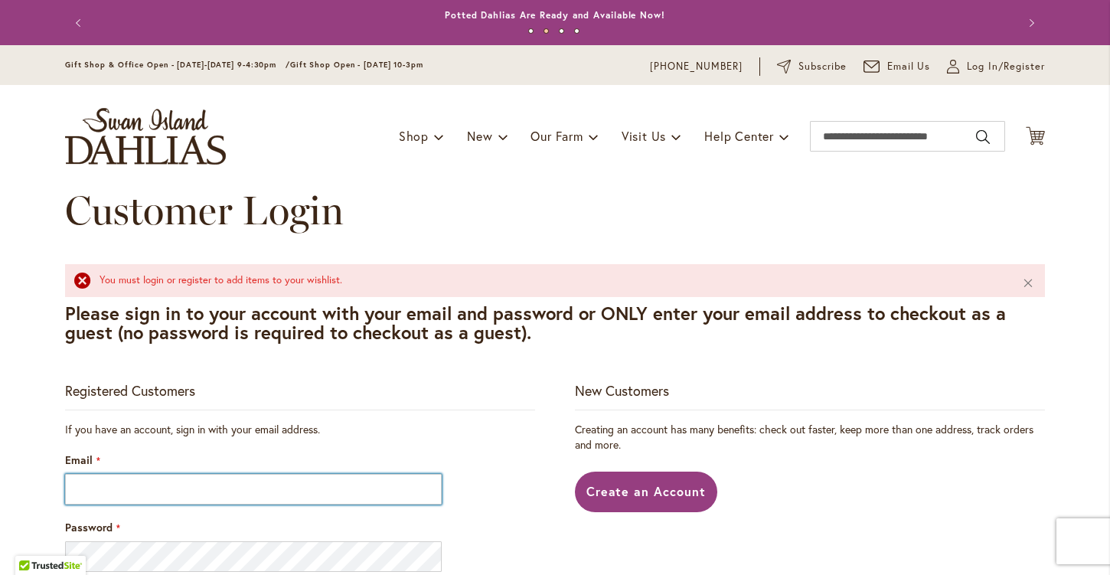
type input "**********"
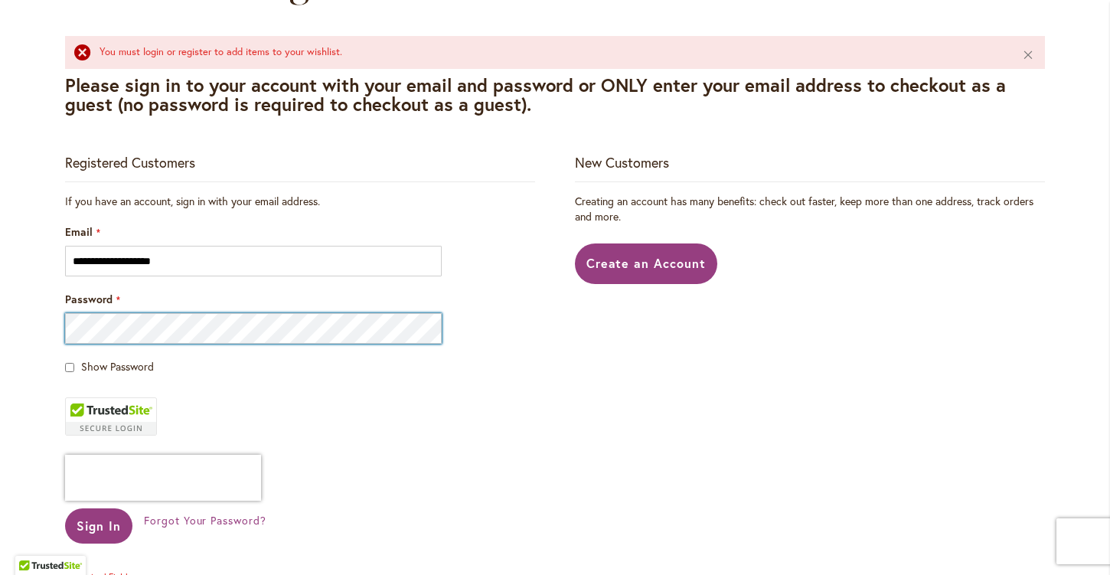
scroll to position [247, 0]
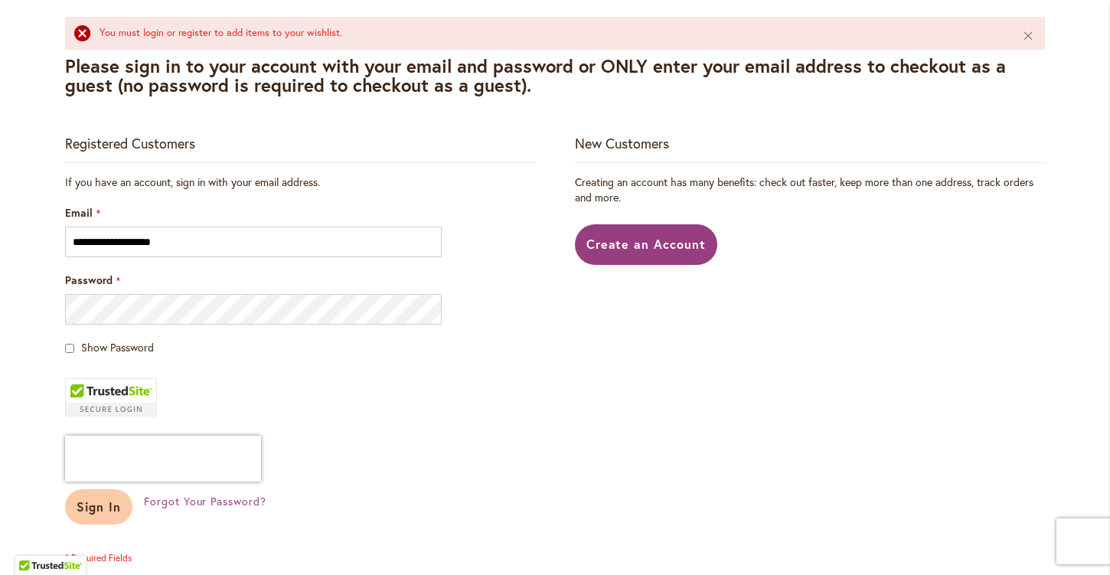
click at [96, 512] on span "Sign In" at bounding box center [99, 506] width 44 height 16
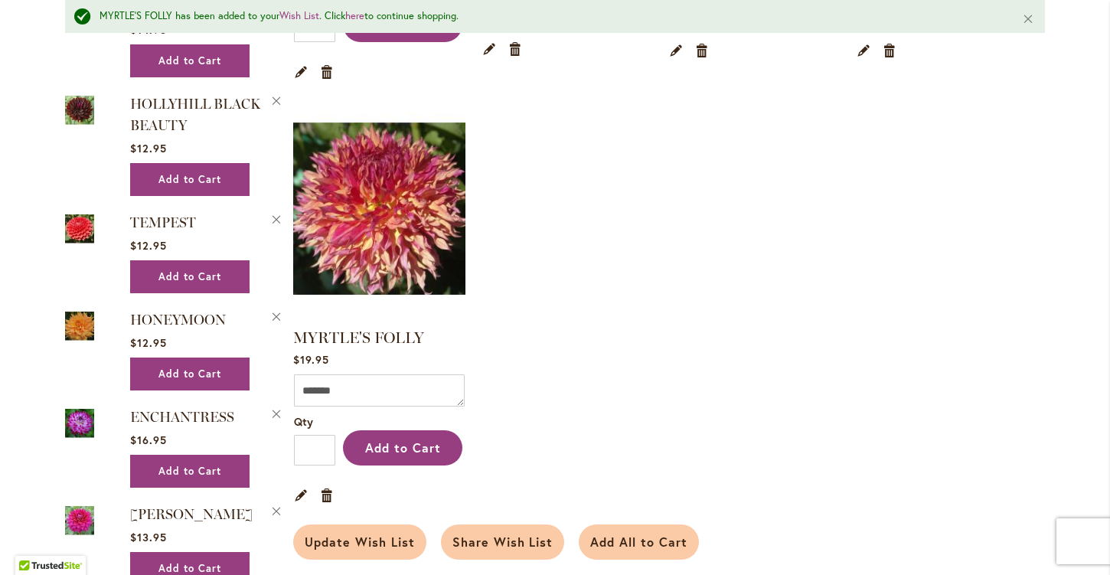
scroll to position [1128, 0]
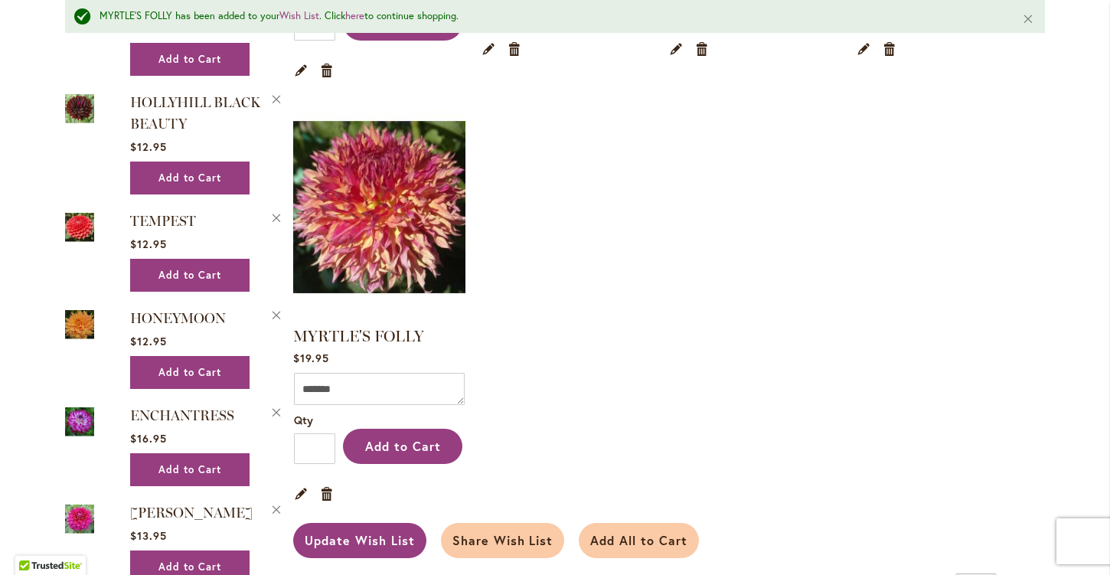
click at [358, 532] on span "Update Wish List" at bounding box center [360, 540] width 110 height 16
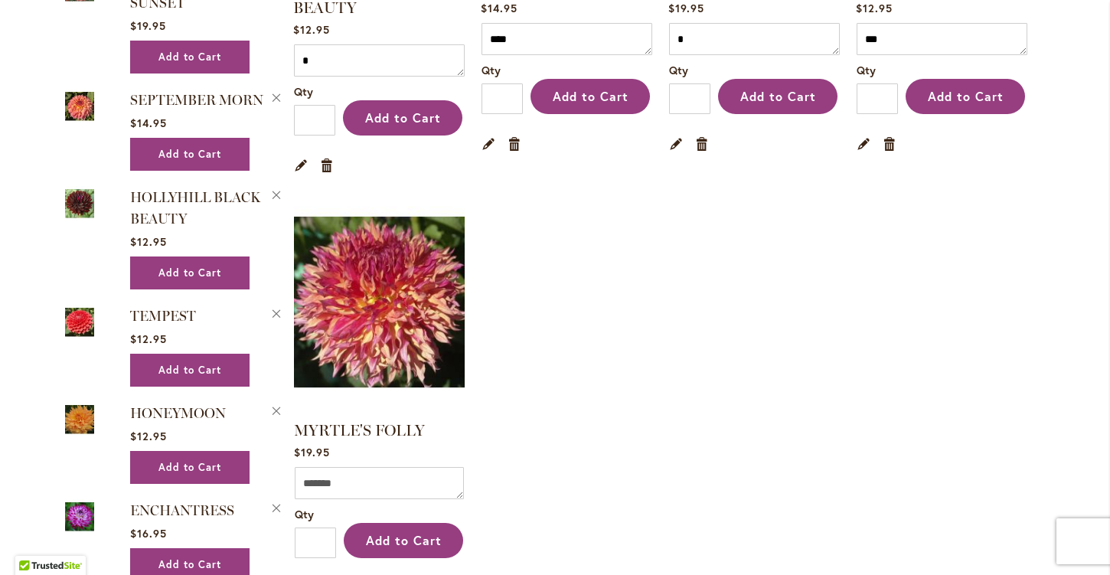
scroll to position [1016, 0]
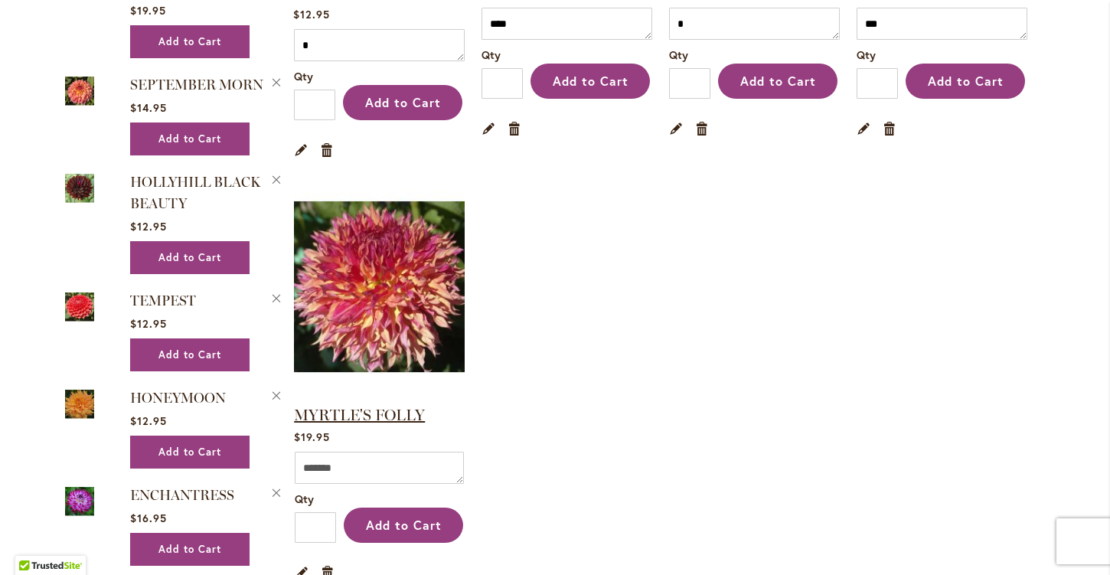
click at [368, 408] on link "MYRTLE'S FOLLY" at bounding box center [359, 415] width 131 height 18
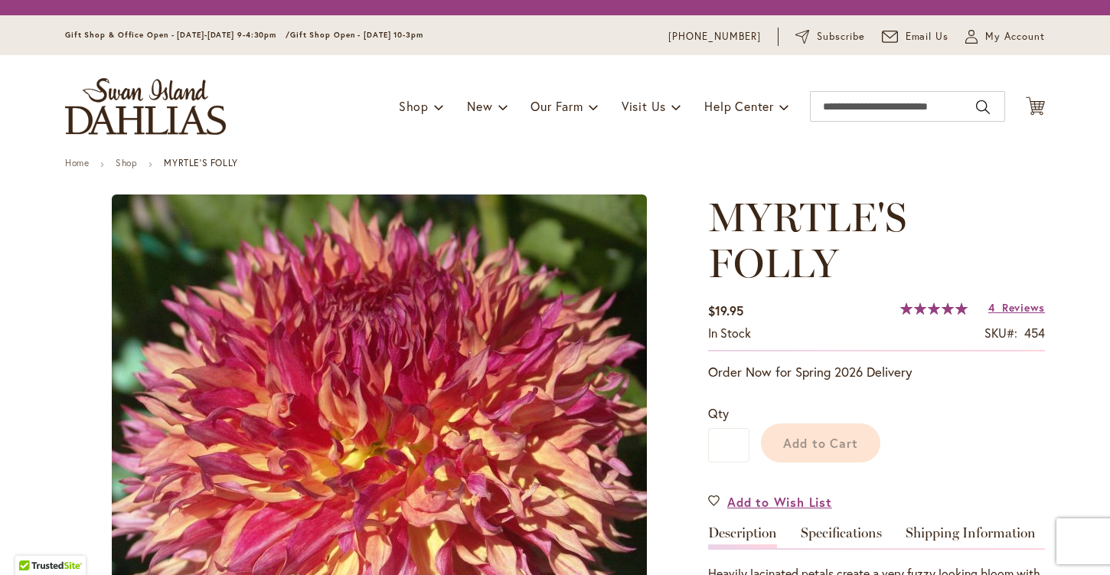
type input "****"
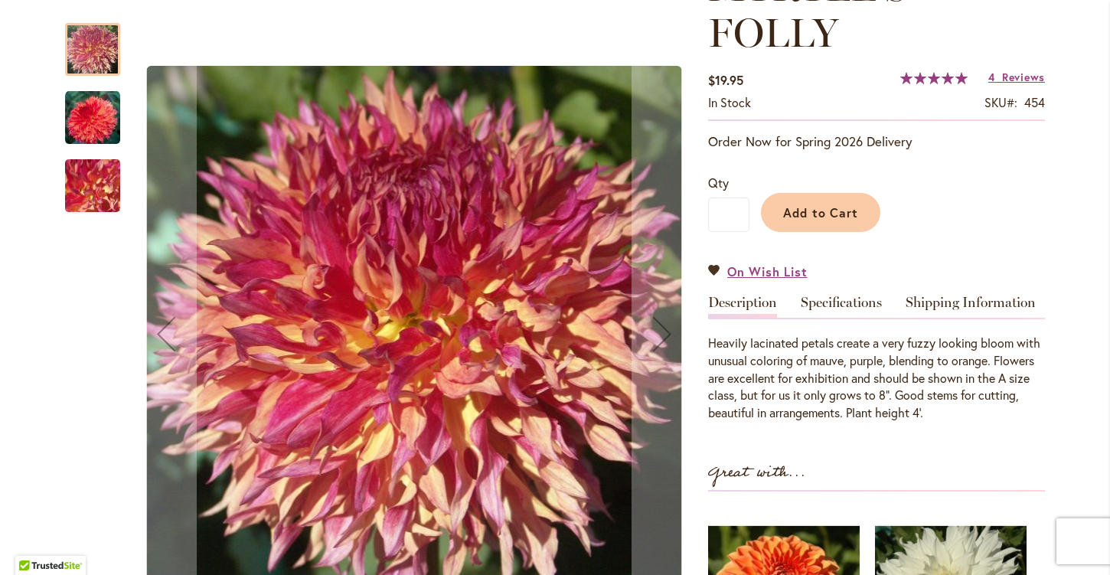
scroll to position [259, 0]
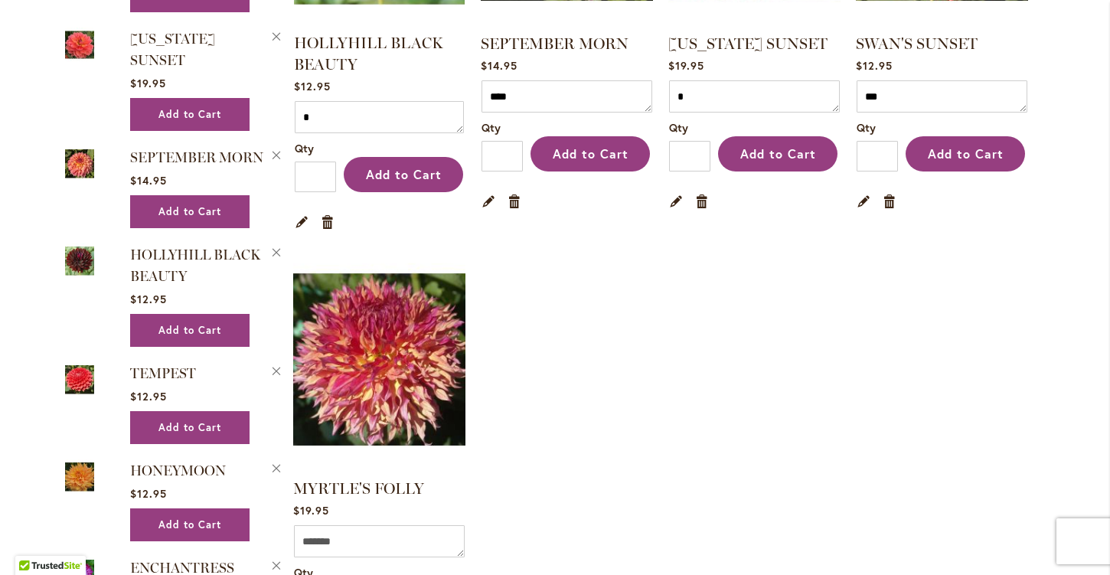
scroll to position [947, 0]
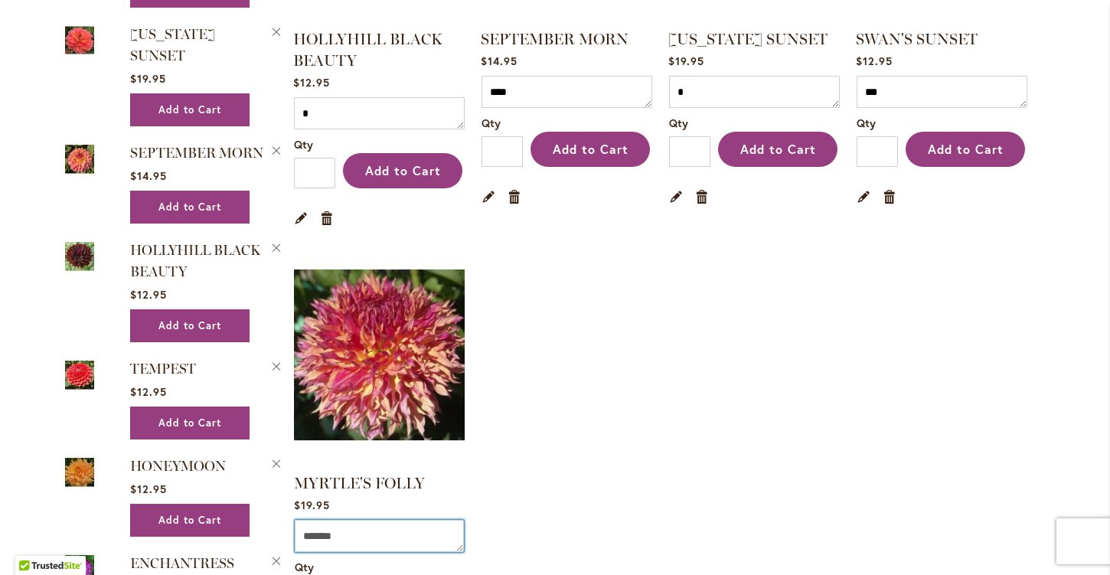
click at [373, 533] on textarea "Comment" at bounding box center [379, 536] width 169 height 32
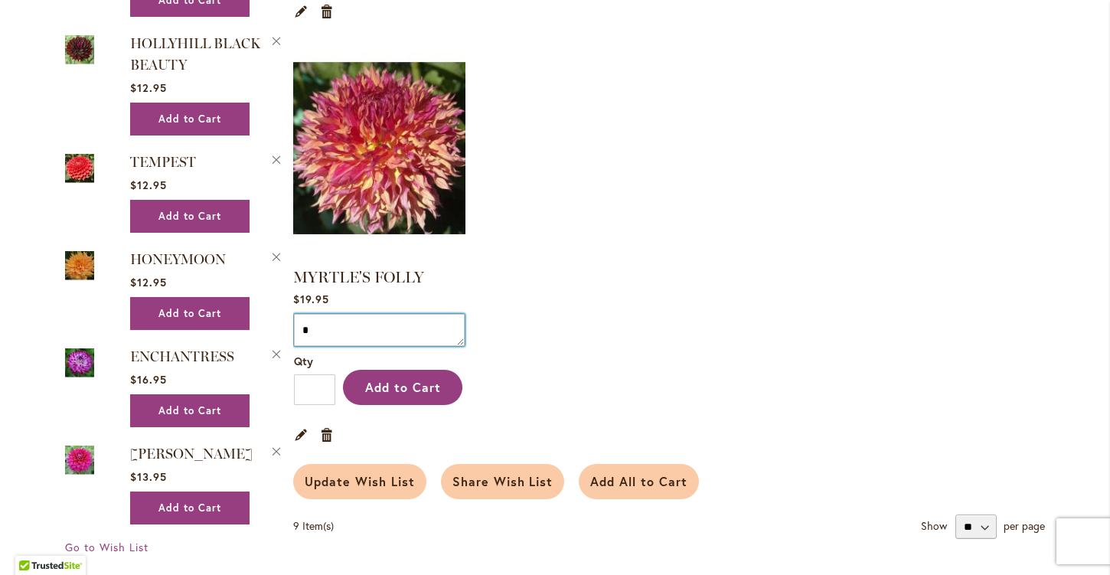
scroll to position [1202, 0]
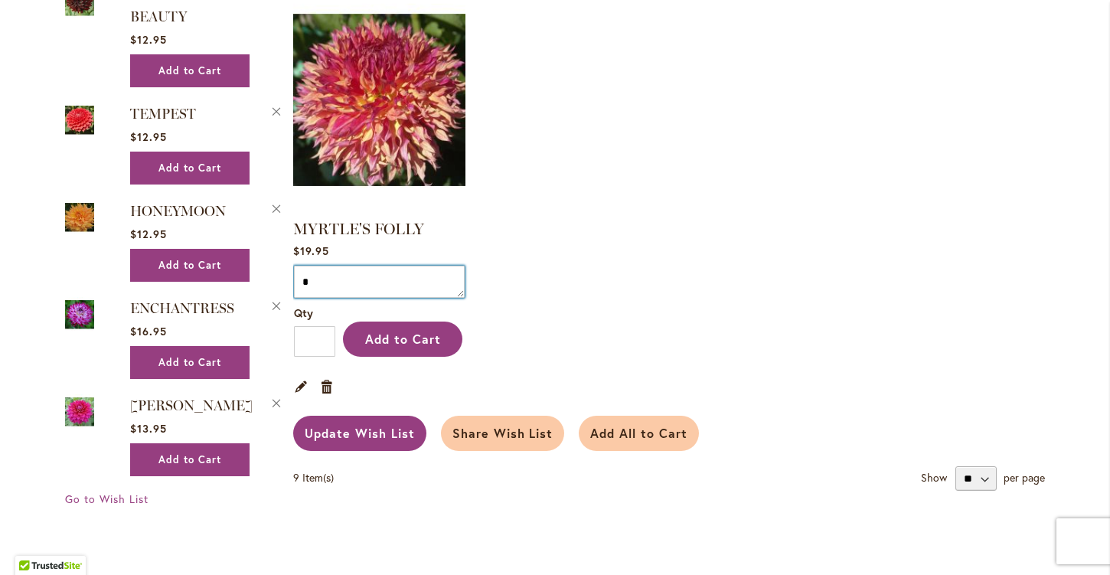
type textarea "*"
click at [369, 425] on span "Update Wish List" at bounding box center [360, 433] width 110 height 16
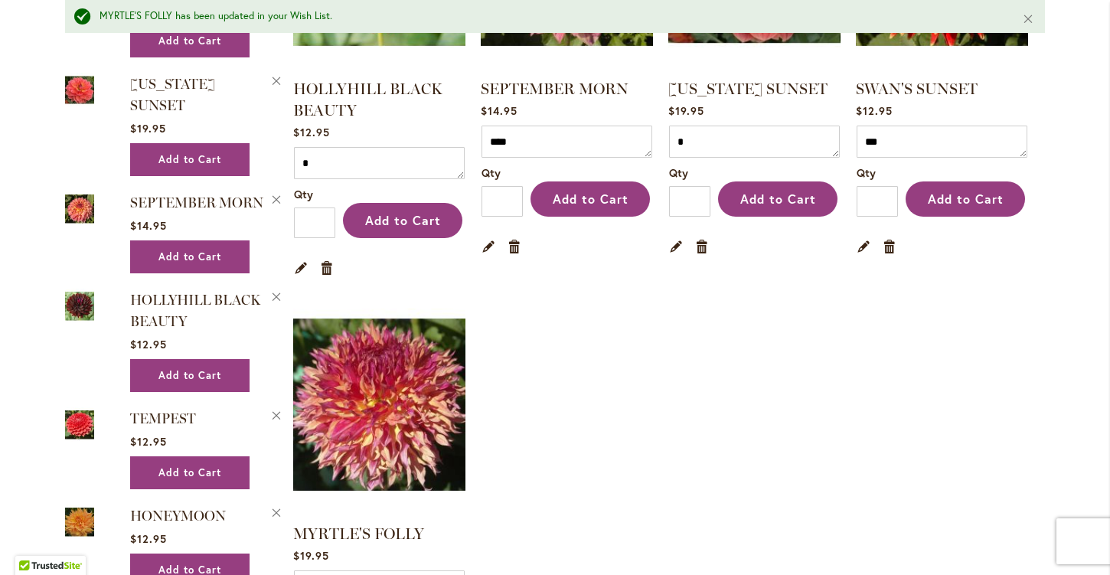
scroll to position [935, 0]
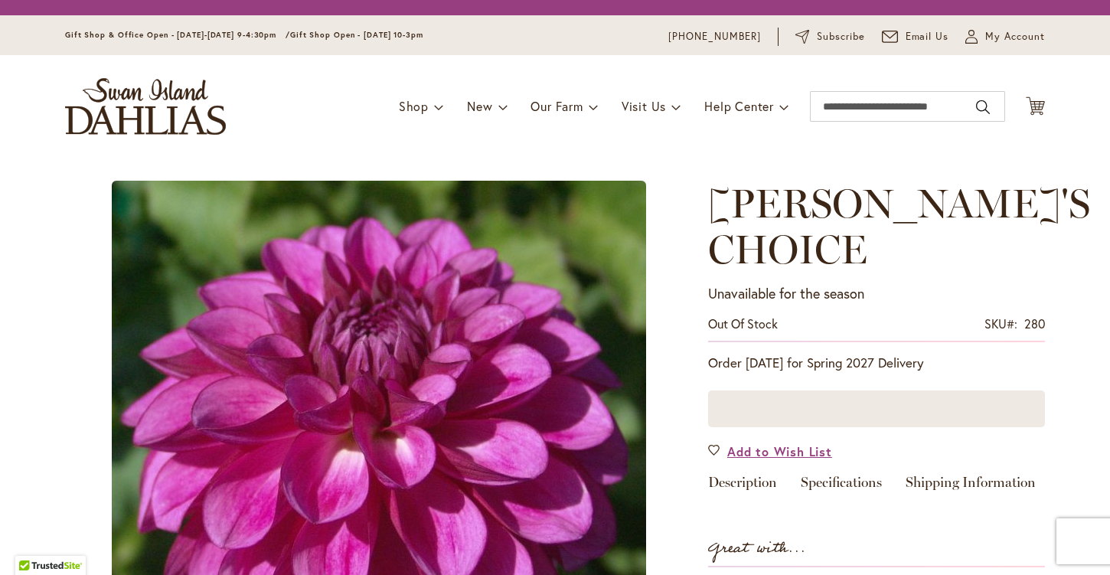
type input "****"
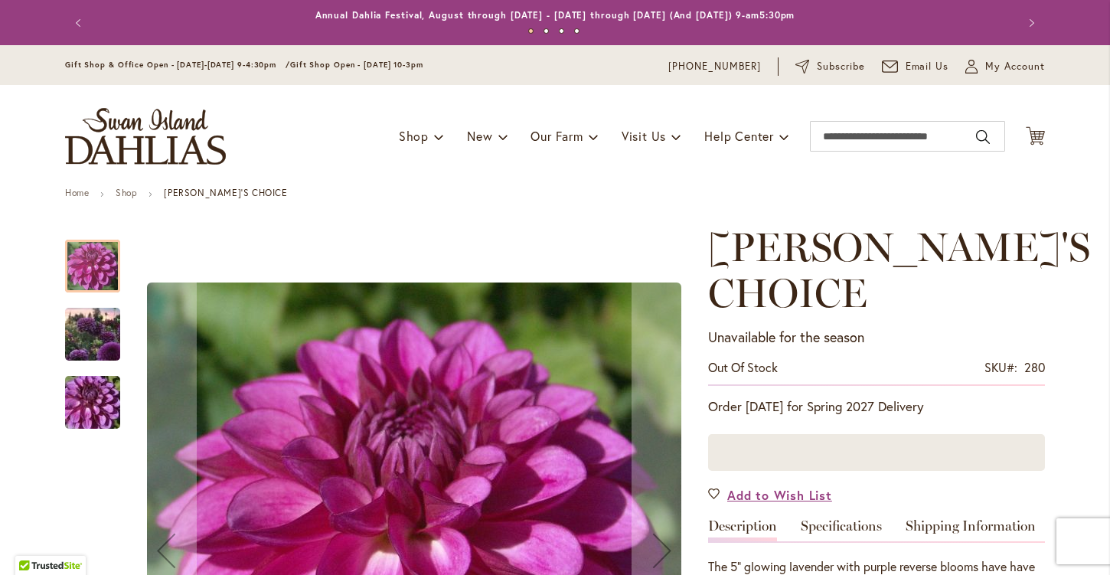
click at [93, 400] on img "TED'S CHOICE" at bounding box center [93, 402] width 110 height 73
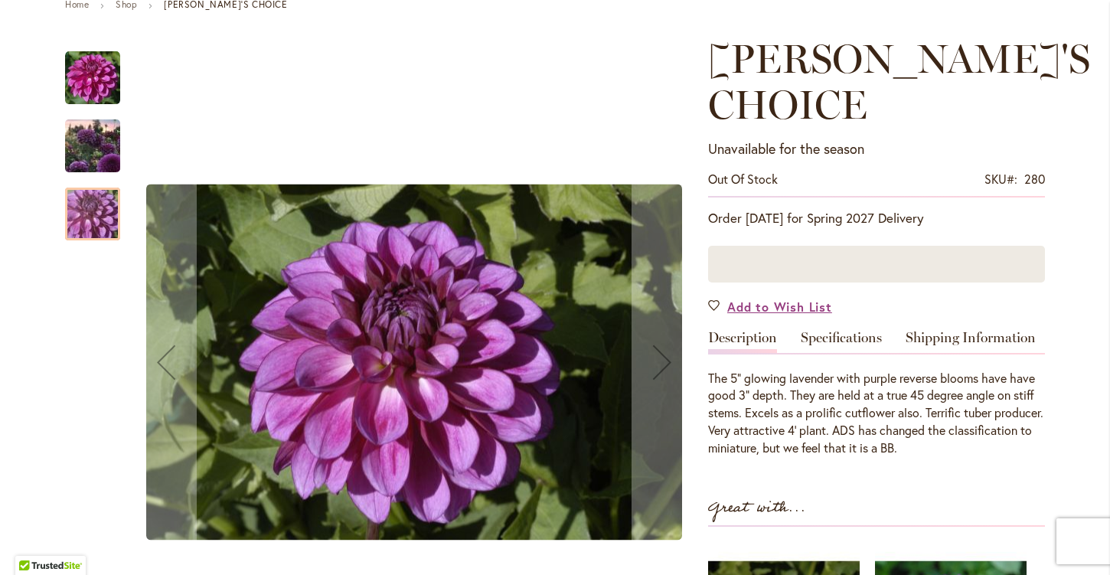
scroll to position [189, 0]
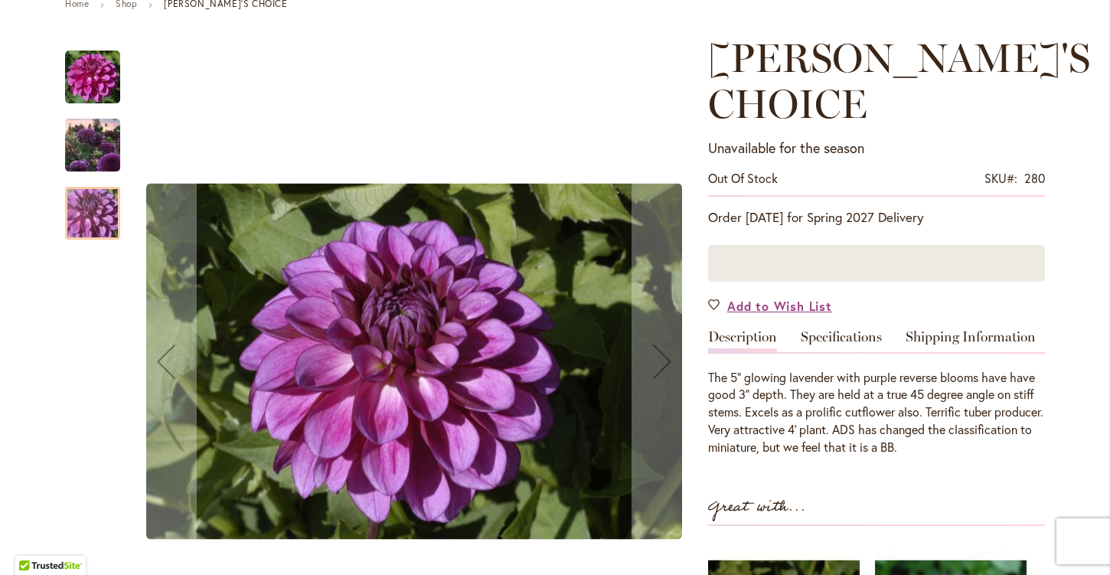
click at [89, 96] on img "TED'S CHOICE" at bounding box center [92, 77] width 55 height 55
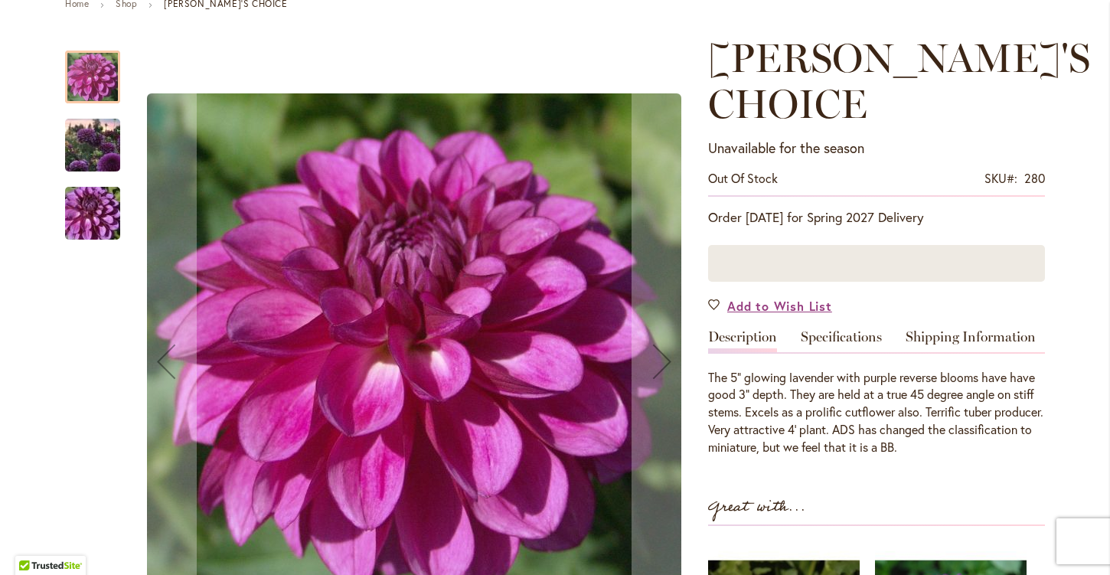
click at [83, 164] on img "TED'S CHOICE" at bounding box center [93, 145] width 110 height 83
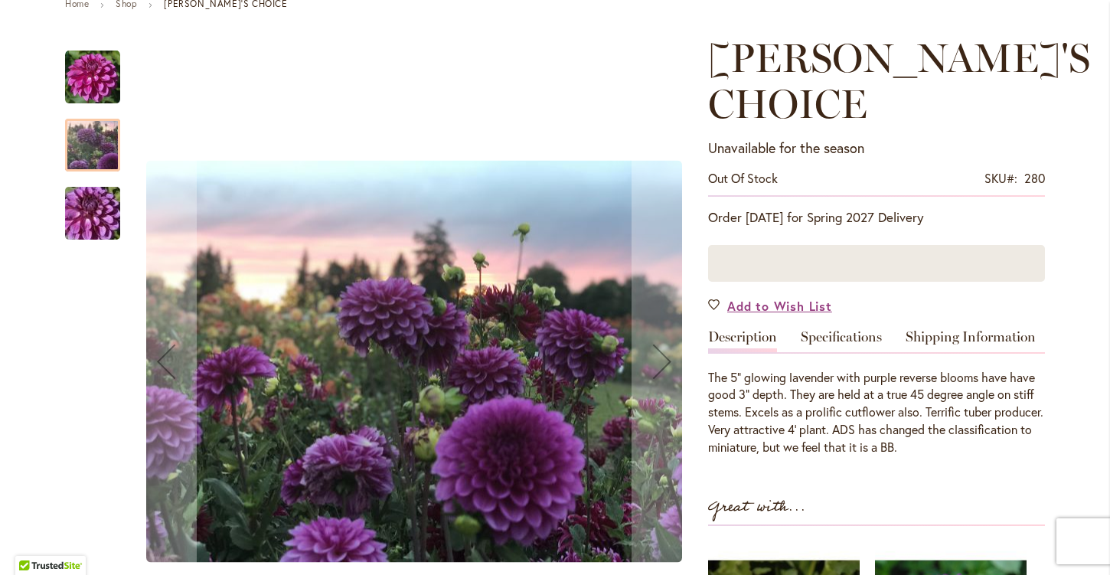
click at [83, 204] on img "TED'S CHOICE" at bounding box center [93, 213] width 110 height 73
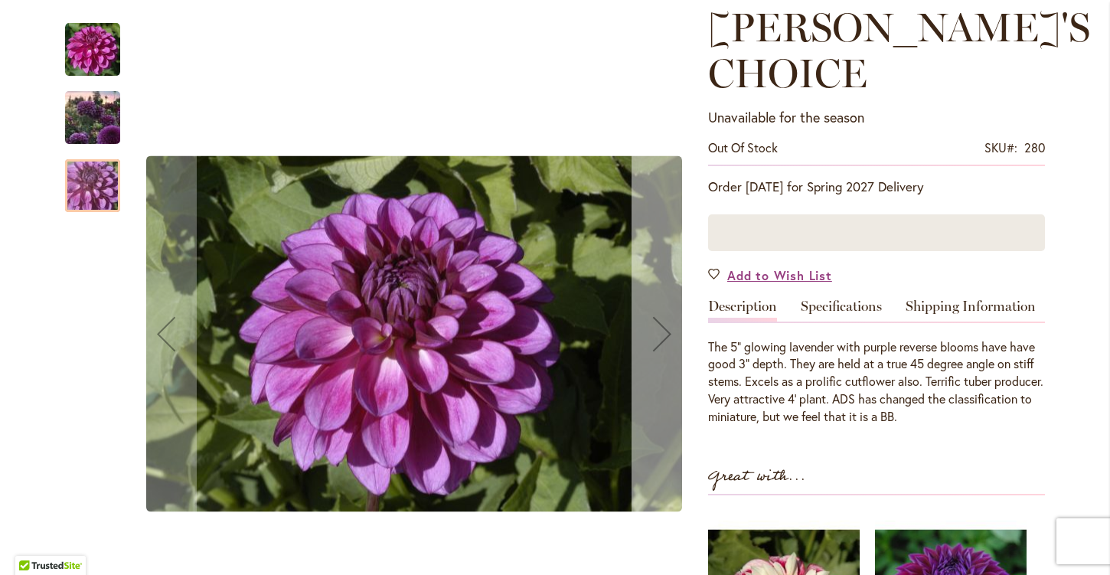
scroll to position [198, 0]
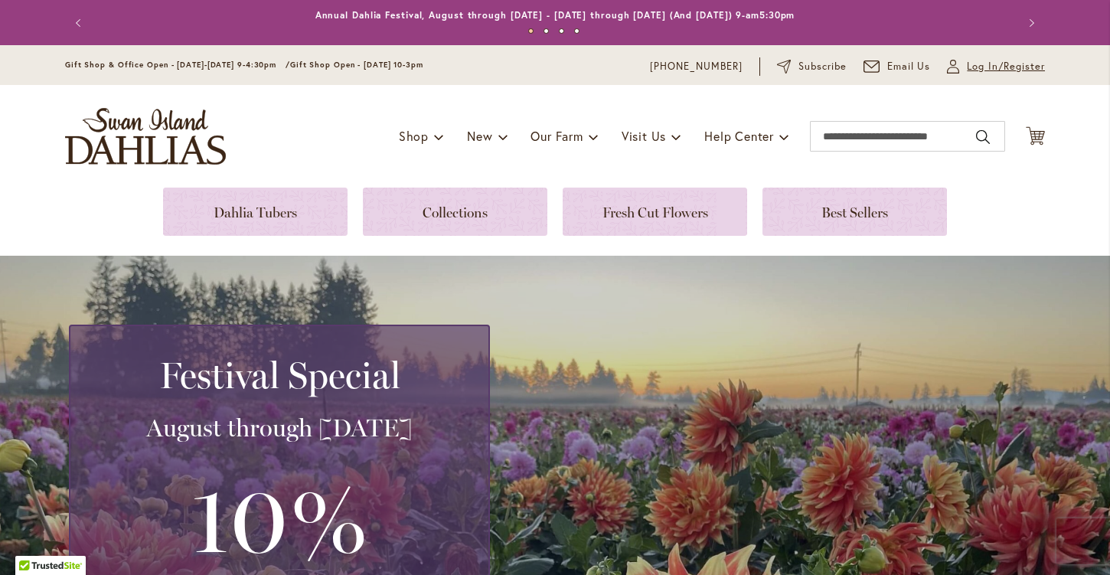
click at [985, 64] on span "Log In/Register" at bounding box center [1006, 66] width 78 height 15
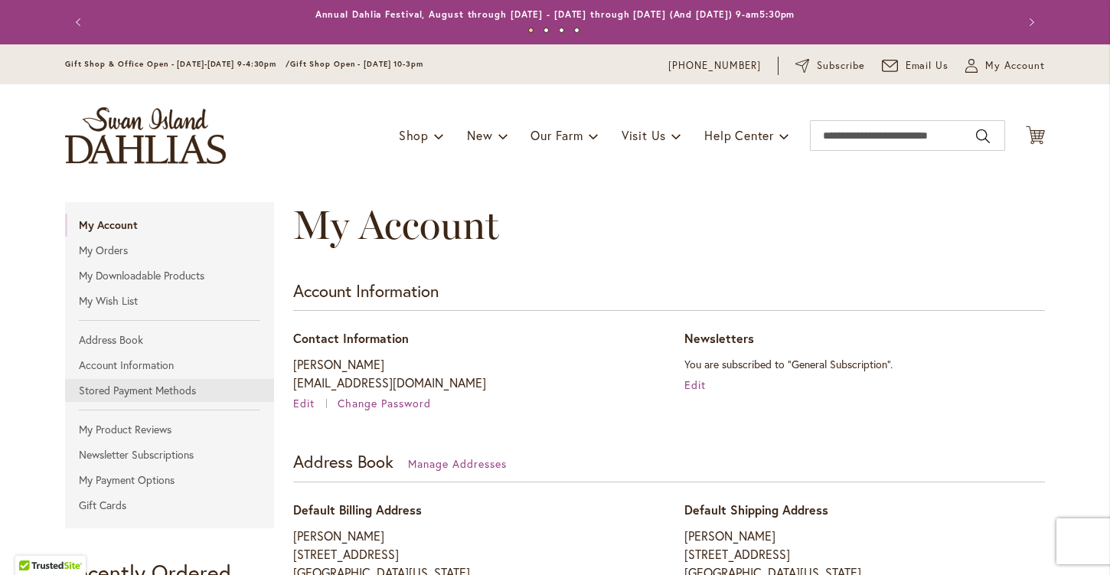
scroll to position [18, 0]
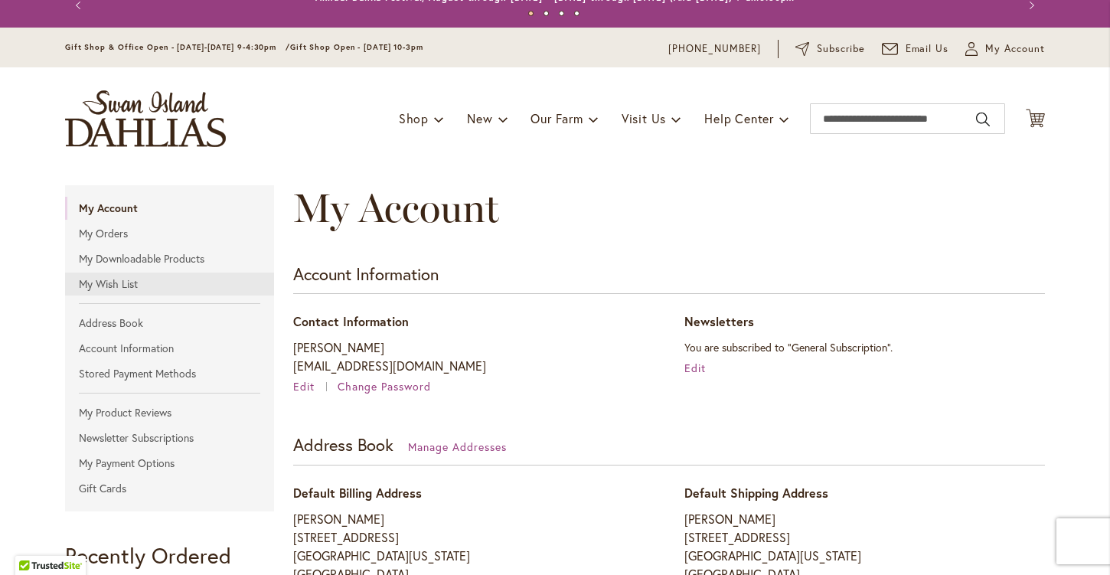
click at [132, 285] on link "My Wish List" at bounding box center [169, 283] width 209 height 23
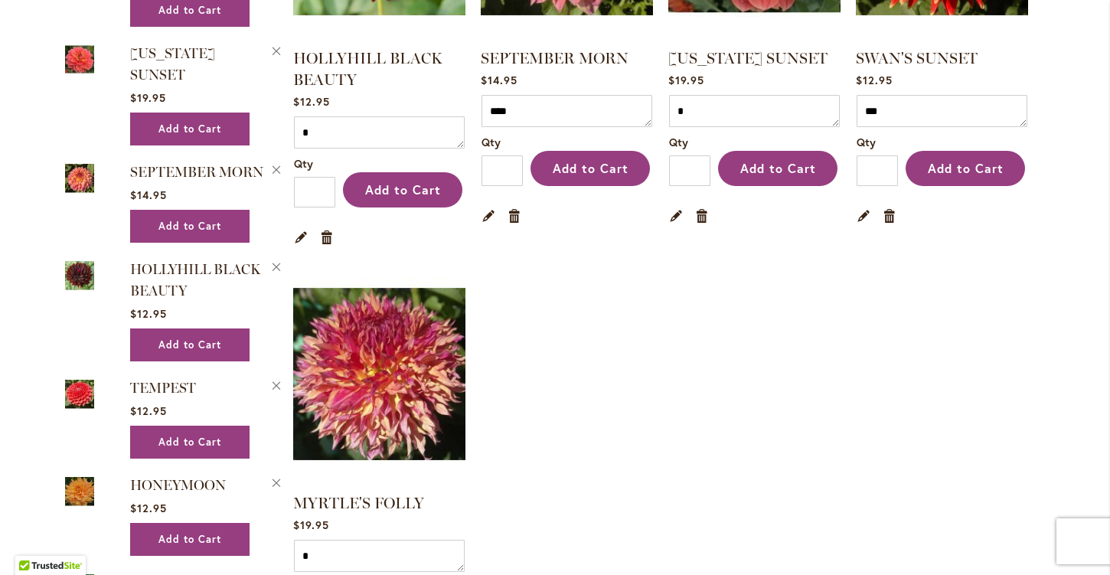
scroll to position [934, 0]
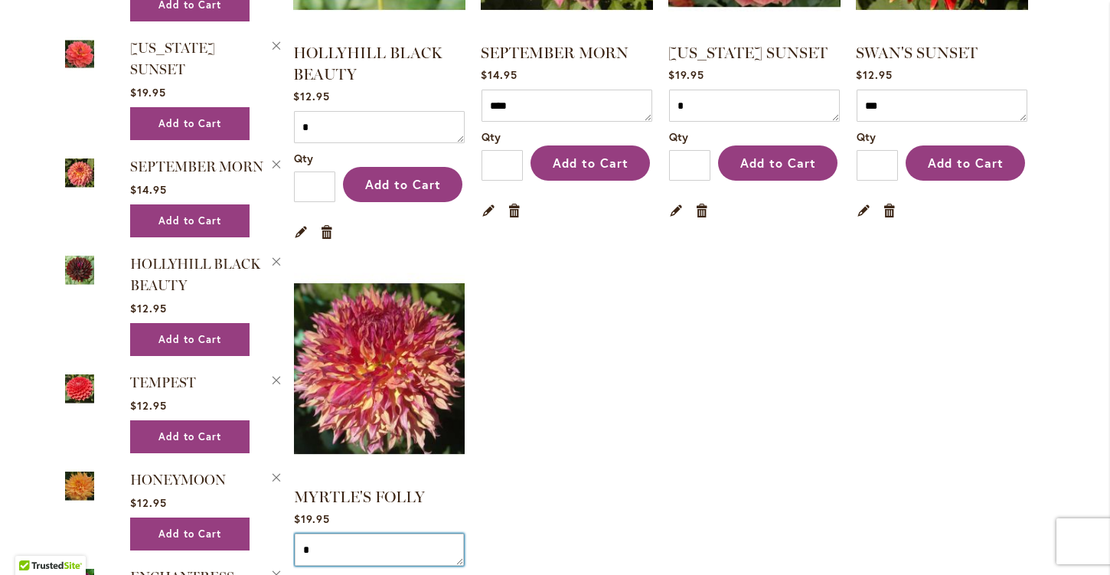
click at [329, 550] on textarea "*" at bounding box center [379, 549] width 169 height 32
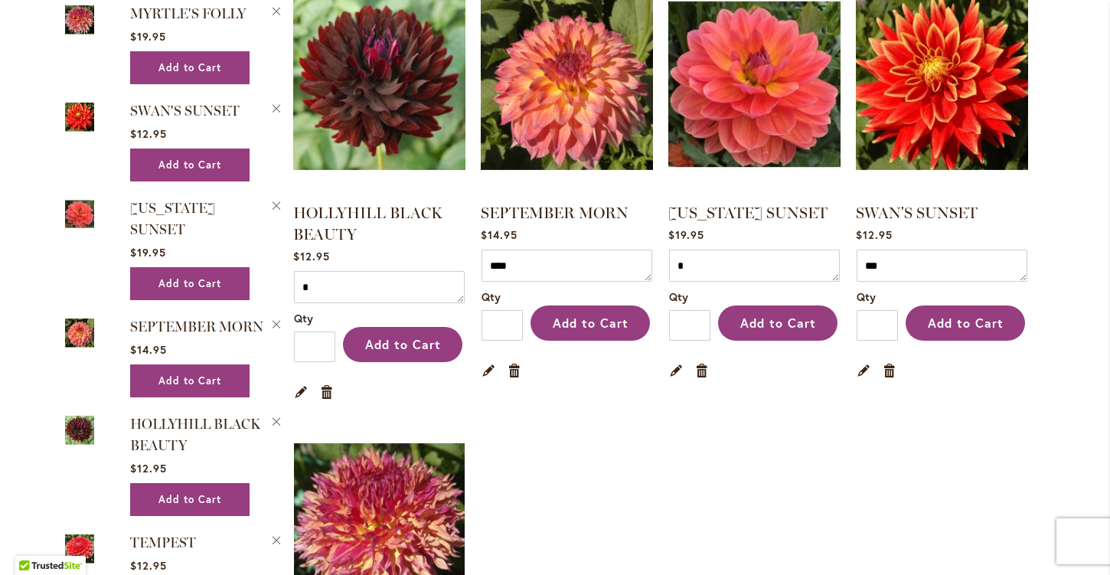
scroll to position [764, 0]
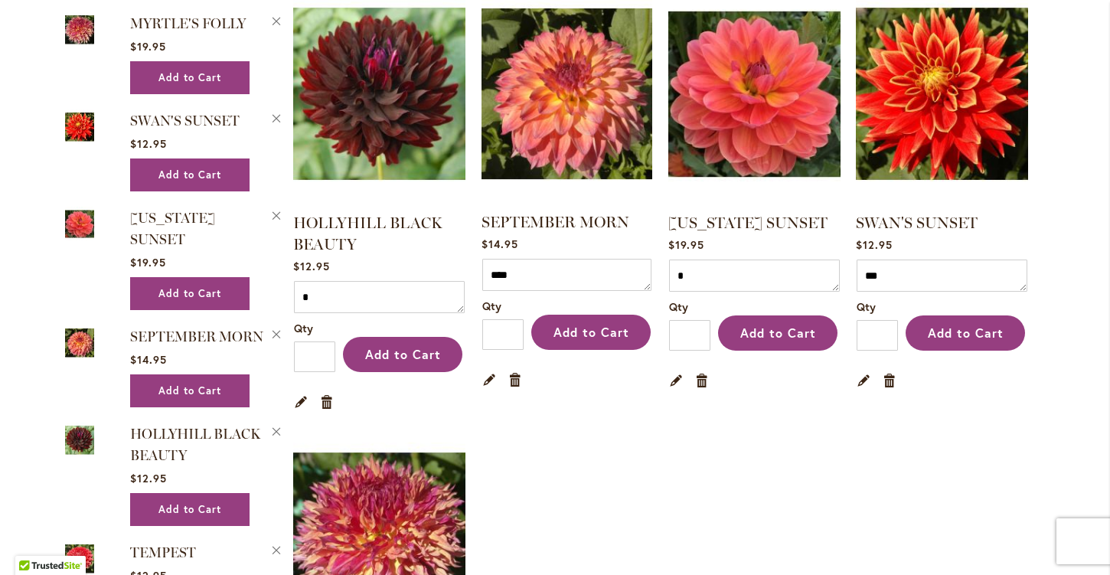
type textarea "*****"
click at [519, 266] on textarea "****" at bounding box center [566, 275] width 169 height 32
type textarea "*****"
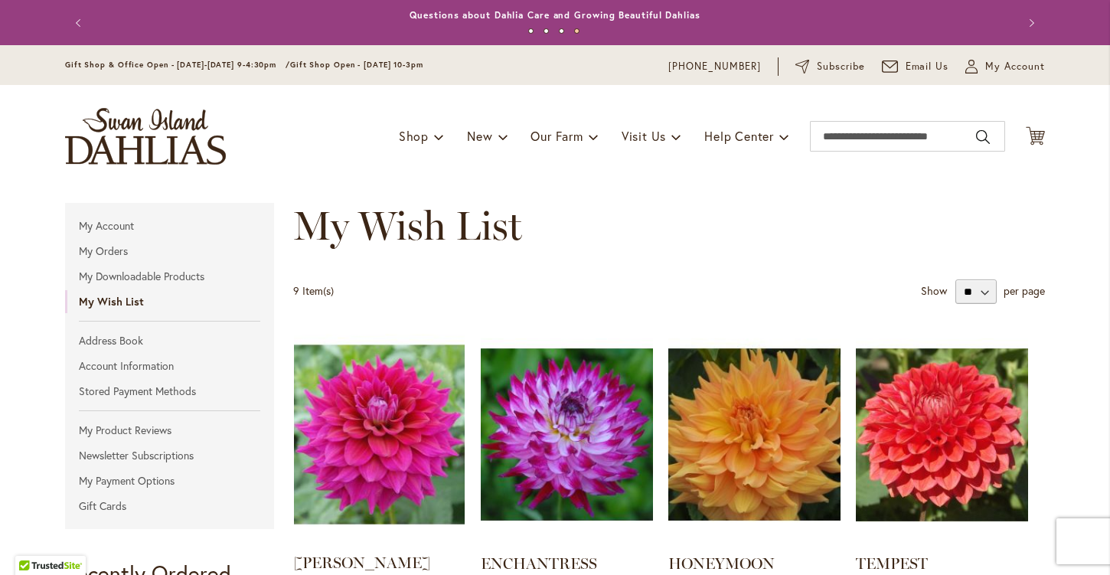
scroll to position [0, 0]
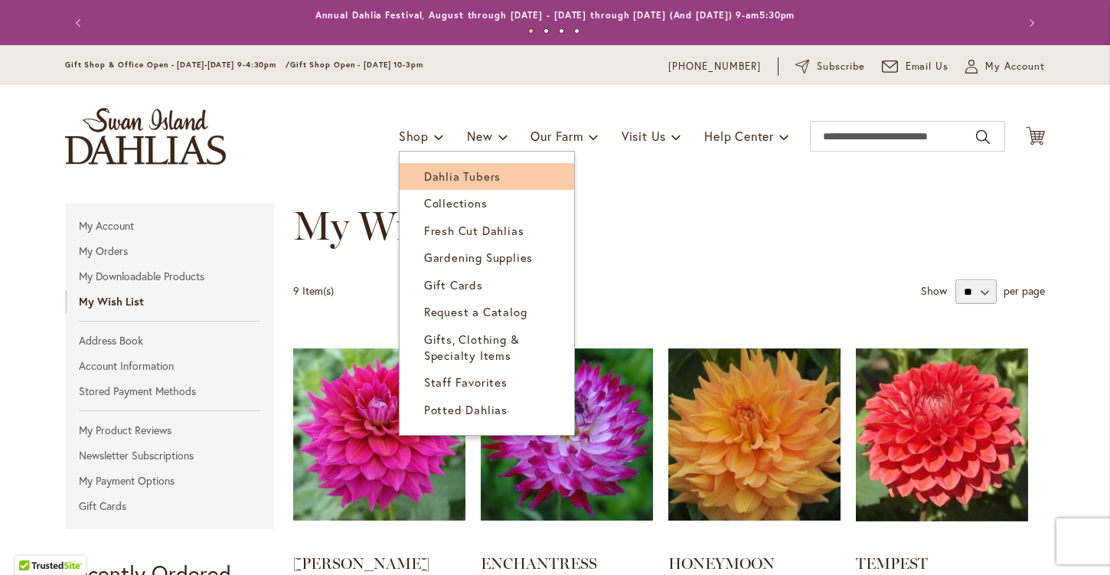
click at [448, 180] on span "Dahlia Tubers" at bounding box center [462, 175] width 77 height 15
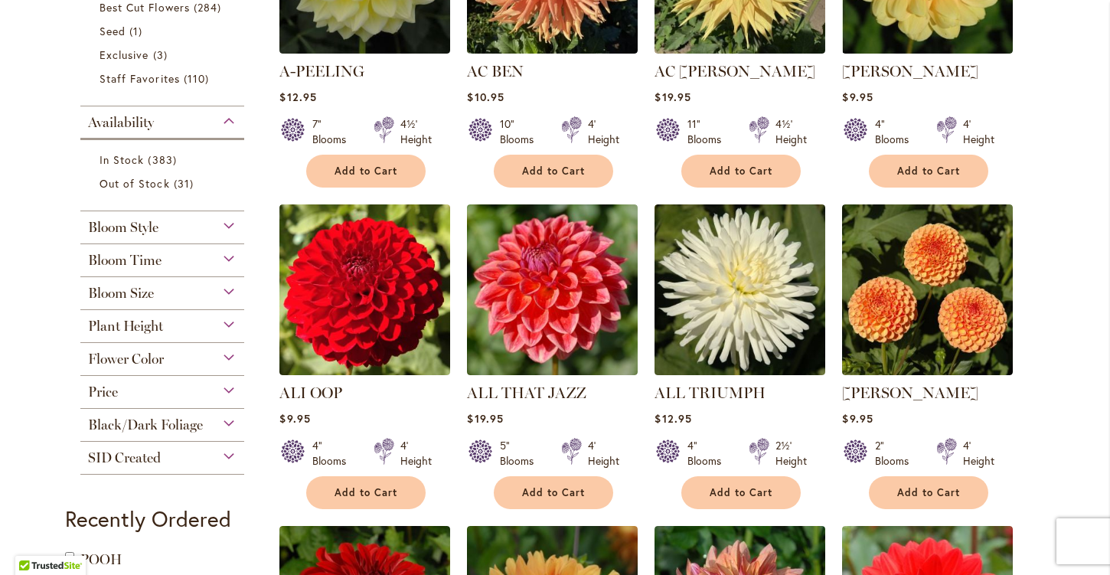
scroll to position [502, 0]
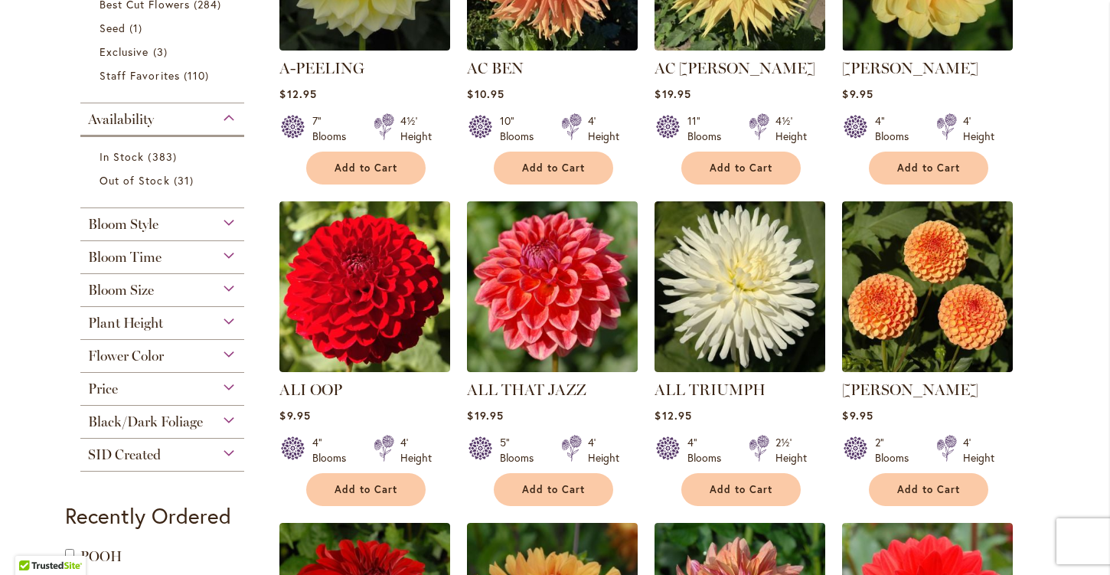
click at [221, 354] on div "Flower Color" at bounding box center [162, 352] width 164 height 24
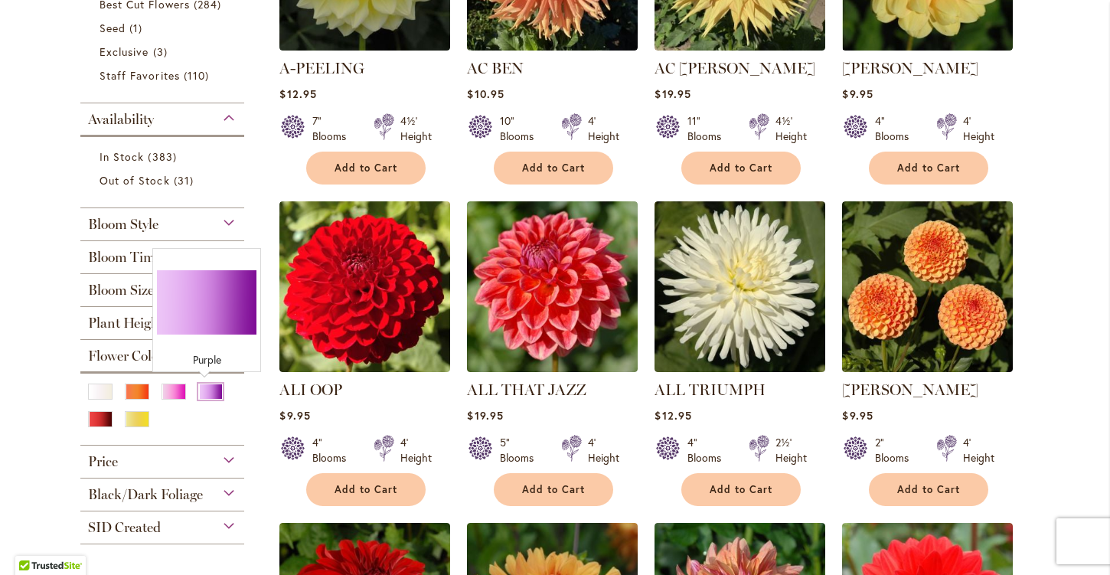
click at [203, 392] on div "Purple" at bounding box center [210, 391] width 24 height 16
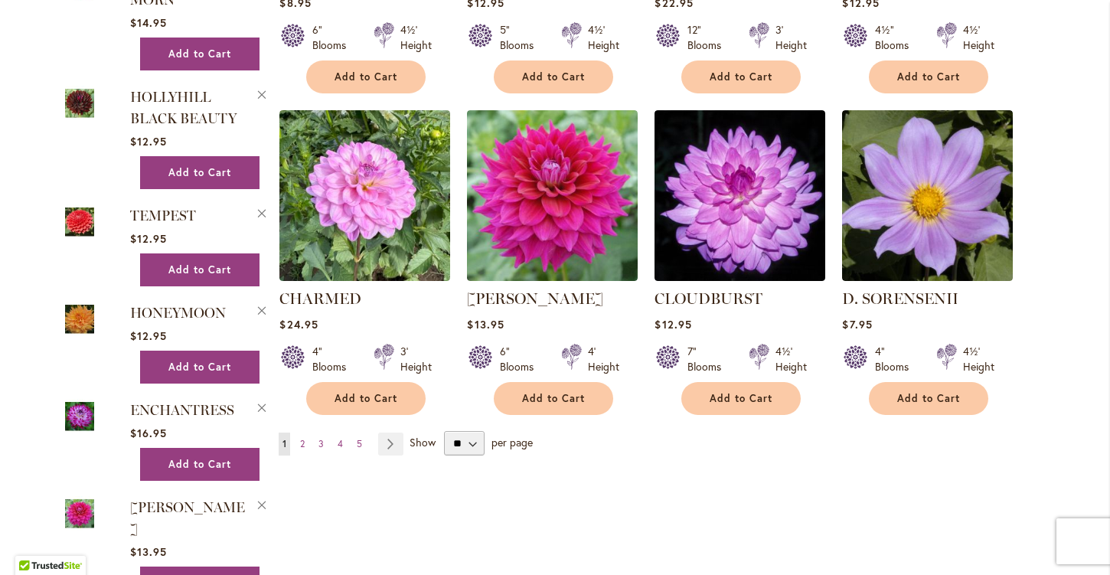
scroll to position [1213, 0]
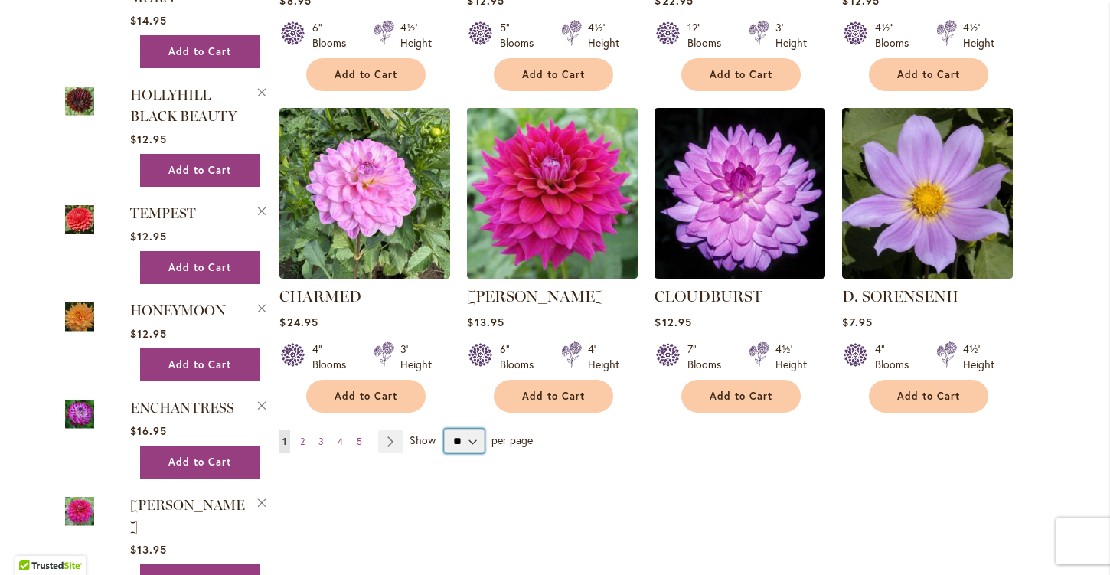
select select "**"
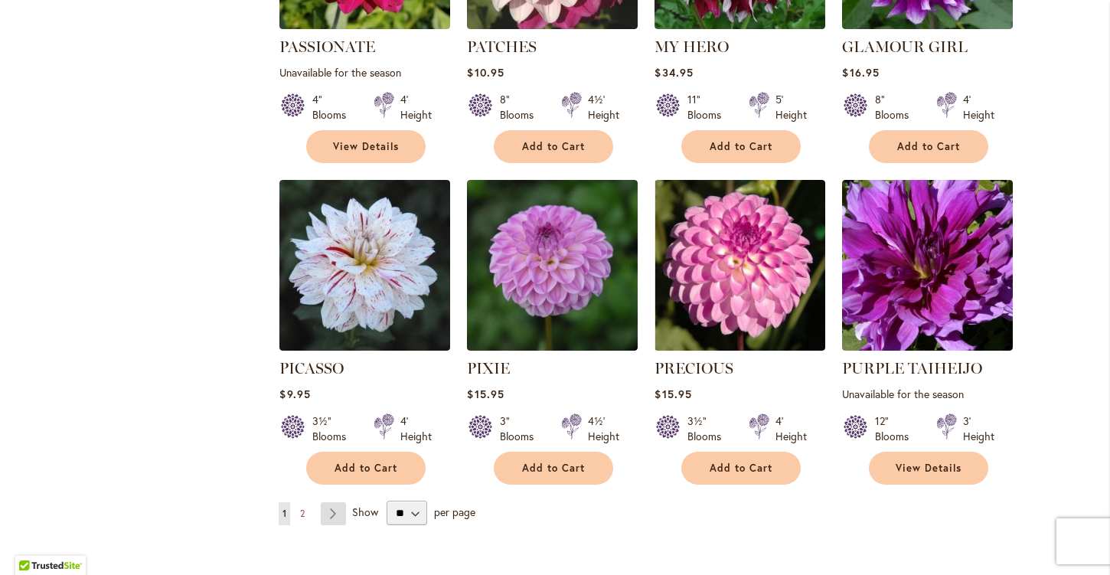
click at [330, 502] on link "Page Next" at bounding box center [333, 513] width 25 height 23
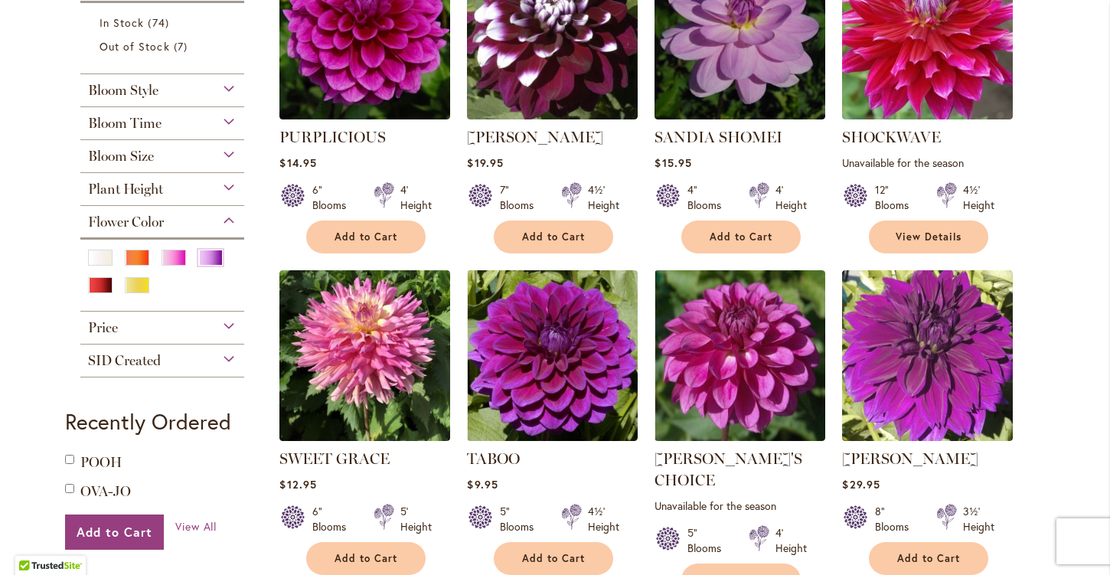
scroll to position [417, 0]
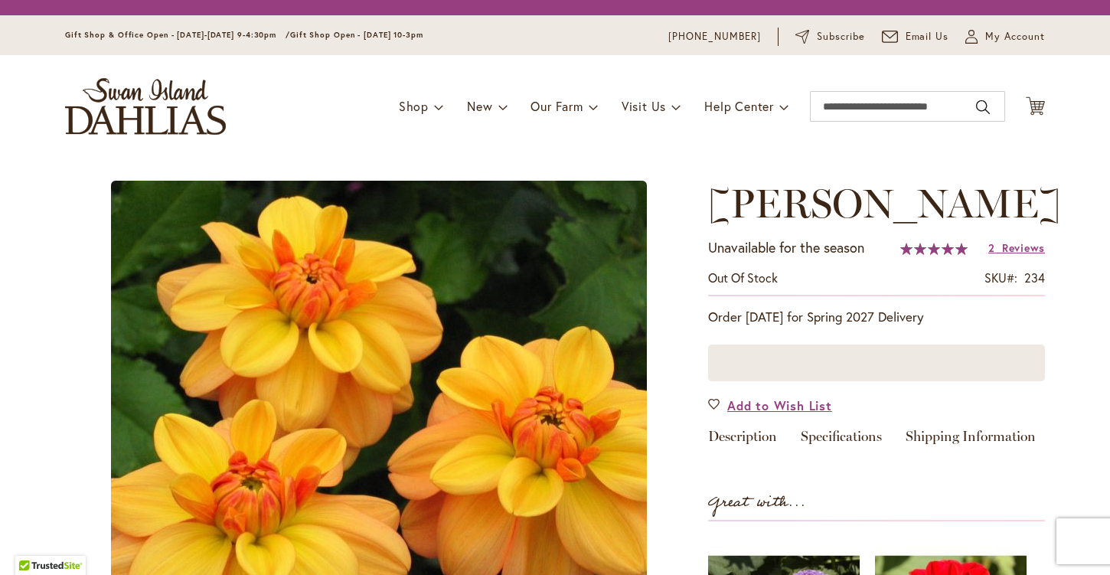
type input "****"
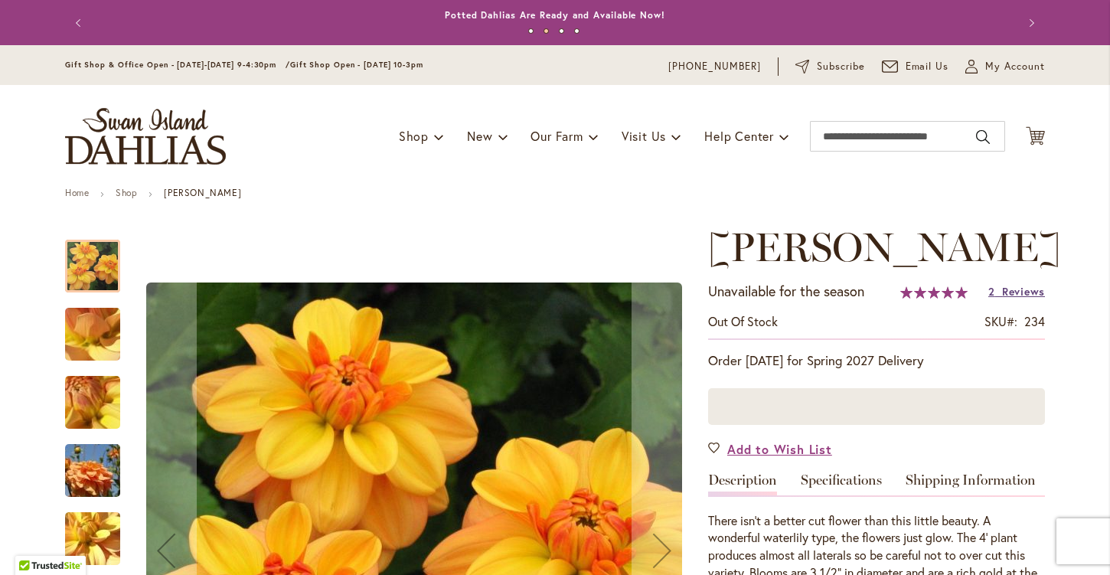
click at [1002, 291] on span "Reviews" at bounding box center [1023, 291] width 43 height 15
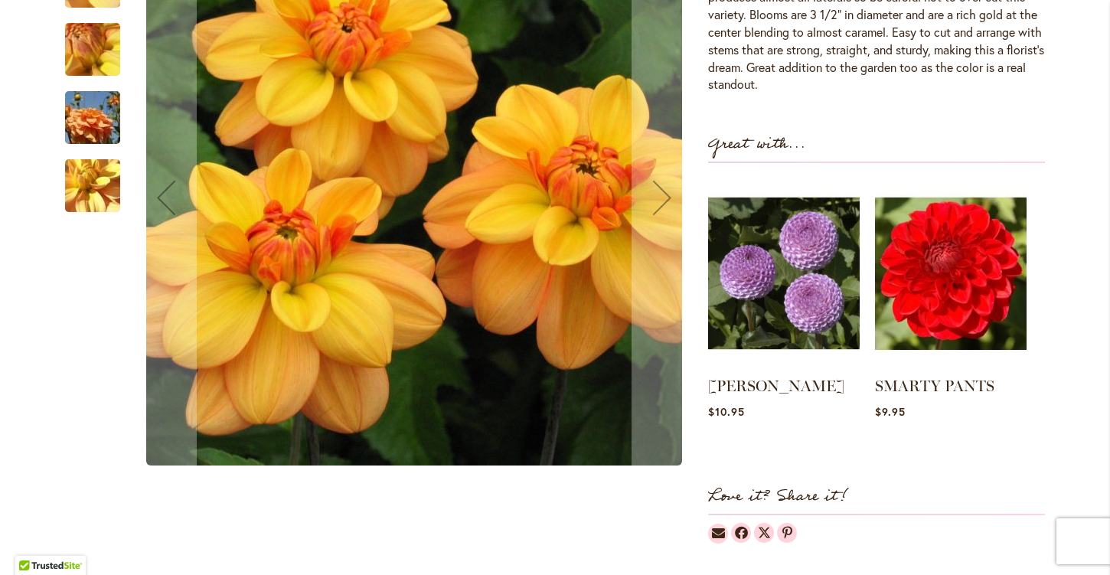
scroll to position [505, 0]
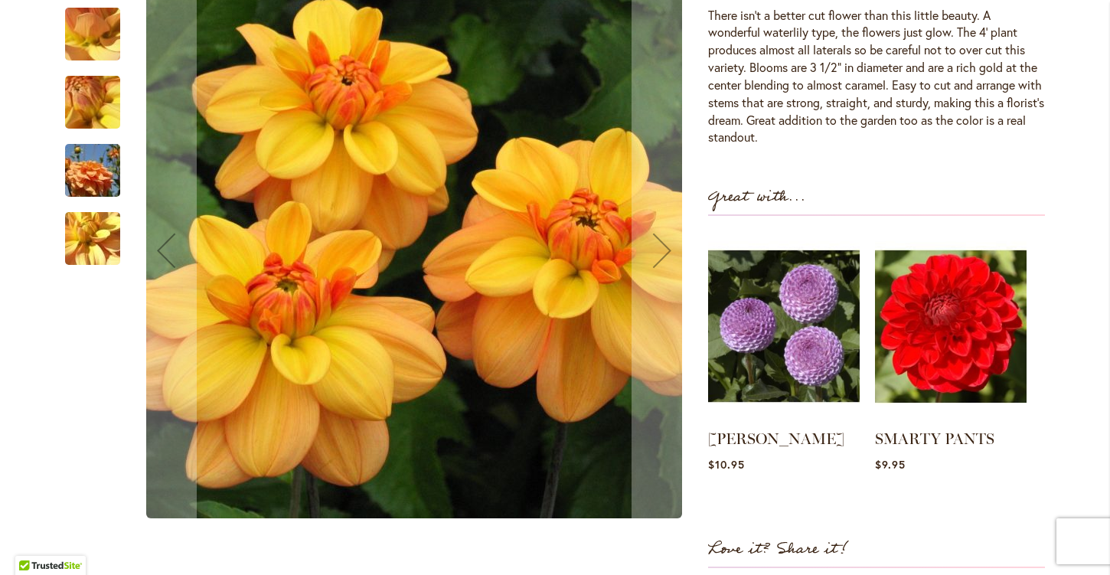
click at [88, 159] on img "Ginger Snap" at bounding box center [93, 170] width 110 height 73
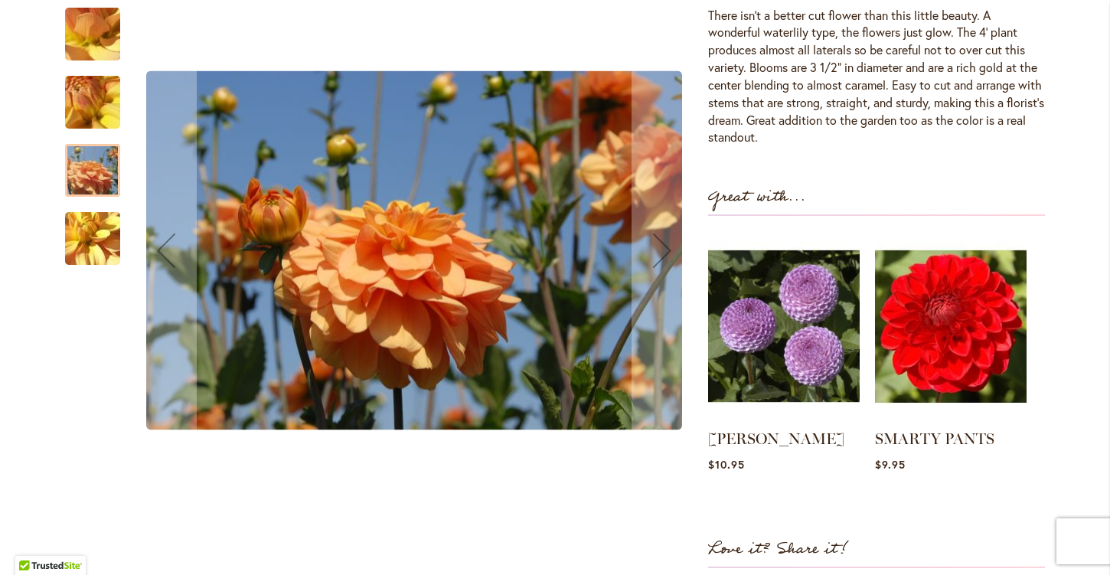
click at [96, 244] on img "Ginger Snap" at bounding box center [93, 238] width 110 height 83
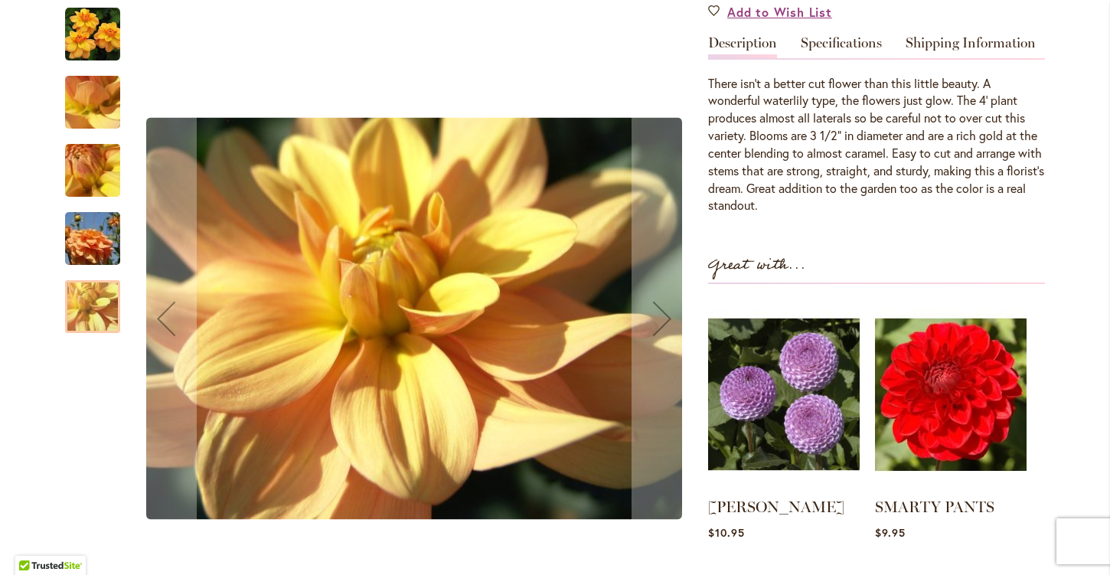
scroll to position [435, 0]
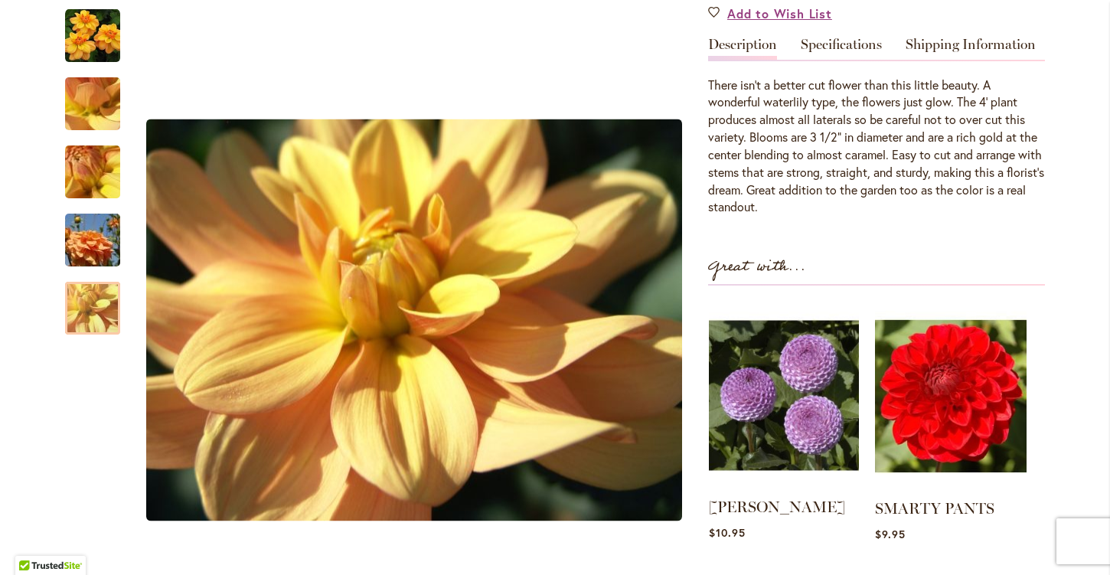
click at [760, 390] on img at bounding box center [784, 396] width 150 height 188
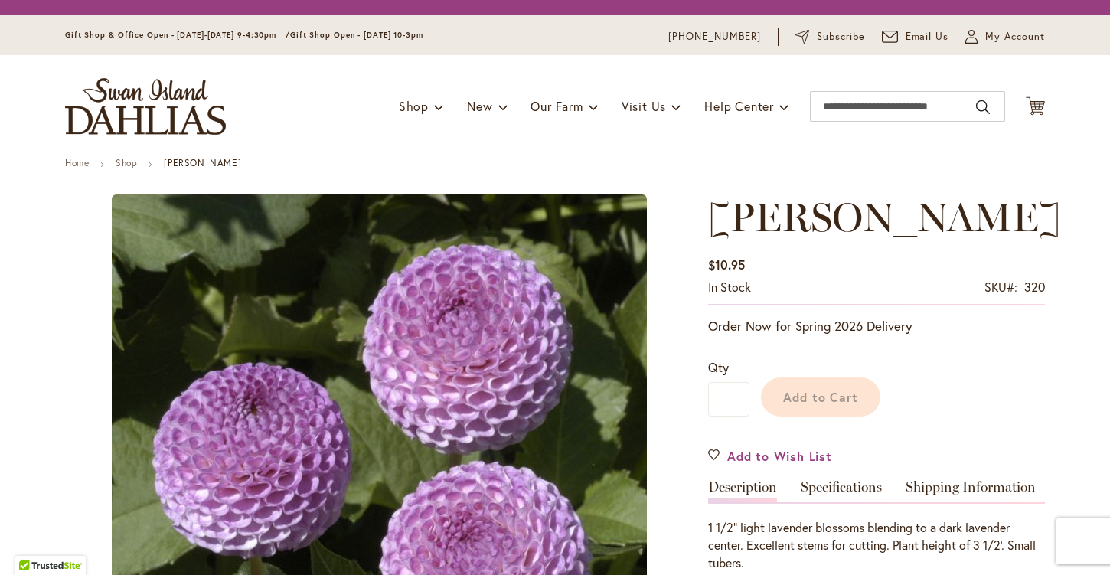
type input "****"
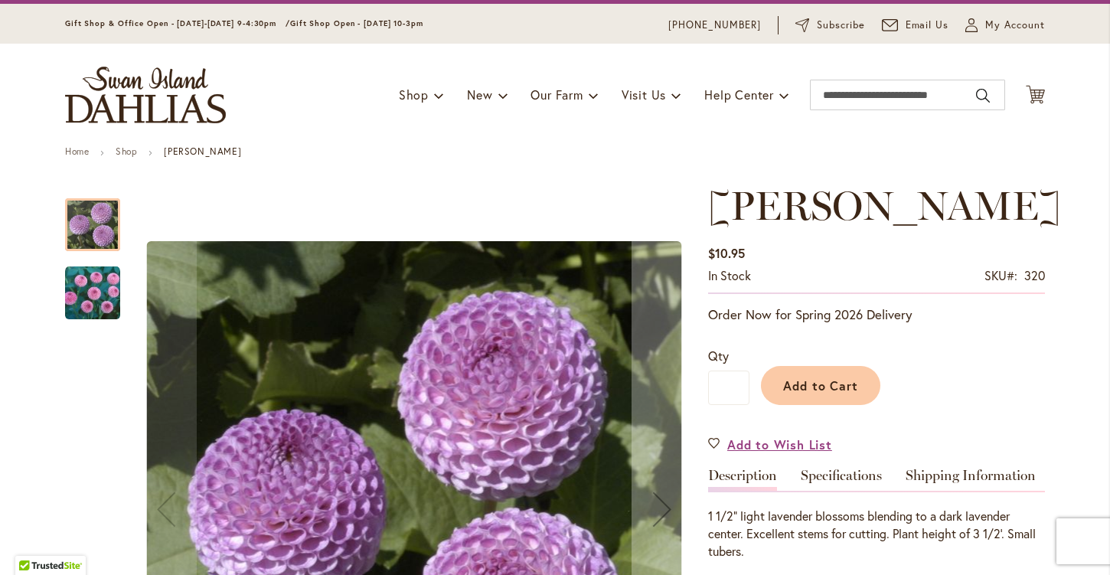
scroll to position [54, 0]
